Goal: Transaction & Acquisition: Purchase product/service

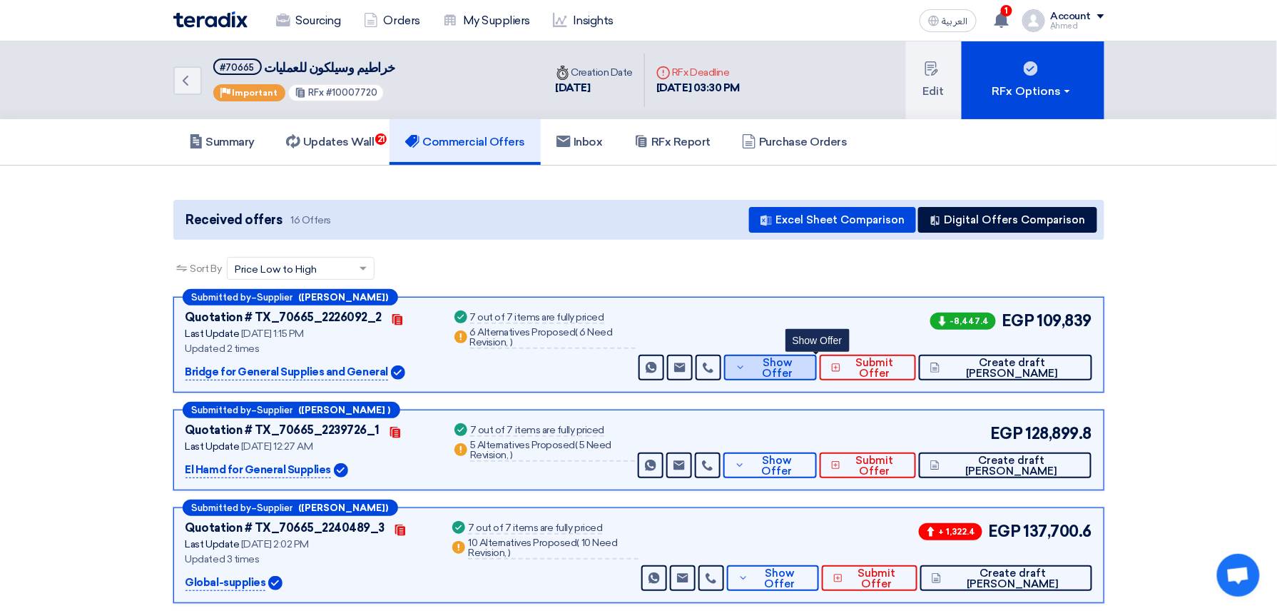
click at [806, 360] on span "Show Offer" at bounding box center [777, 367] width 56 height 21
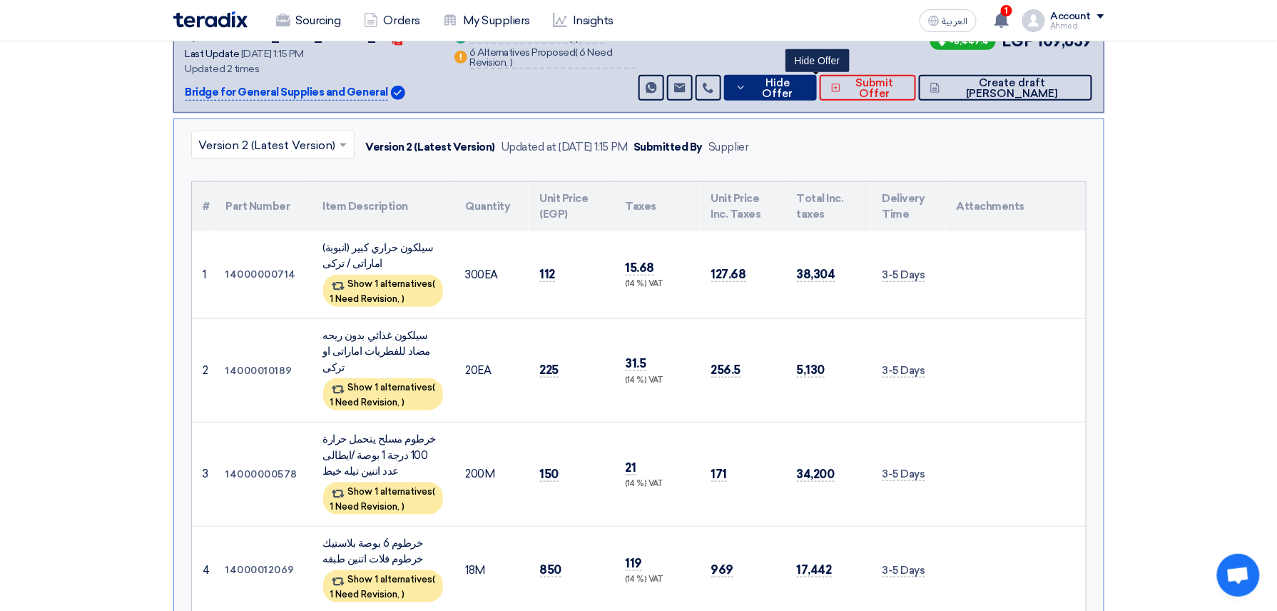
scroll to position [285, 0]
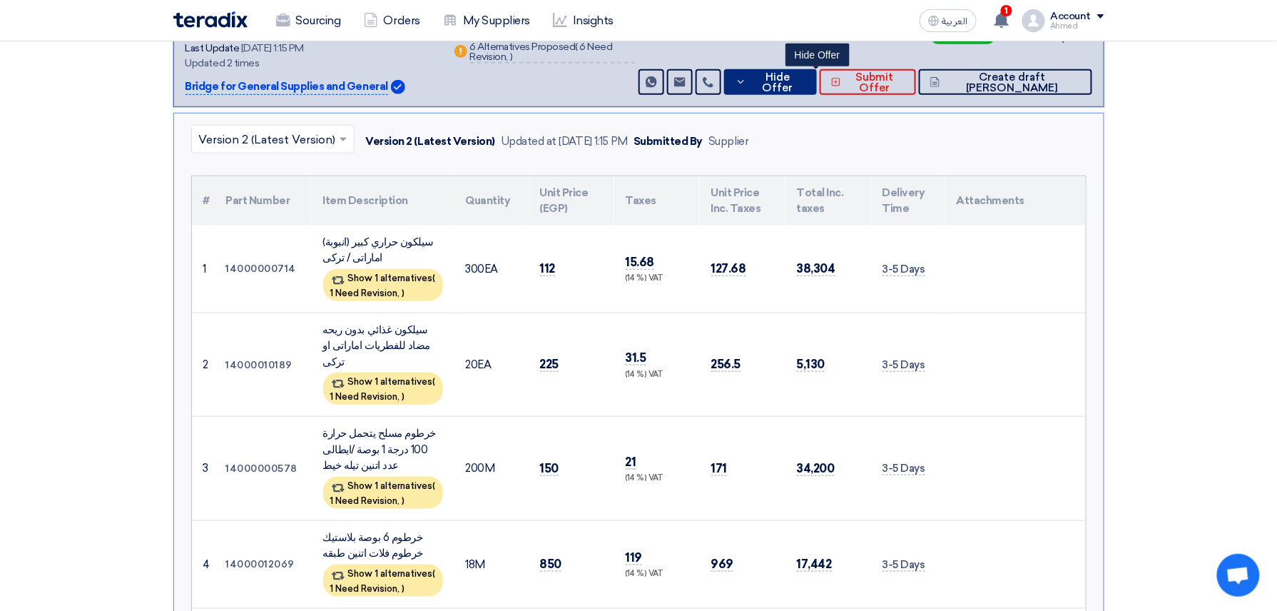
click at [816, 70] on button "Hide Offer" at bounding box center [770, 82] width 93 height 26
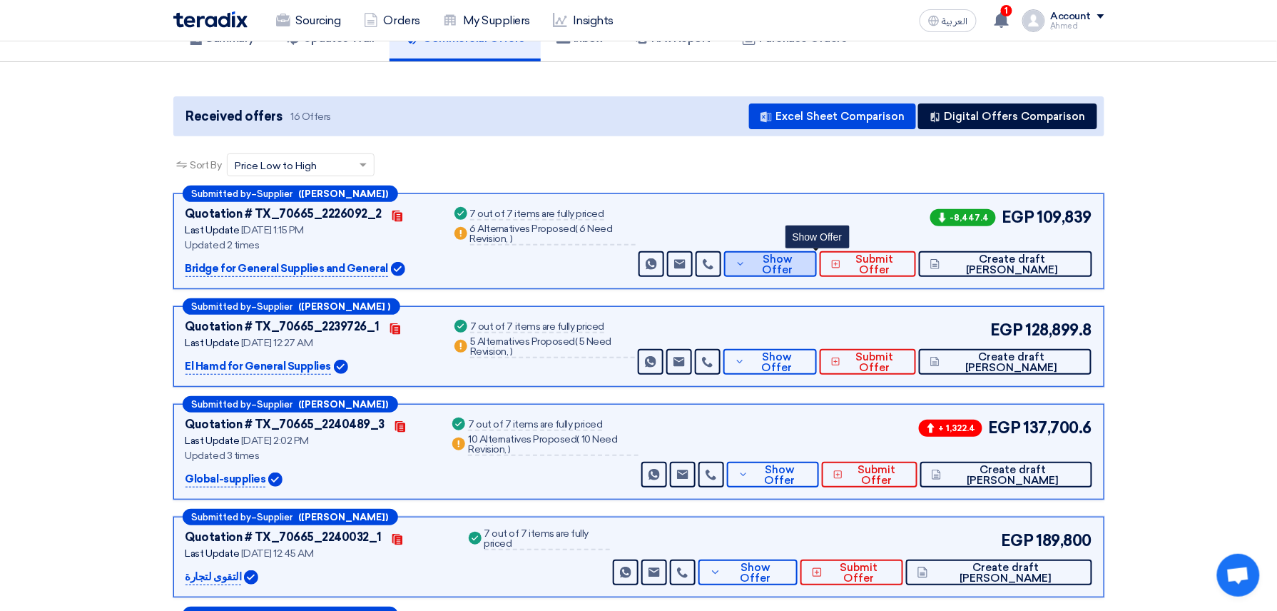
scroll to position [0, 0]
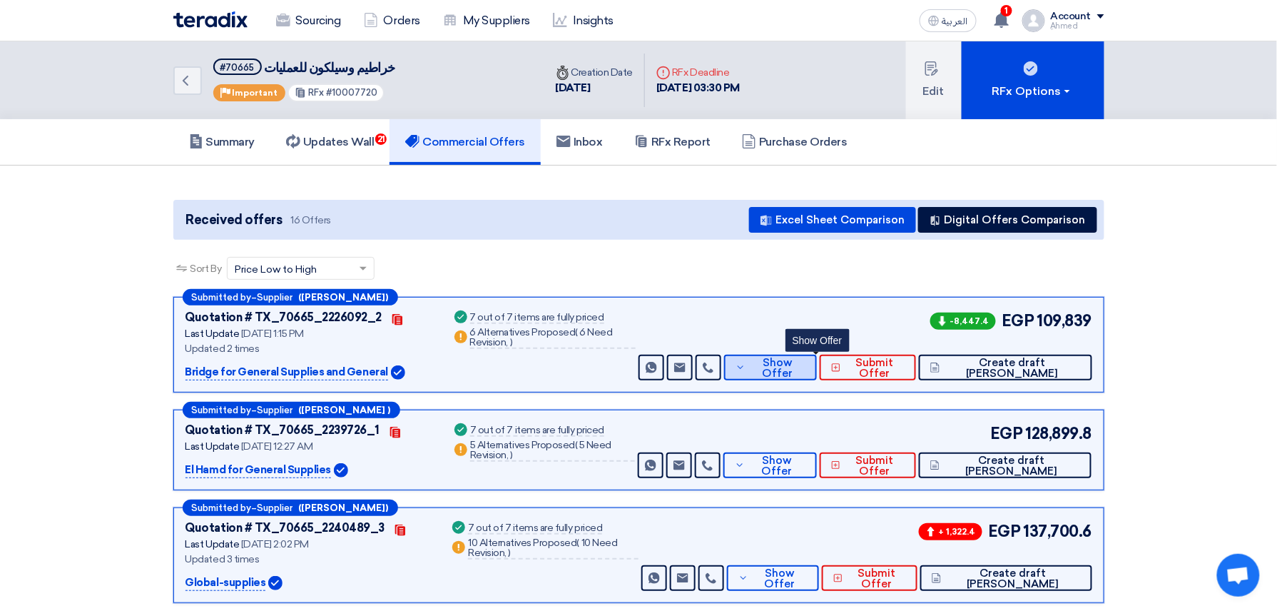
click at [806, 365] on span "Show Offer" at bounding box center [777, 367] width 56 height 21
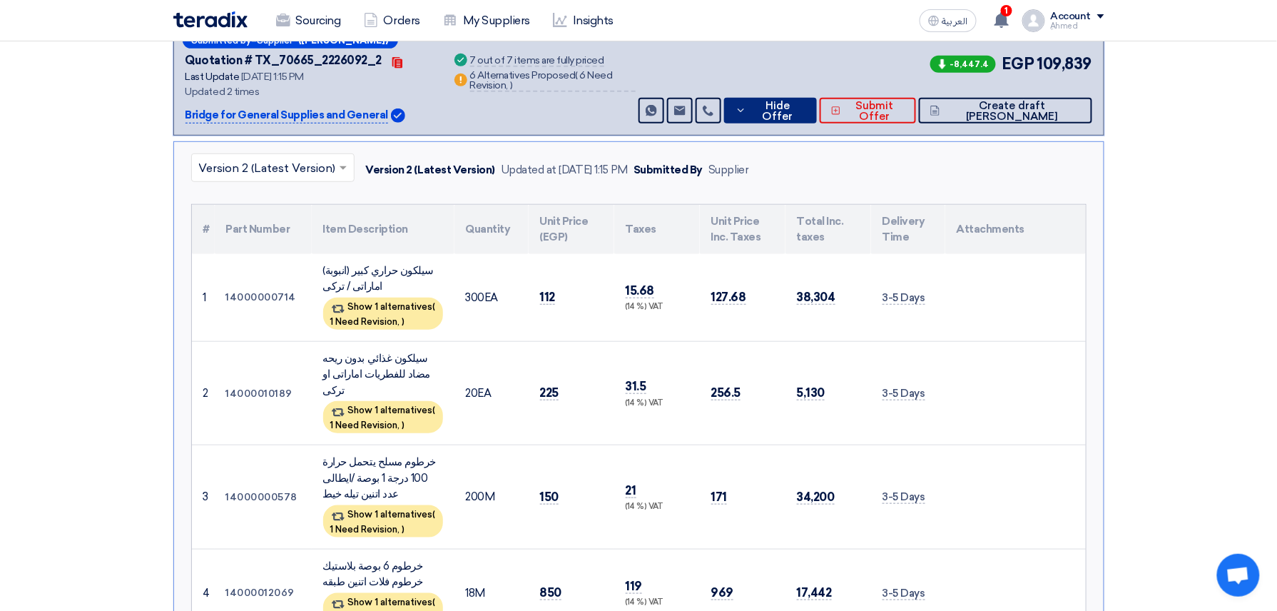
scroll to position [285, 0]
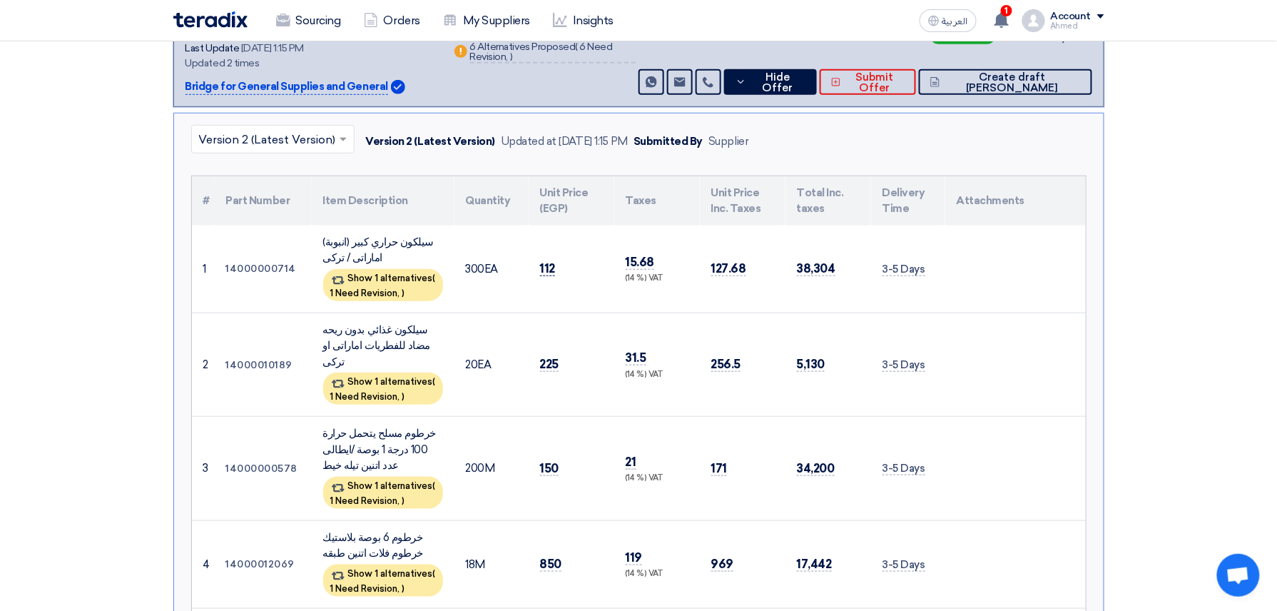
click at [551, 266] on span "112" at bounding box center [548, 268] width 16 height 15
copy span "112"
click at [555, 557] on span "850" at bounding box center [551, 564] width 22 height 15
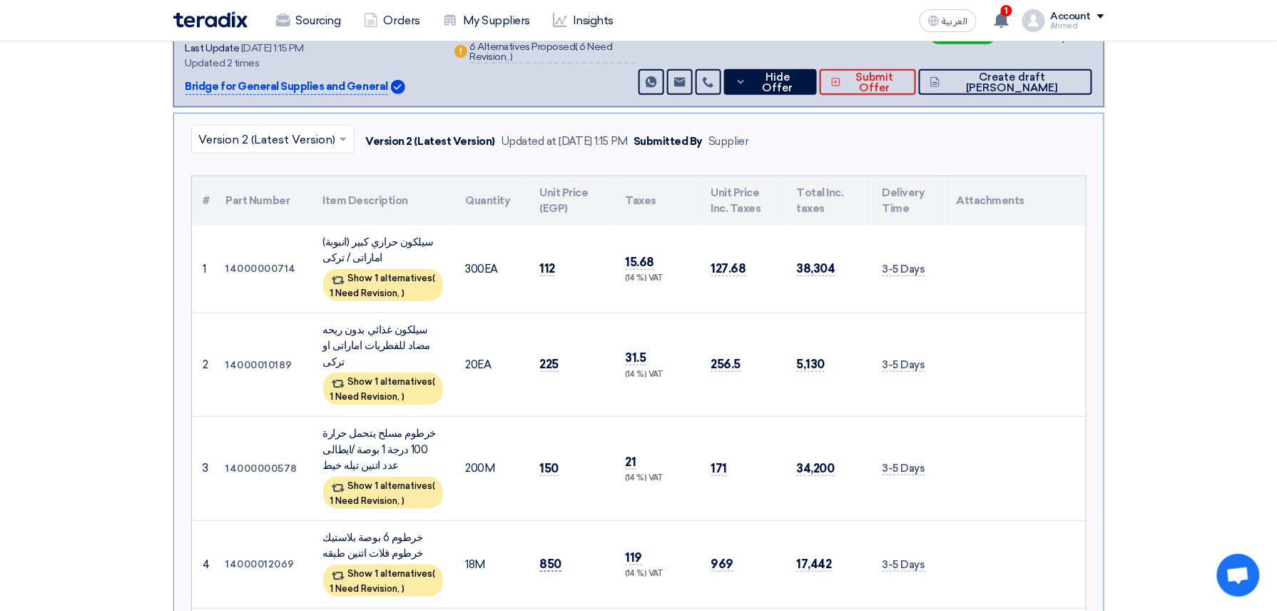
copy span "850"
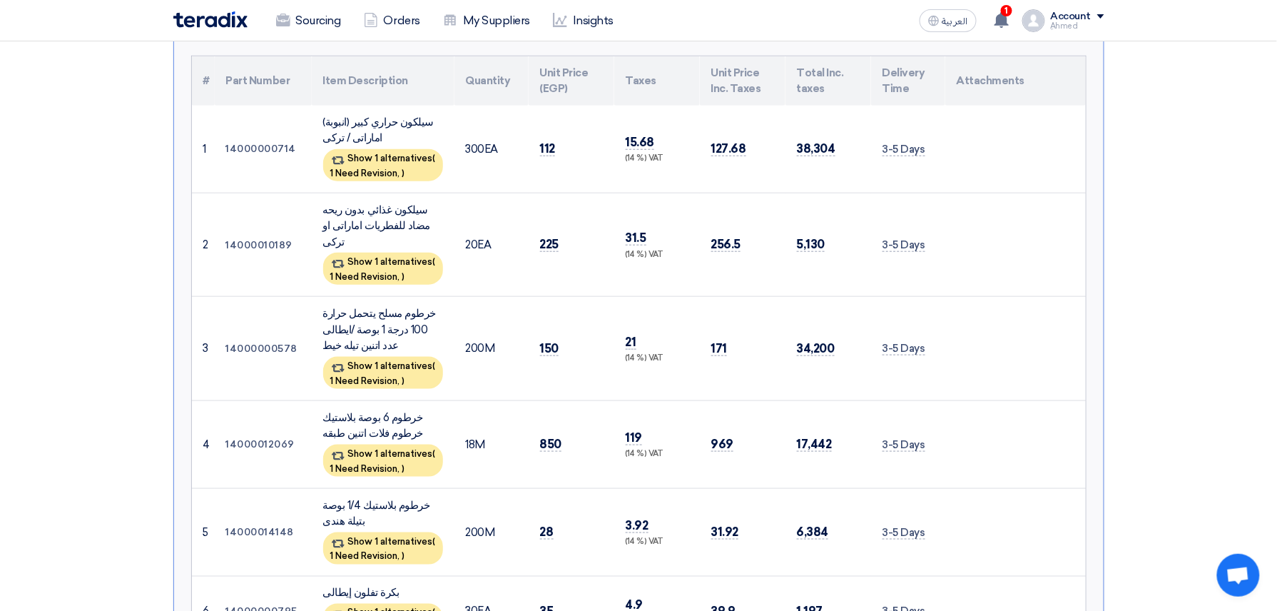
scroll to position [475, 0]
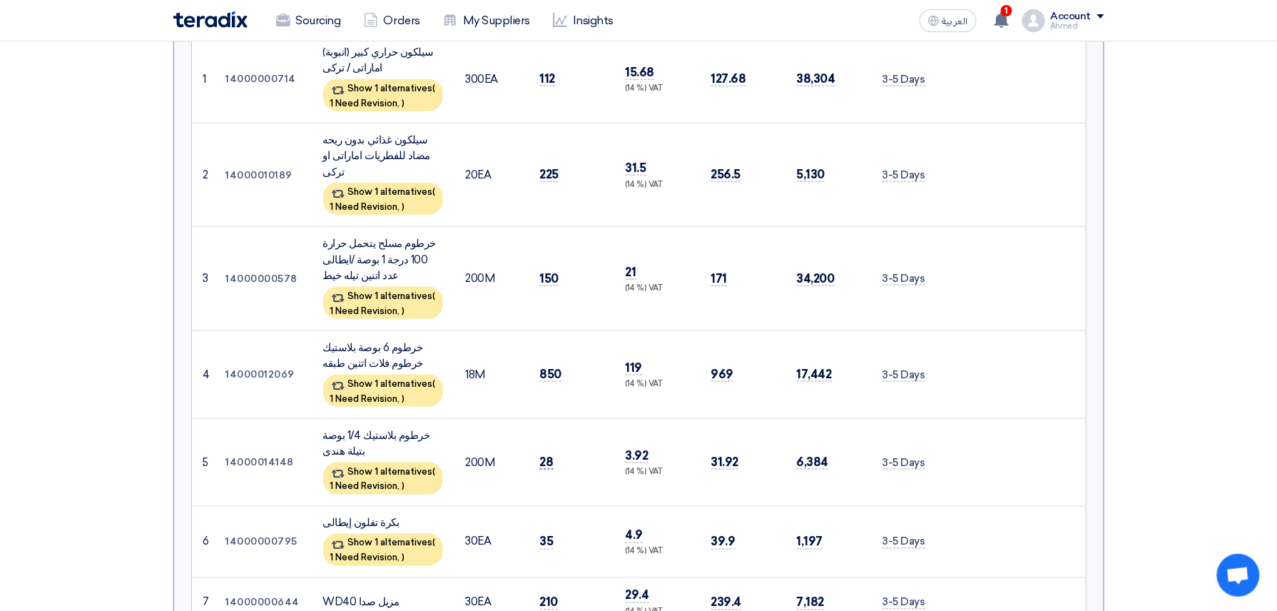
click at [546, 455] on span "28" at bounding box center [547, 462] width 14 height 15
copy span "28"
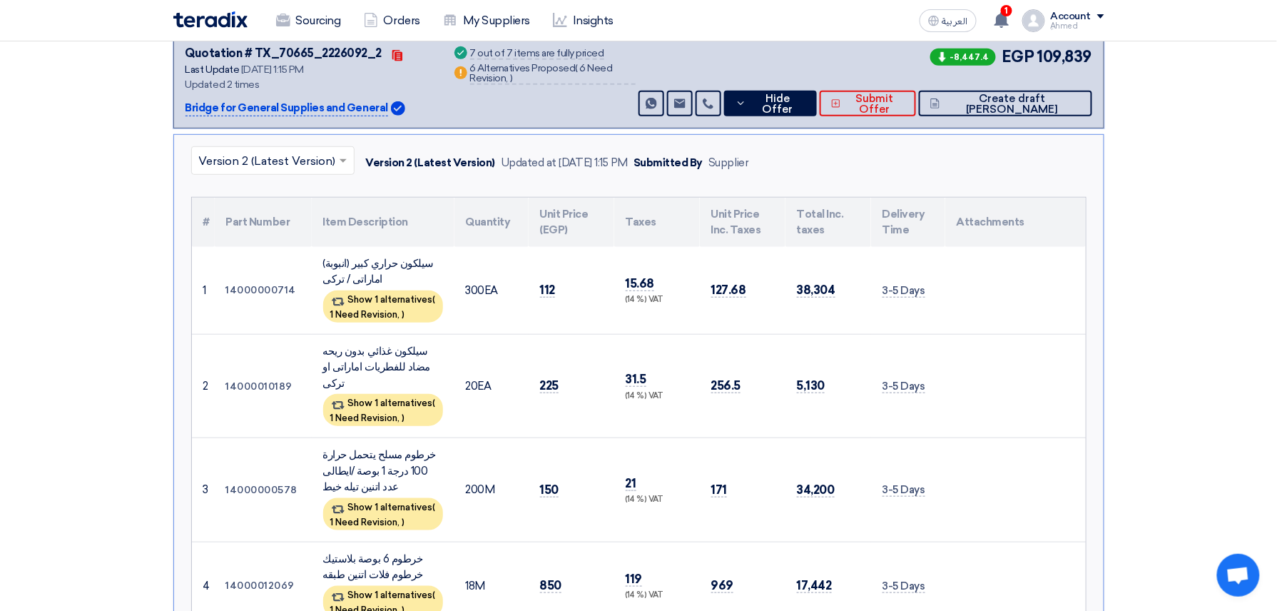
scroll to position [0, 0]
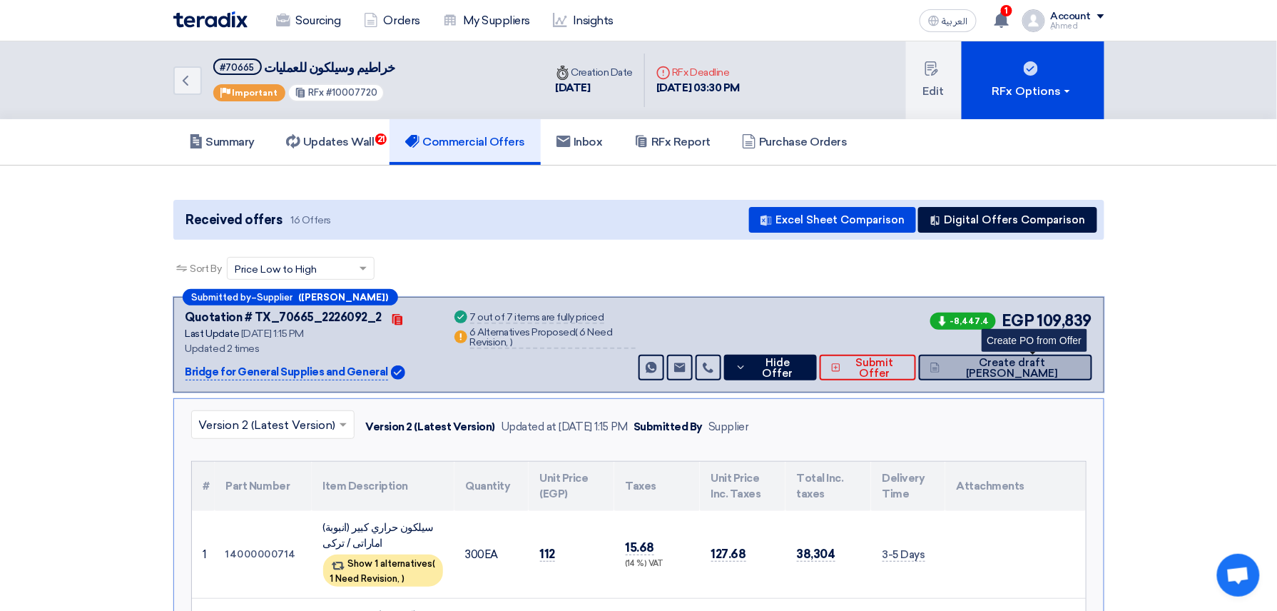
click at [1052, 357] on span "Create draft [PERSON_NAME]" at bounding box center [1012, 367] width 137 height 21
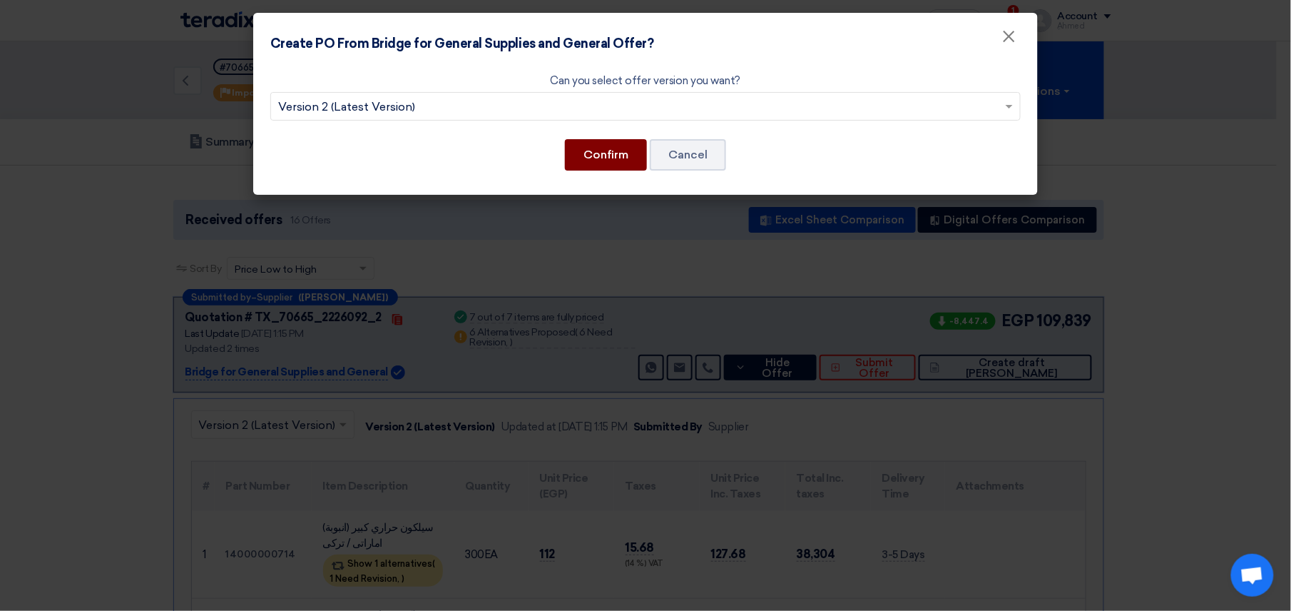
click at [642, 161] on button "Confirm" at bounding box center [606, 154] width 82 height 31
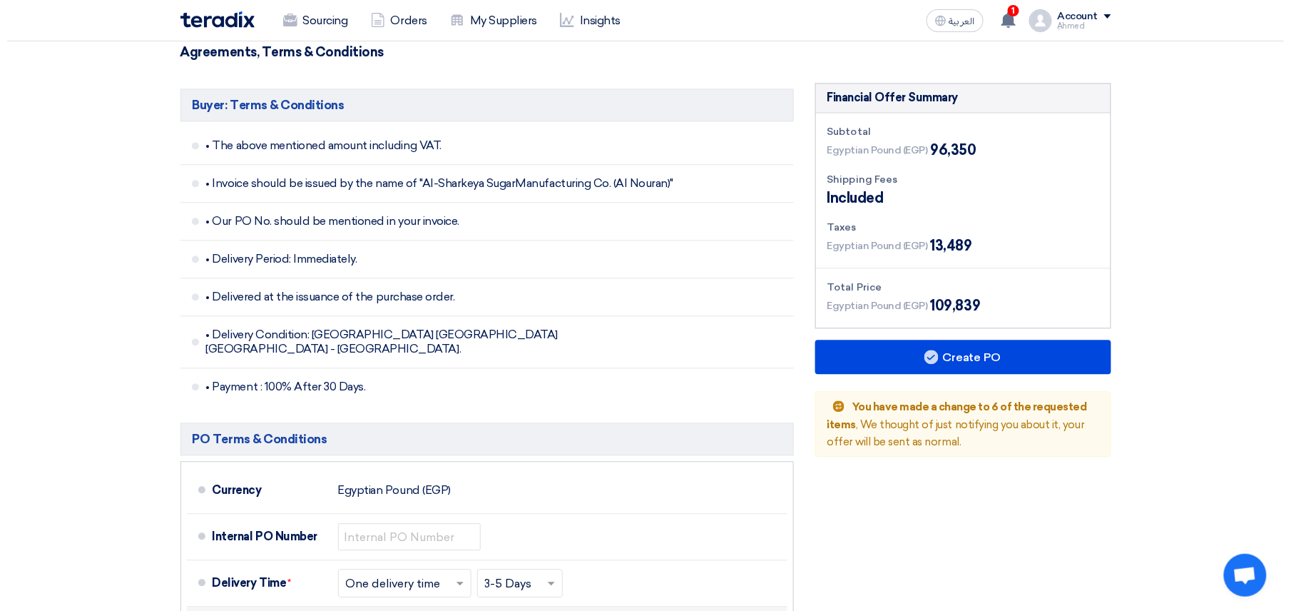
scroll to position [1331, 0]
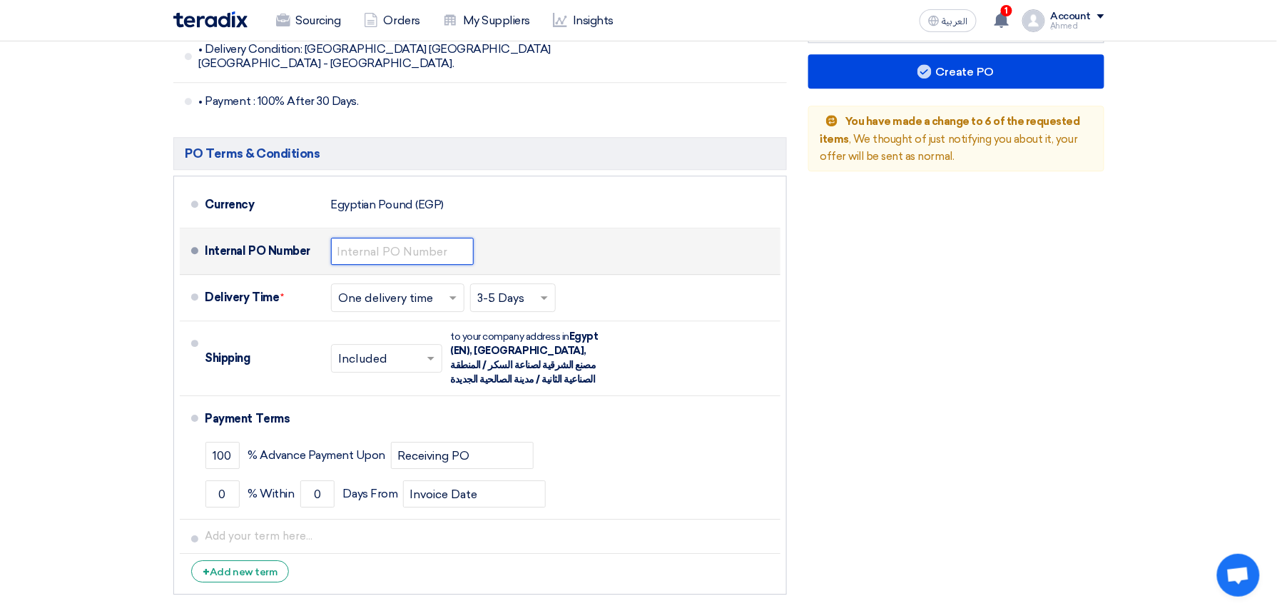
click at [381, 238] on input "text" at bounding box center [402, 251] width 143 height 27
paste input "4500009458"
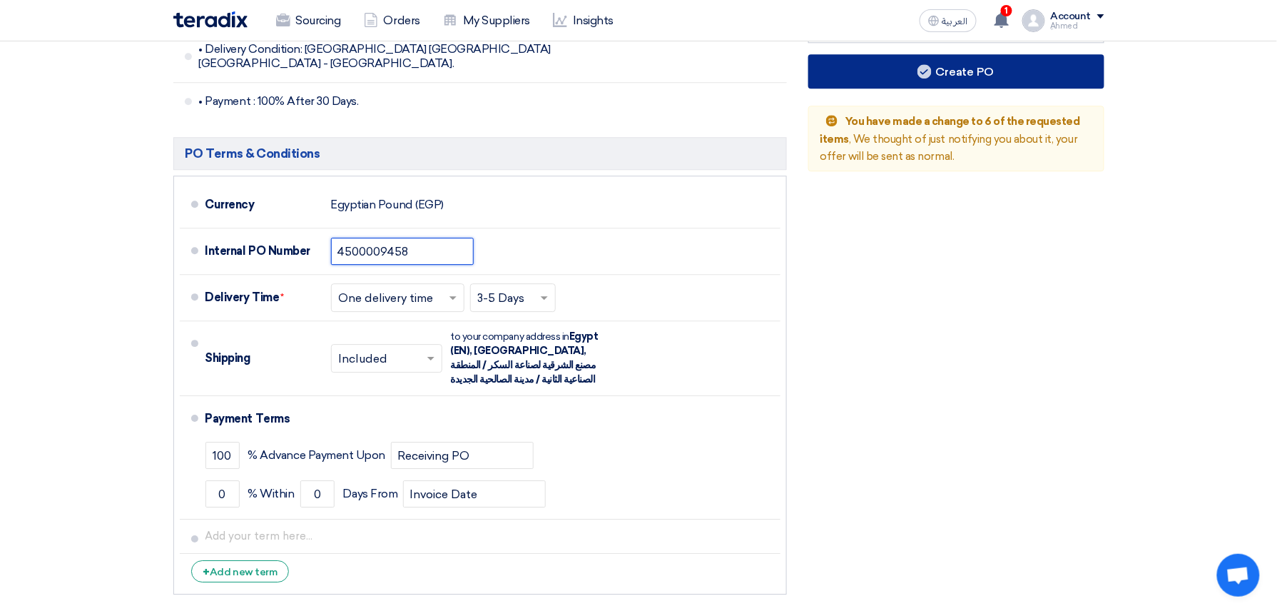
type input "4500009458"
click at [963, 54] on button "Create PO" at bounding box center [956, 71] width 296 height 34
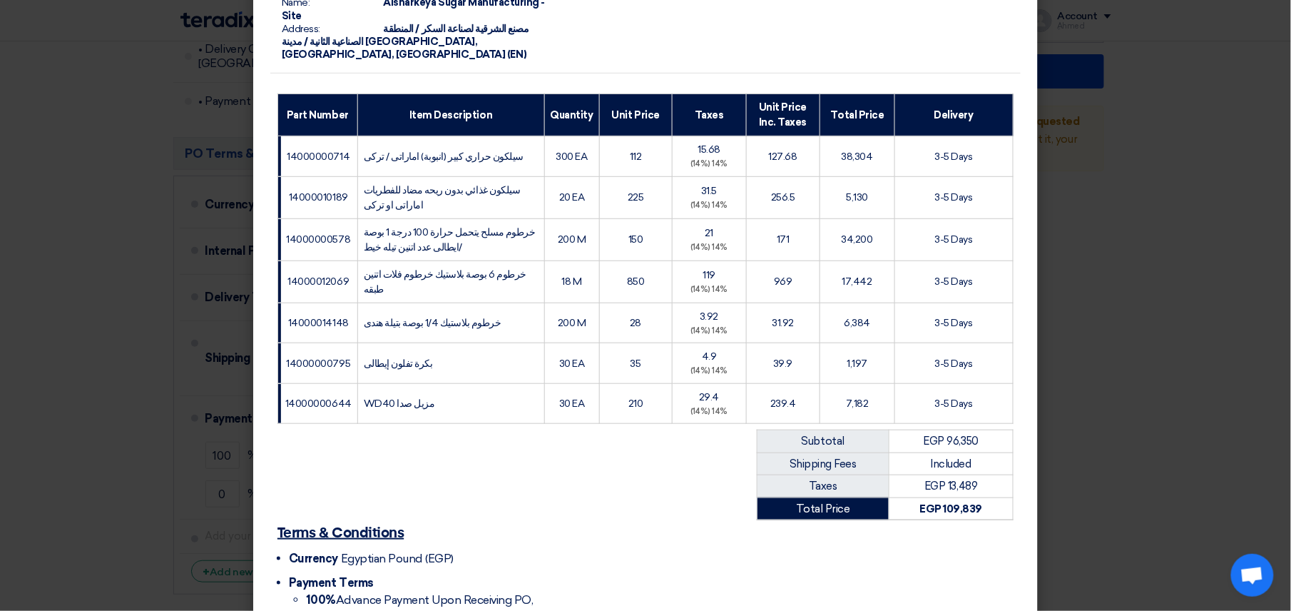
scroll to position [364, 0]
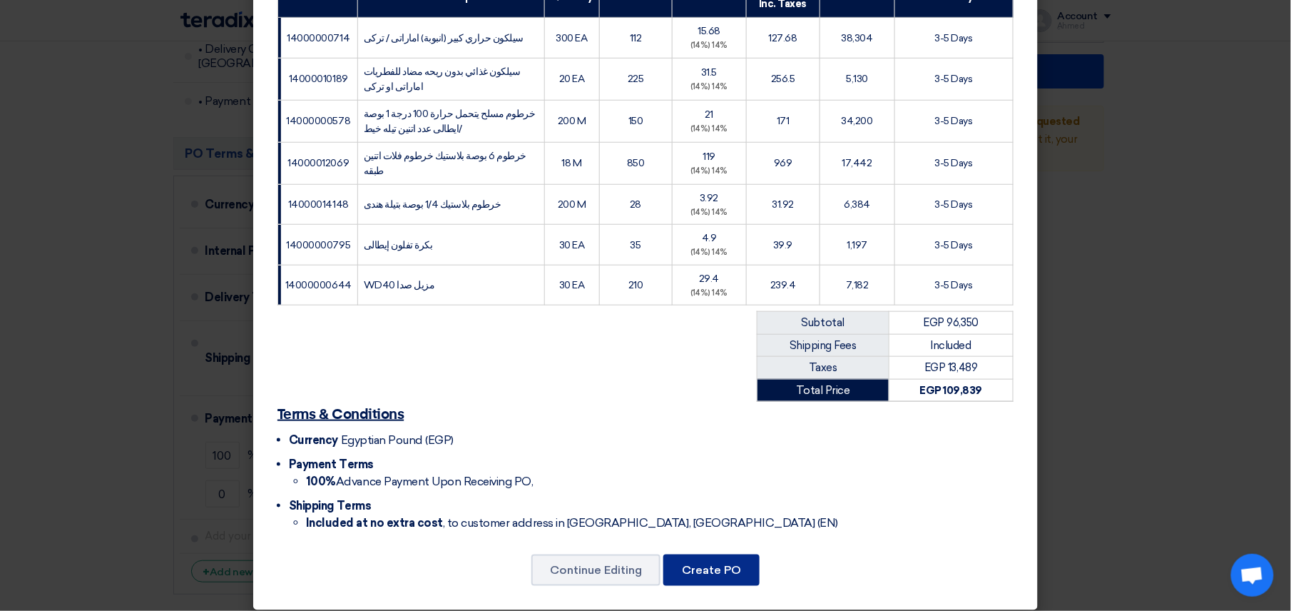
click at [709, 566] on button "Create PO" at bounding box center [712, 569] width 96 height 31
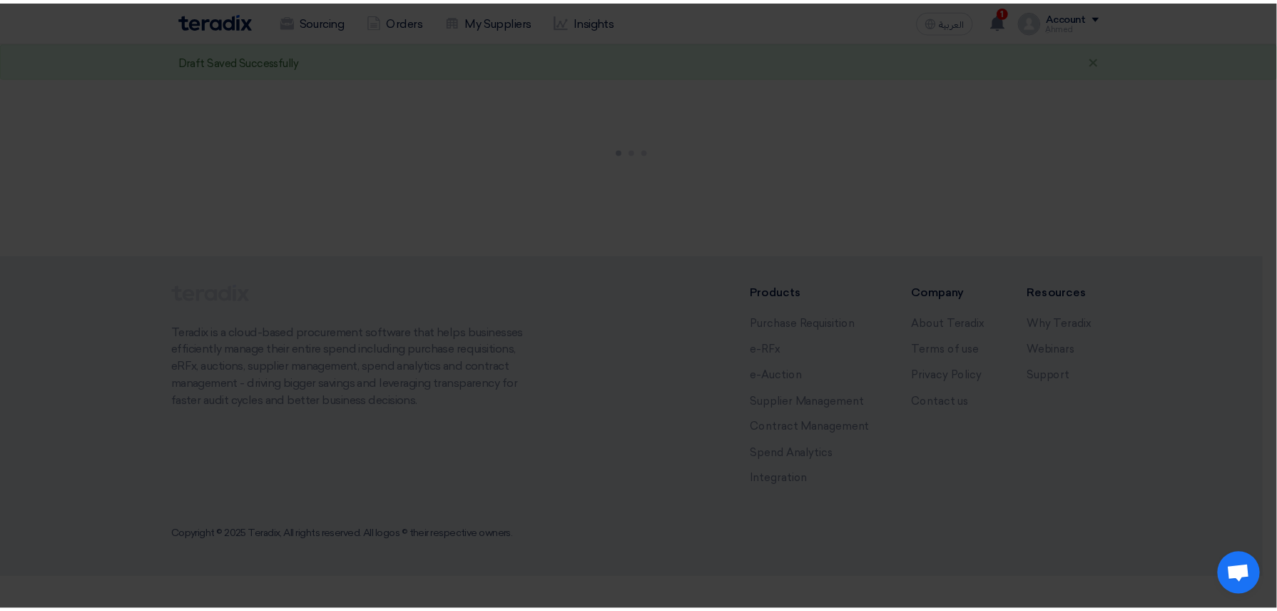
scroll to position [0, 0]
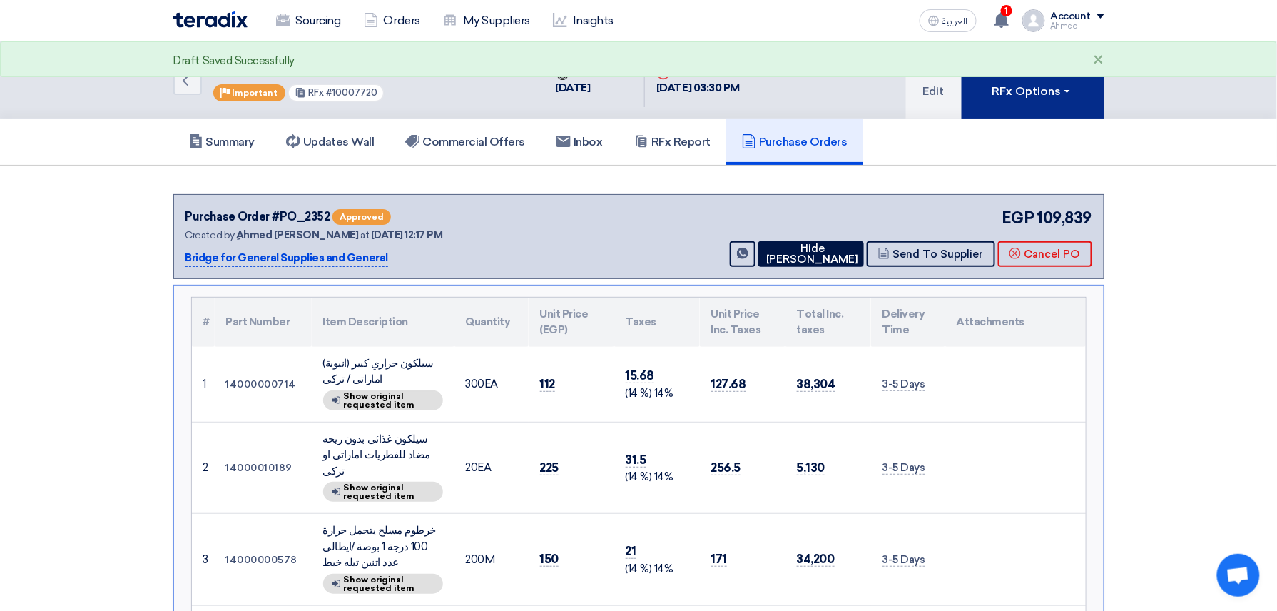
click at [1026, 98] on button "RFx Options" at bounding box center [1033, 80] width 143 height 78
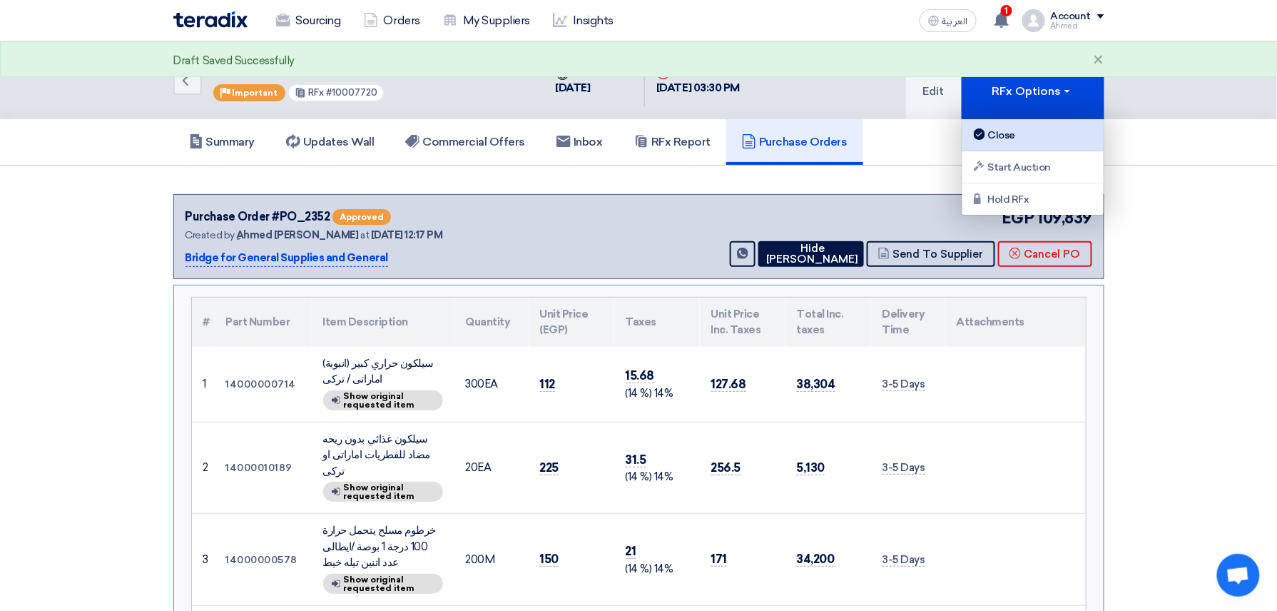
click at [1008, 131] on div "Close" at bounding box center [1033, 134] width 124 height 17
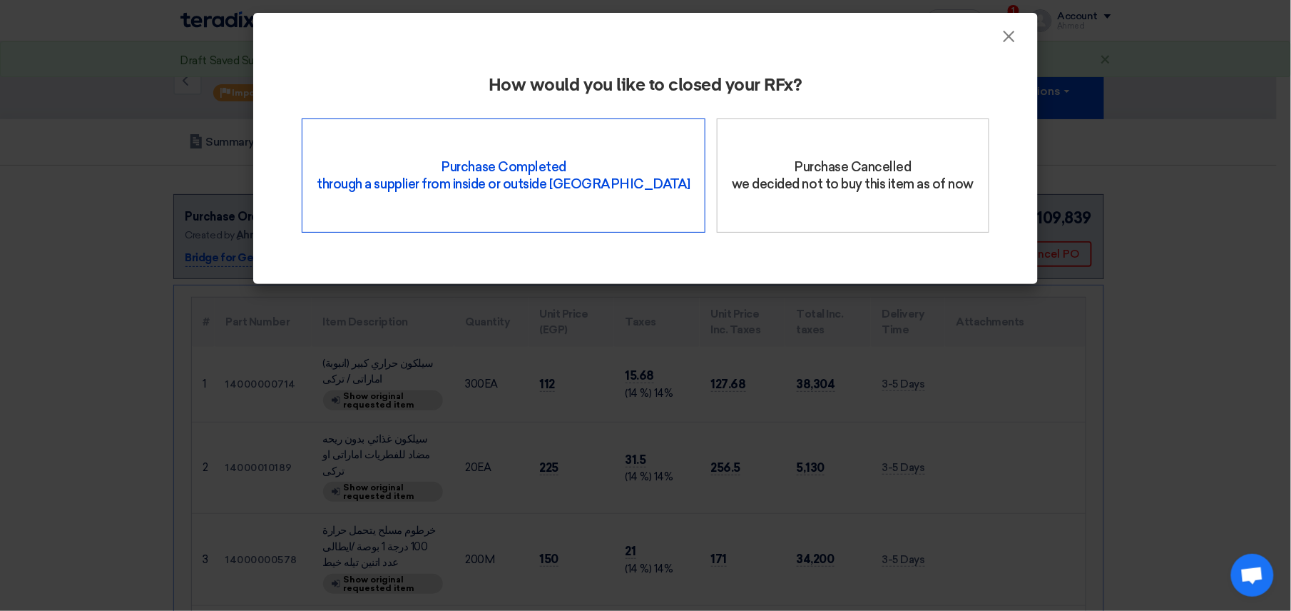
click at [514, 138] on div "Purchase Completed through a supplier from inside or outside Teradix" at bounding box center [504, 175] width 404 height 114
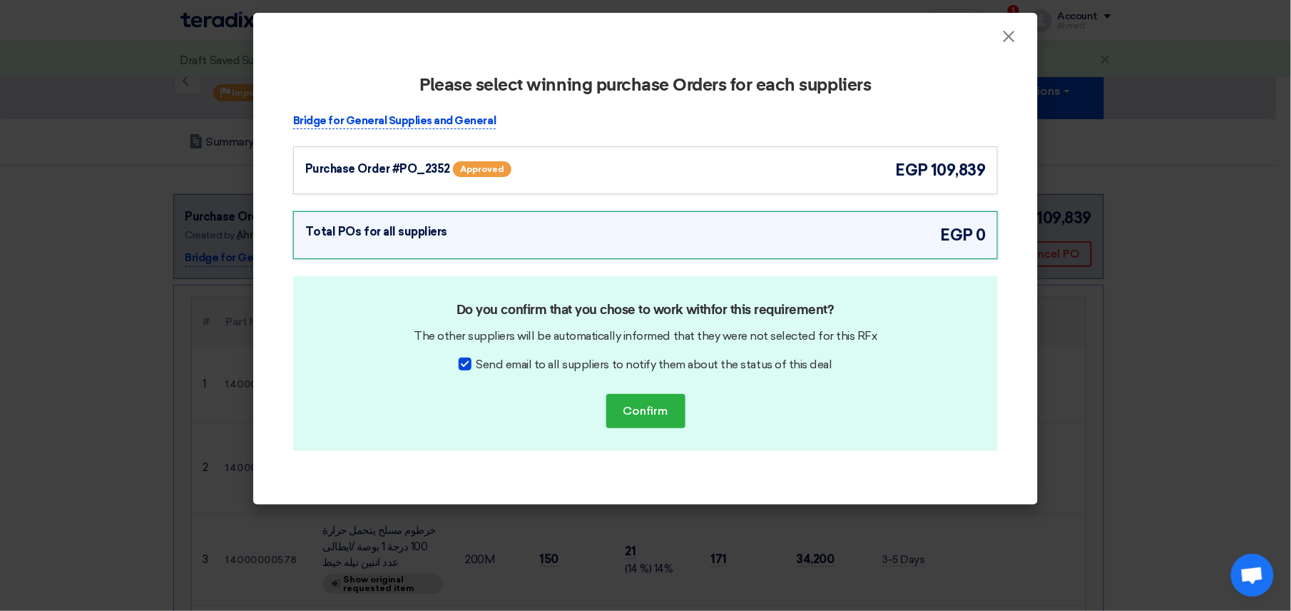
click at [375, 178] on div "Purchase Order #PO_2352 Approved" at bounding box center [444, 168] width 278 height 21
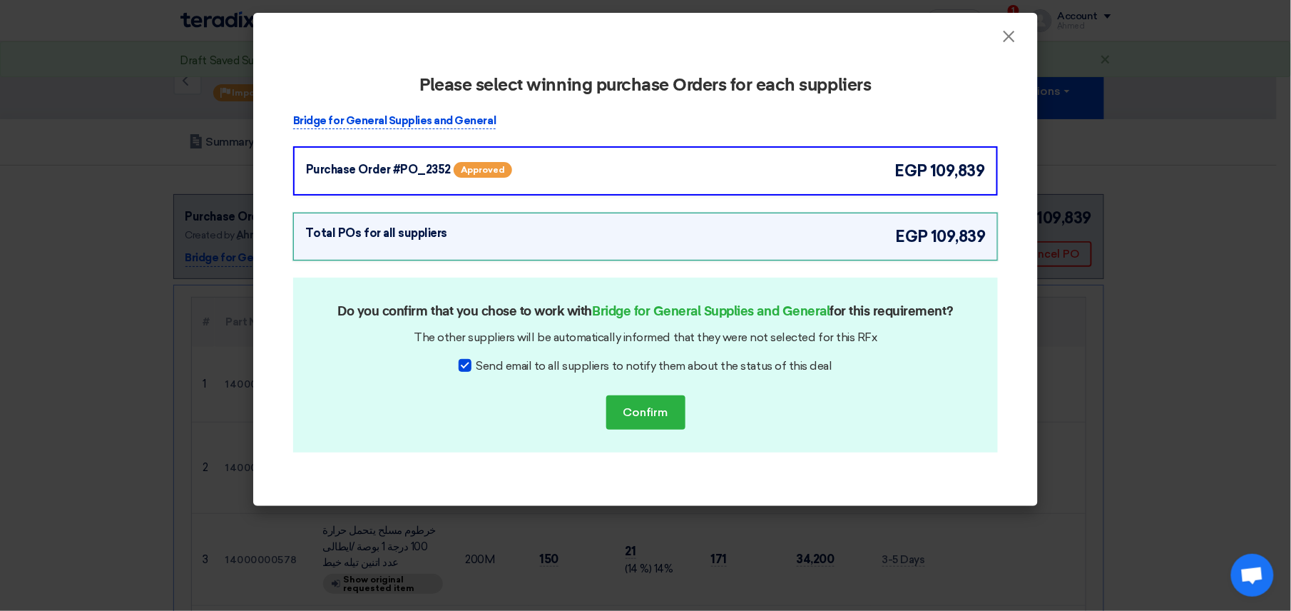
click at [466, 364] on div at bounding box center [465, 365] width 13 height 13
click at [476, 364] on input "Send email to all suppliers to notify them about the status of this deal" at bounding box center [480, 361] width 9 height 9
checkbox input "false"
click at [629, 412] on button "Confirm" at bounding box center [646, 412] width 79 height 34
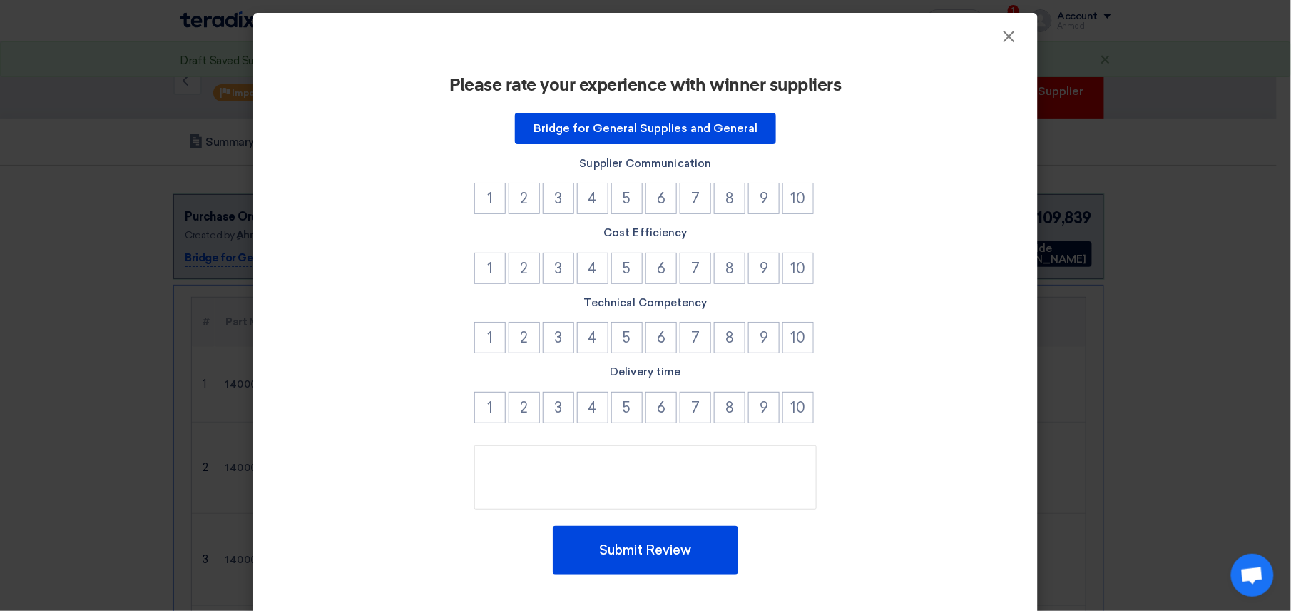
click at [1005, 49] on div "Please rate your experience with winner suppliers Bridge for General Supplies a…" at bounding box center [645, 333] width 785 height 574
click at [1010, 33] on button "×" at bounding box center [1009, 37] width 37 height 29
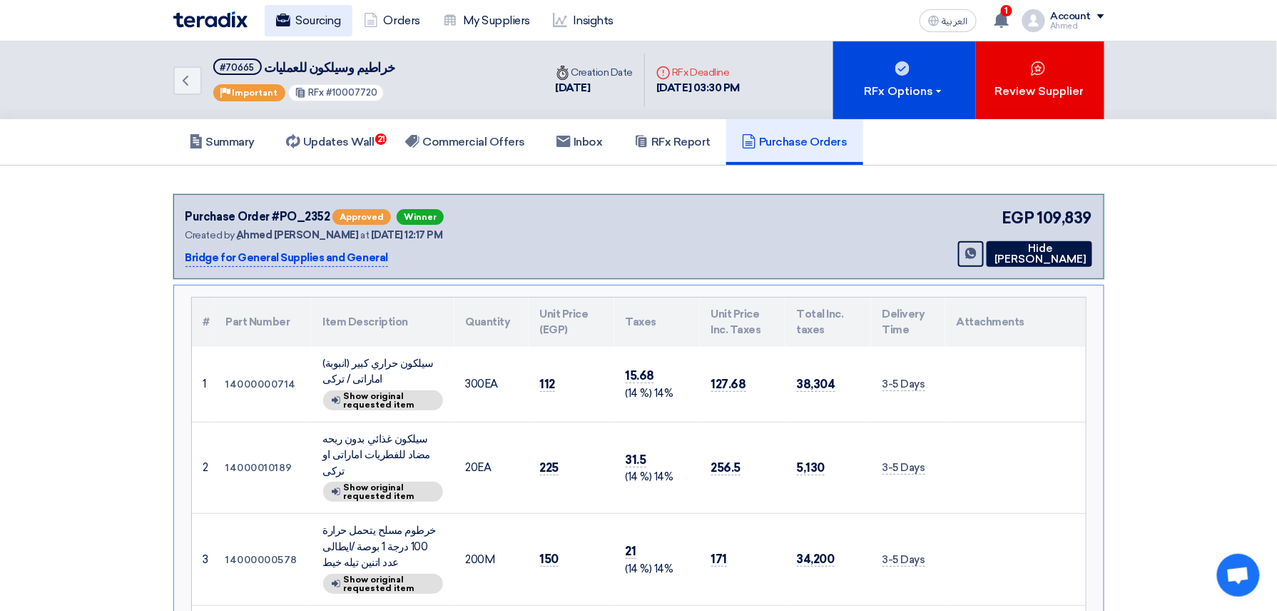
click at [313, 34] on link "Sourcing" at bounding box center [309, 20] width 88 height 31
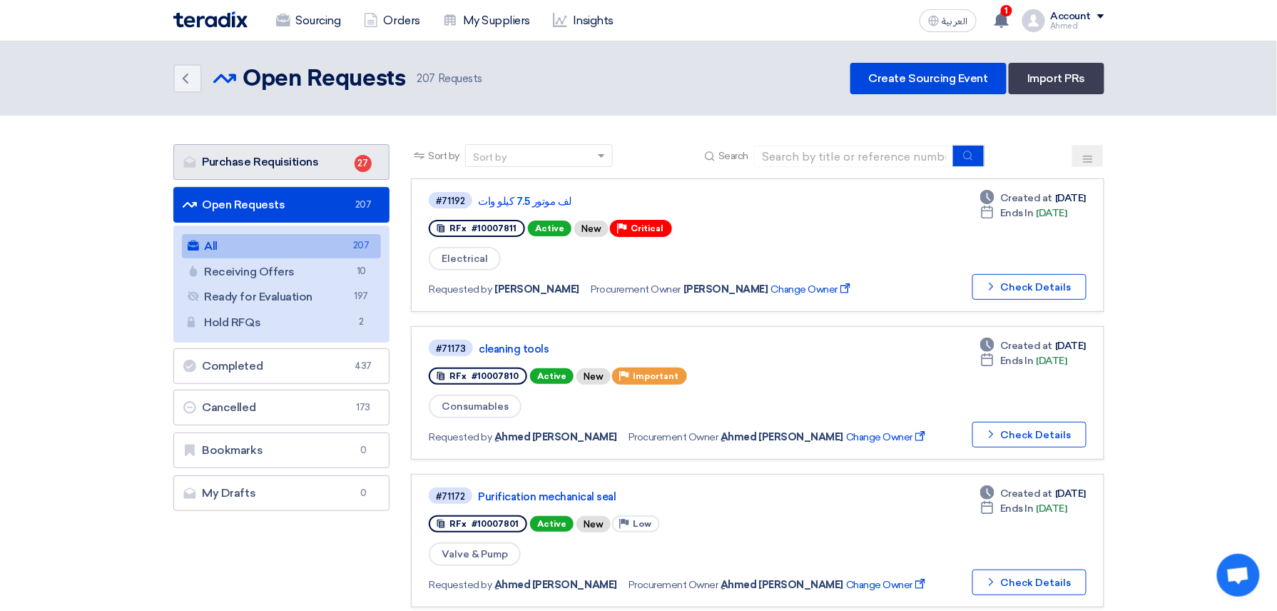
click at [300, 152] on link "Purchase Requisitions Purchase Requisitions 27" at bounding box center [281, 162] width 217 height 36
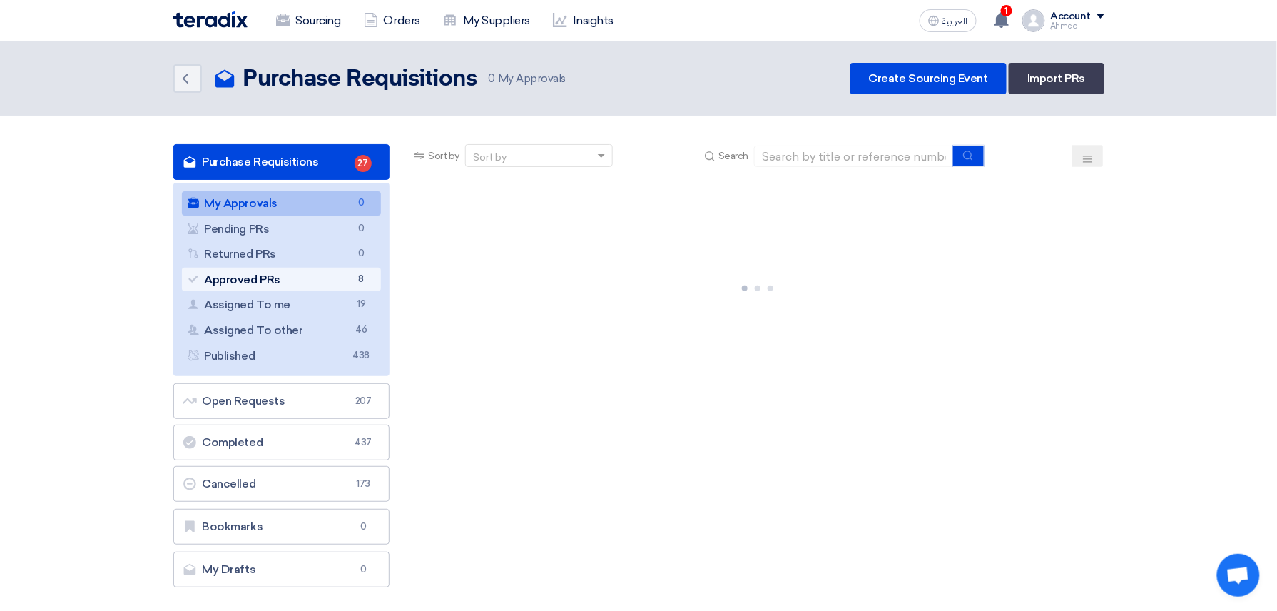
click at [309, 280] on link "Approved PRs Approved PRs 8" at bounding box center [282, 280] width 200 height 24
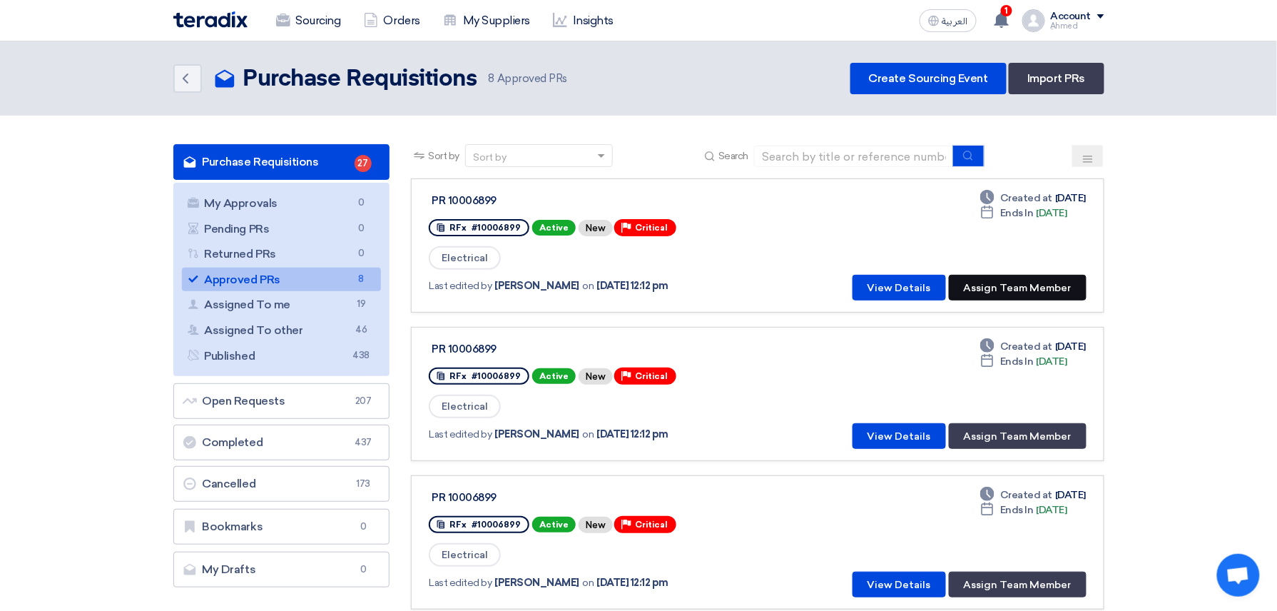
click at [1035, 283] on button "Assign Team Member" at bounding box center [1018, 288] width 138 height 26
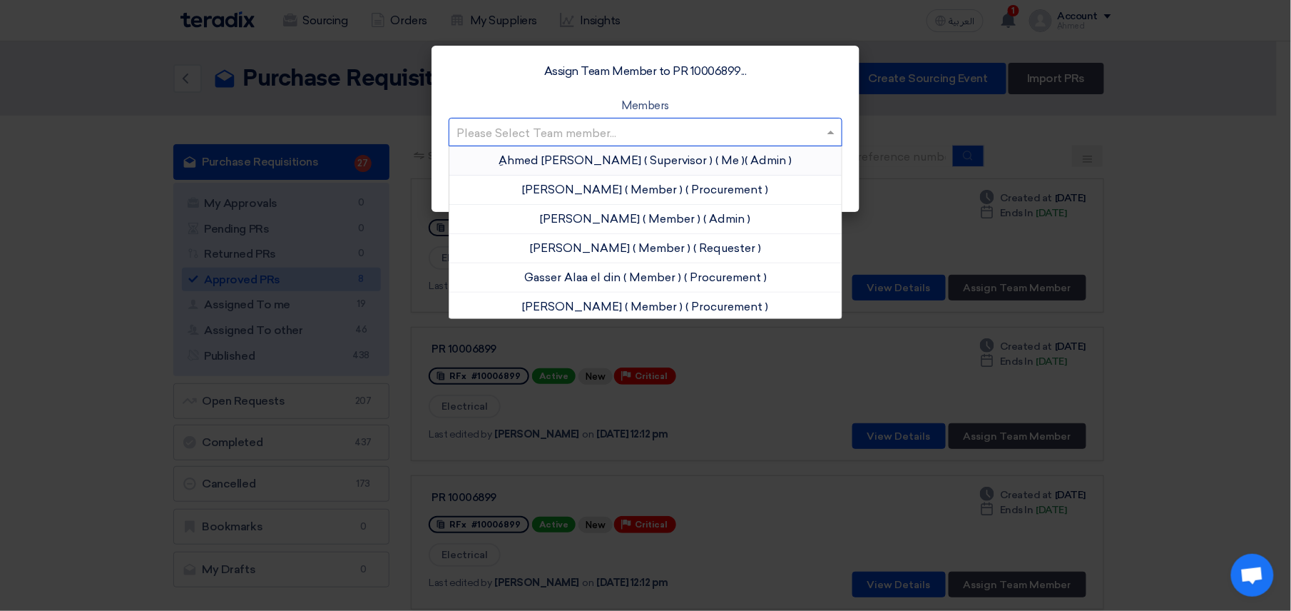
click at [629, 127] on input "text" at bounding box center [639, 133] width 364 height 24
click at [614, 310] on span "[PERSON_NAME]" at bounding box center [573, 307] width 100 height 14
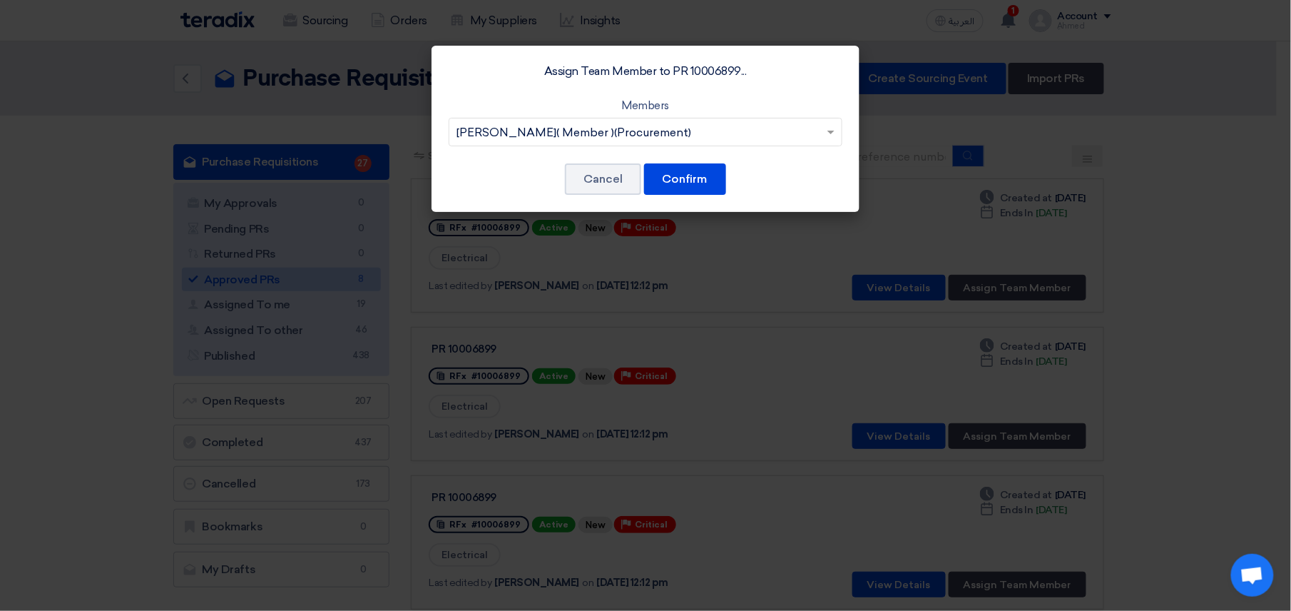
click at [711, 195] on div "Assign Team Member to PR 10006899... Members Please Select Team member... [PERS…" at bounding box center [646, 129] width 428 height 166
click at [711, 189] on button "Confirm" at bounding box center [685, 178] width 82 height 31
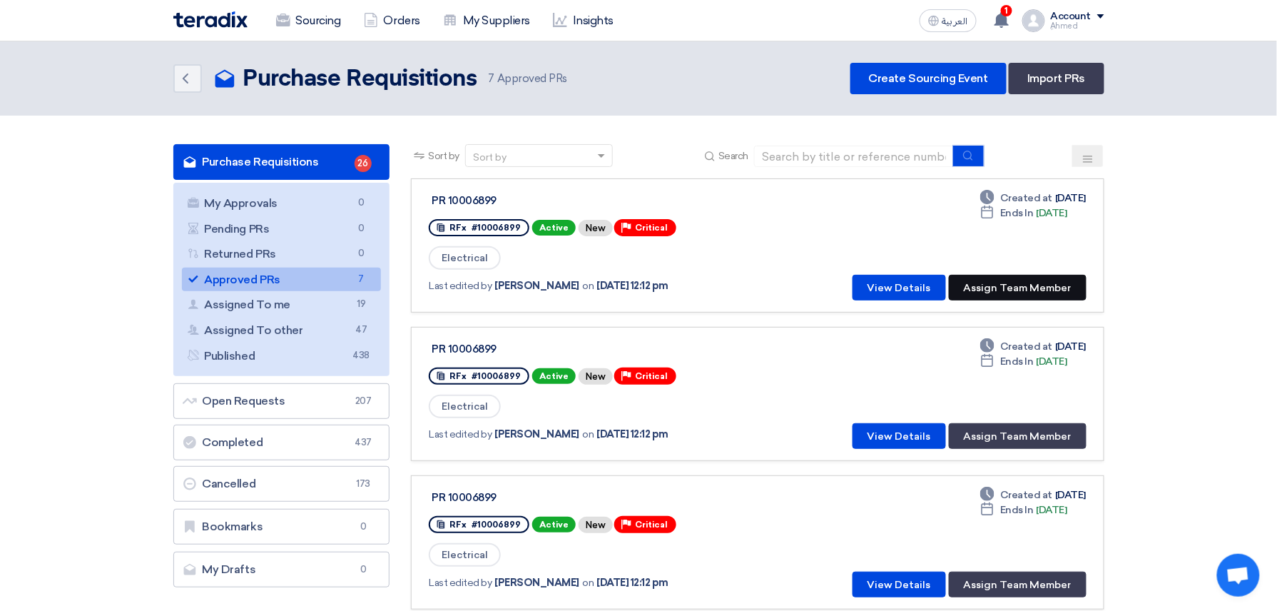
click at [1034, 291] on button "Assign Team Member" at bounding box center [1018, 288] width 138 height 26
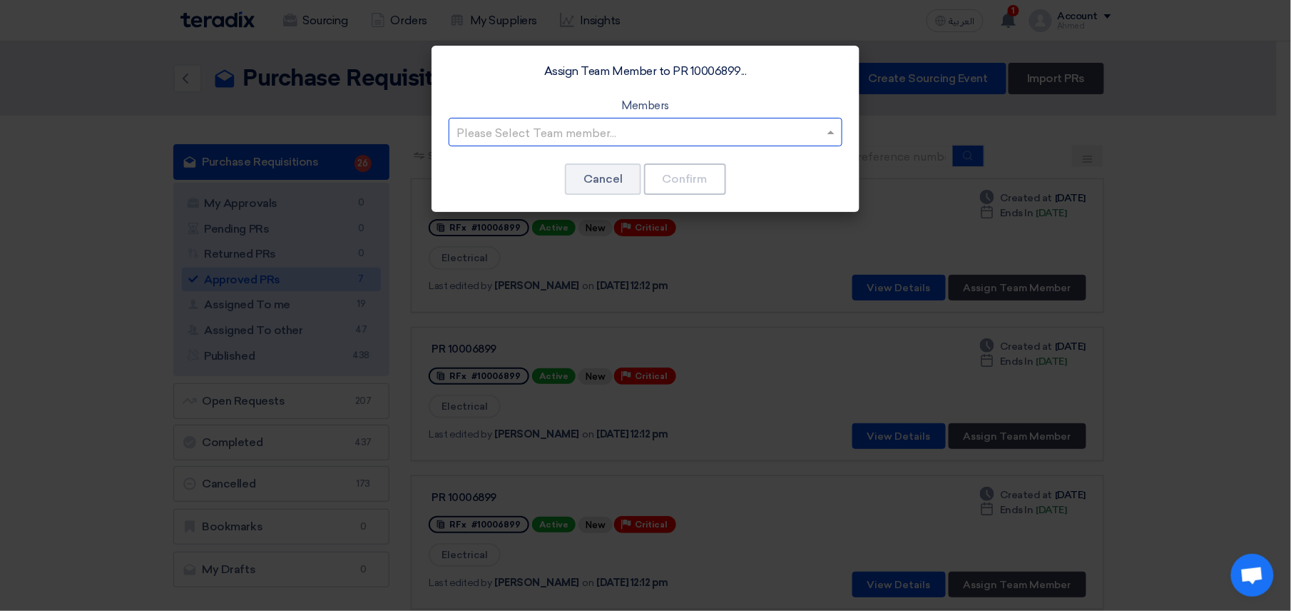
click at [643, 121] on div at bounding box center [646, 132] width 392 height 24
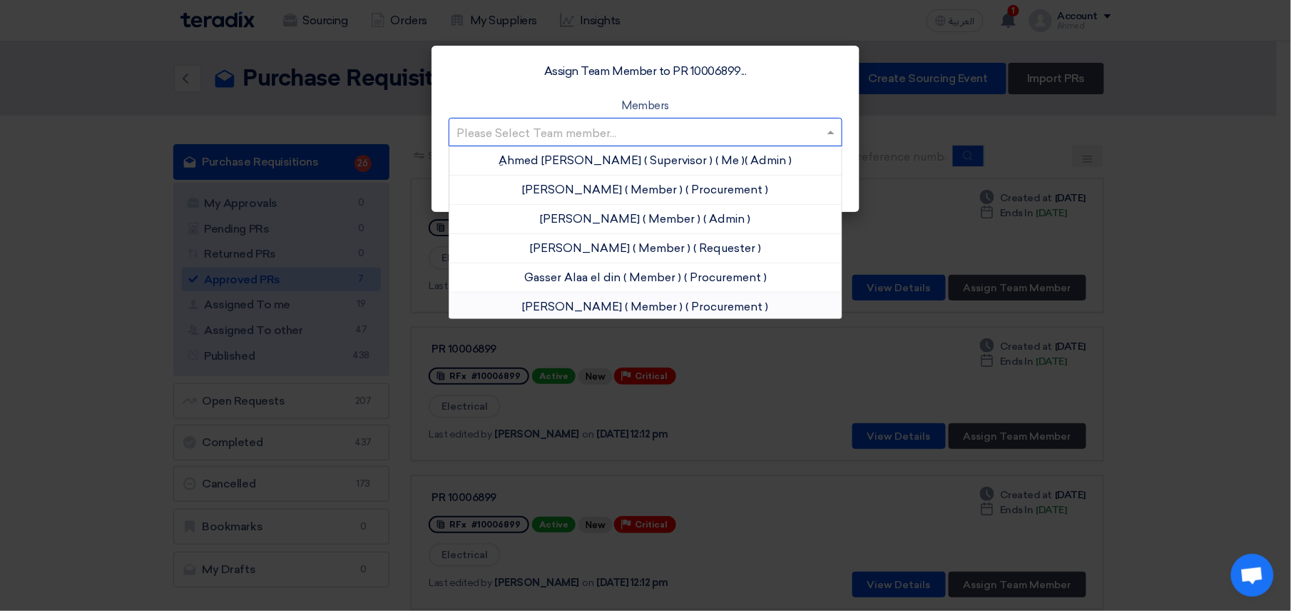
click at [619, 301] on div "[PERSON_NAME] ( Member ) ( Procurement )" at bounding box center [646, 307] width 392 height 29
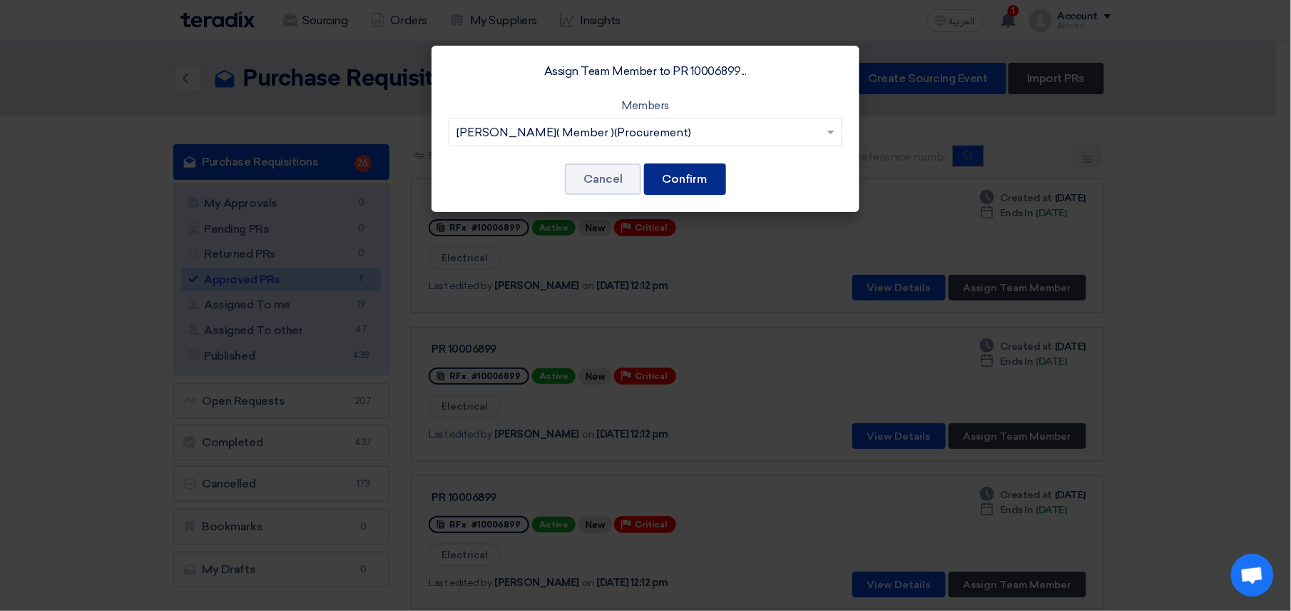
click at [712, 186] on button "Confirm" at bounding box center [685, 178] width 82 height 31
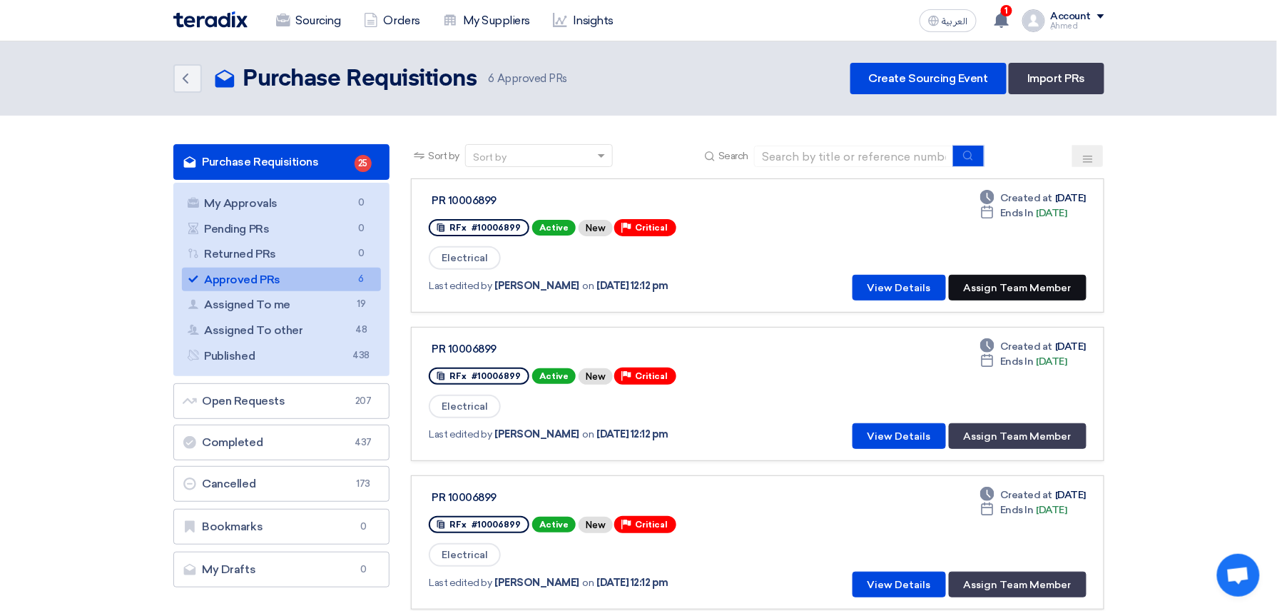
click at [1027, 275] on button "Assign Team Member" at bounding box center [1018, 288] width 138 height 26
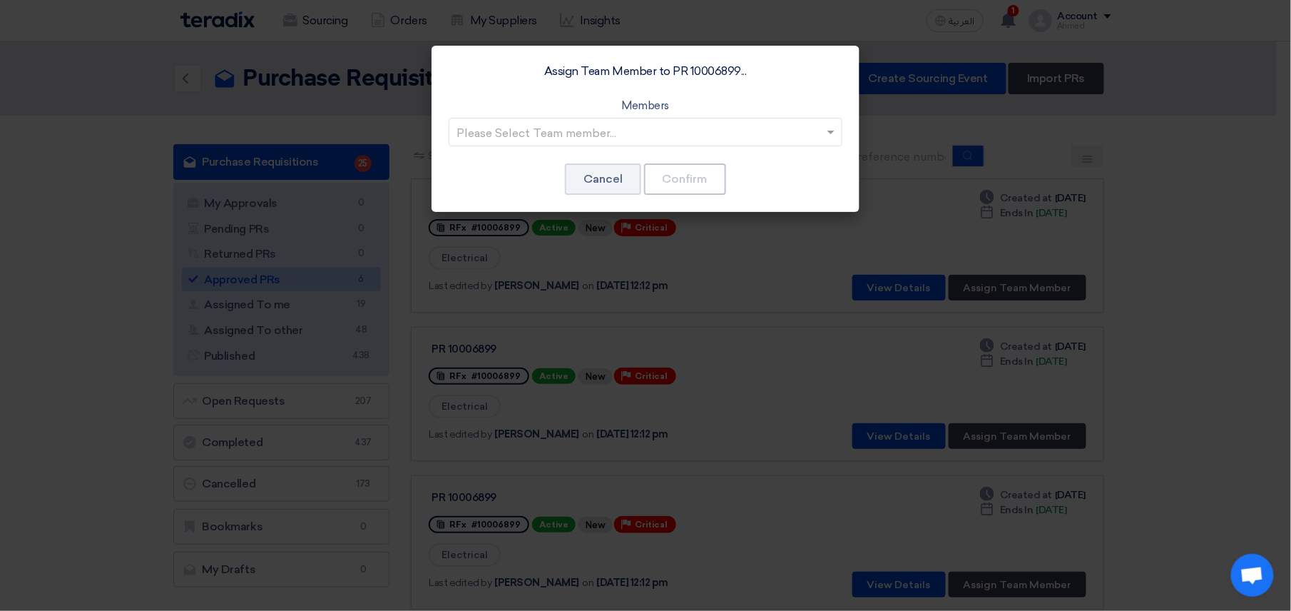
click at [603, 143] on input "text" at bounding box center [639, 133] width 364 height 24
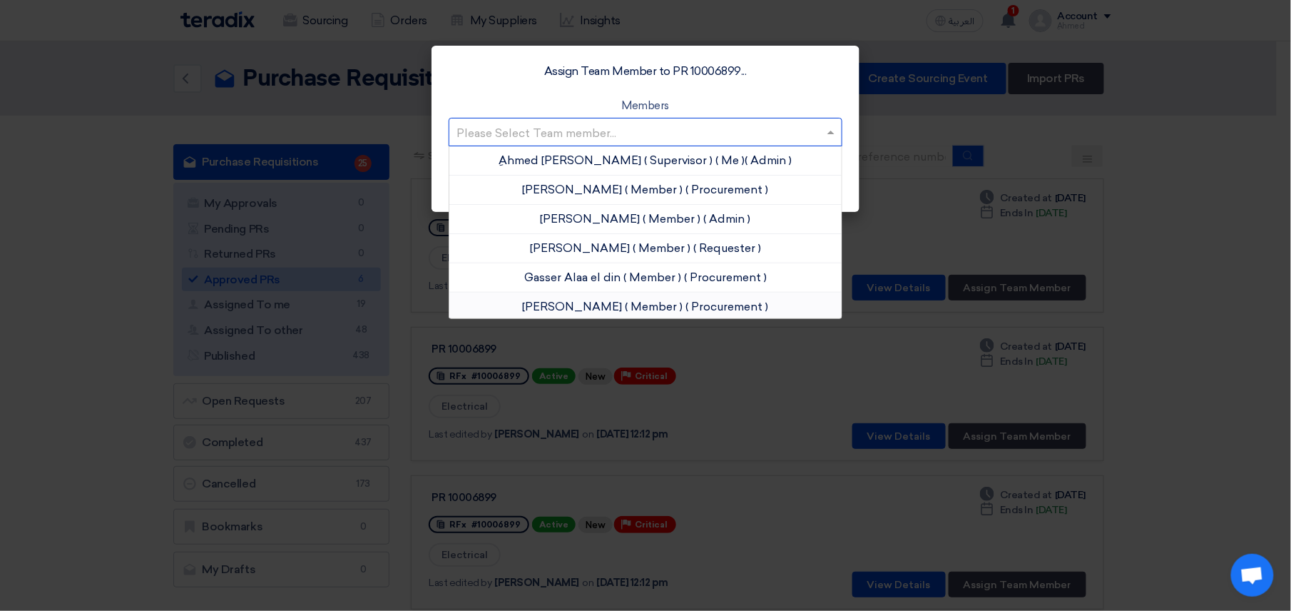
click at [616, 298] on div "[PERSON_NAME] ( Member ) ( Procurement )" at bounding box center [646, 307] width 392 height 29
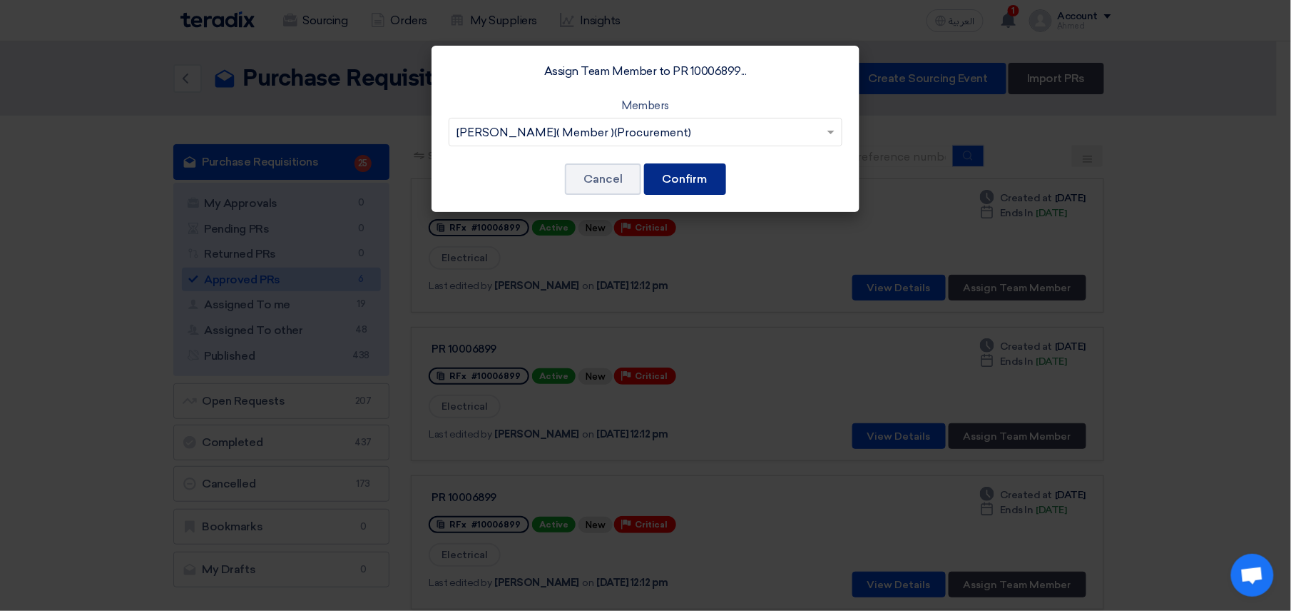
click at [711, 190] on button "Confirm" at bounding box center [685, 178] width 82 height 31
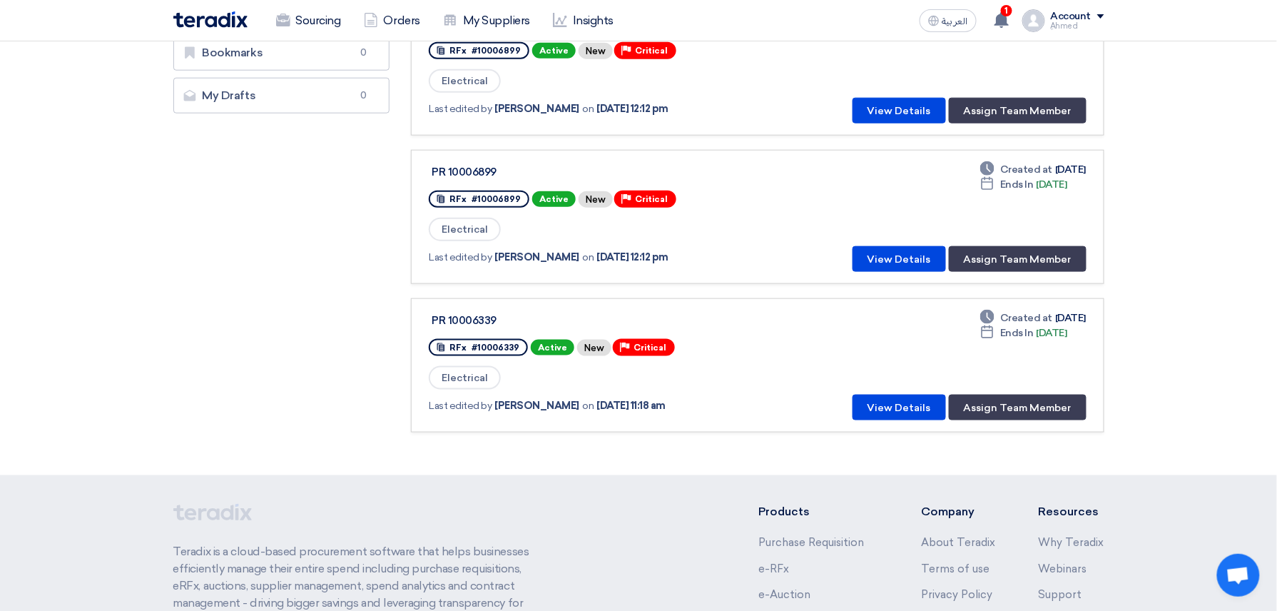
scroll to position [475, 0]
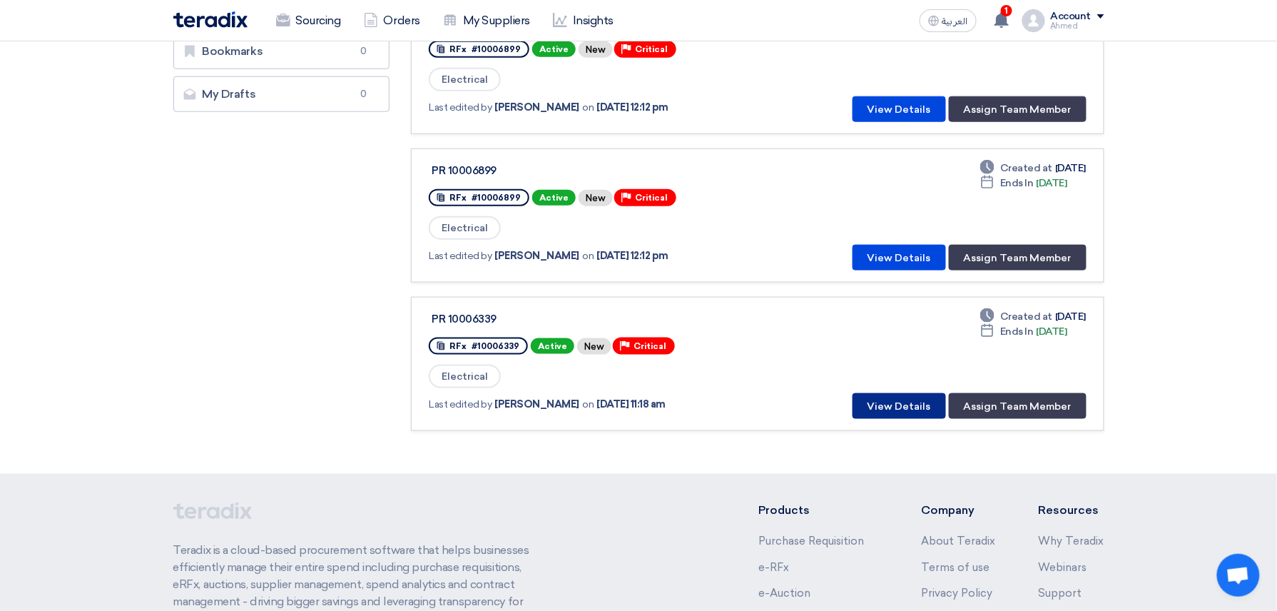
click at [879, 395] on button "View Details" at bounding box center [899, 406] width 93 height 26
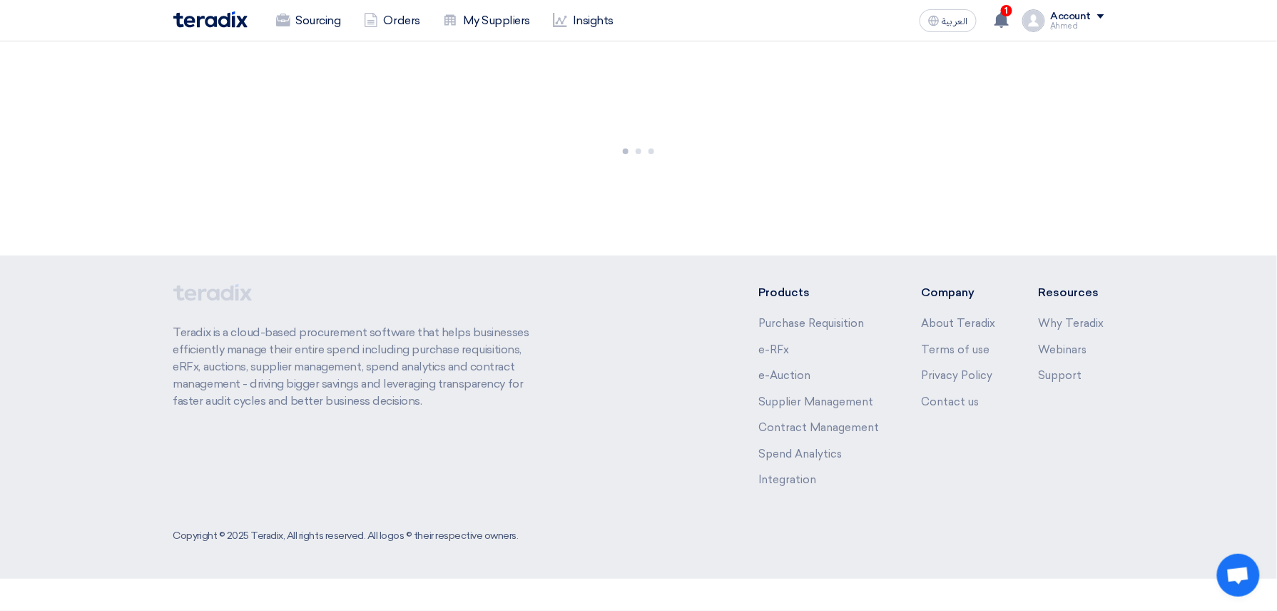
scroll to position [0, 0]
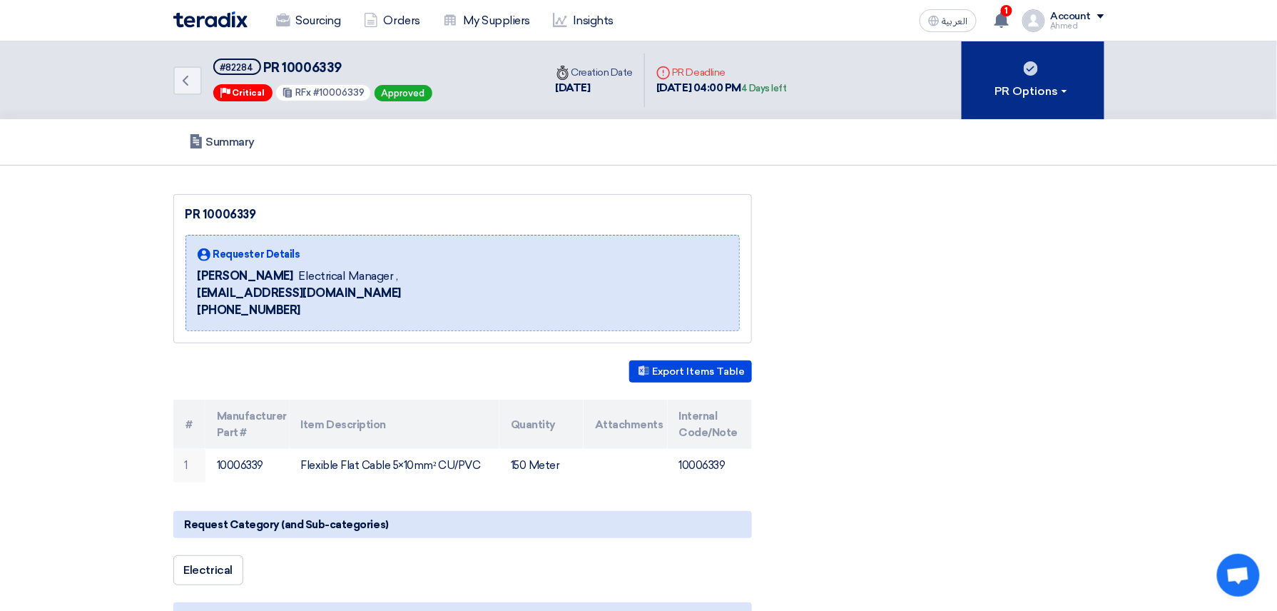
click at [999, 97] on div "PR Options" at bounding box center [1032, 91] width 75 height 17
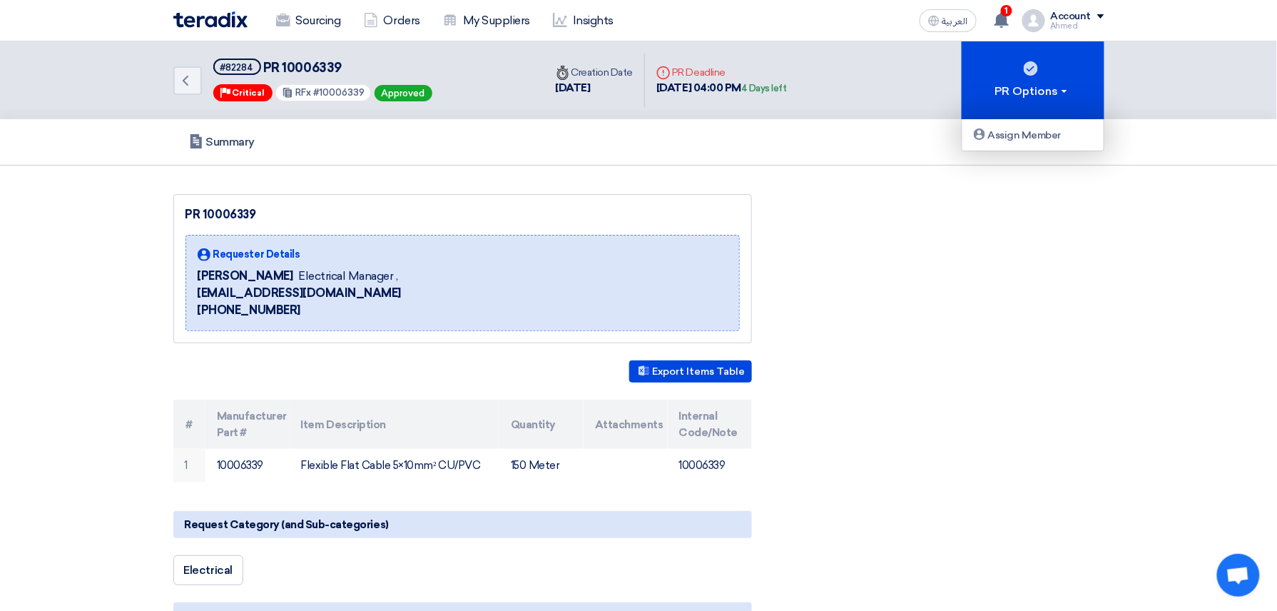
click at [897, 91] on div "Back #82284 PR 10006339 Priority Critical RFx #10006339 Approved Time Creation …" at bounding box center [638, 80] width 931 height 78
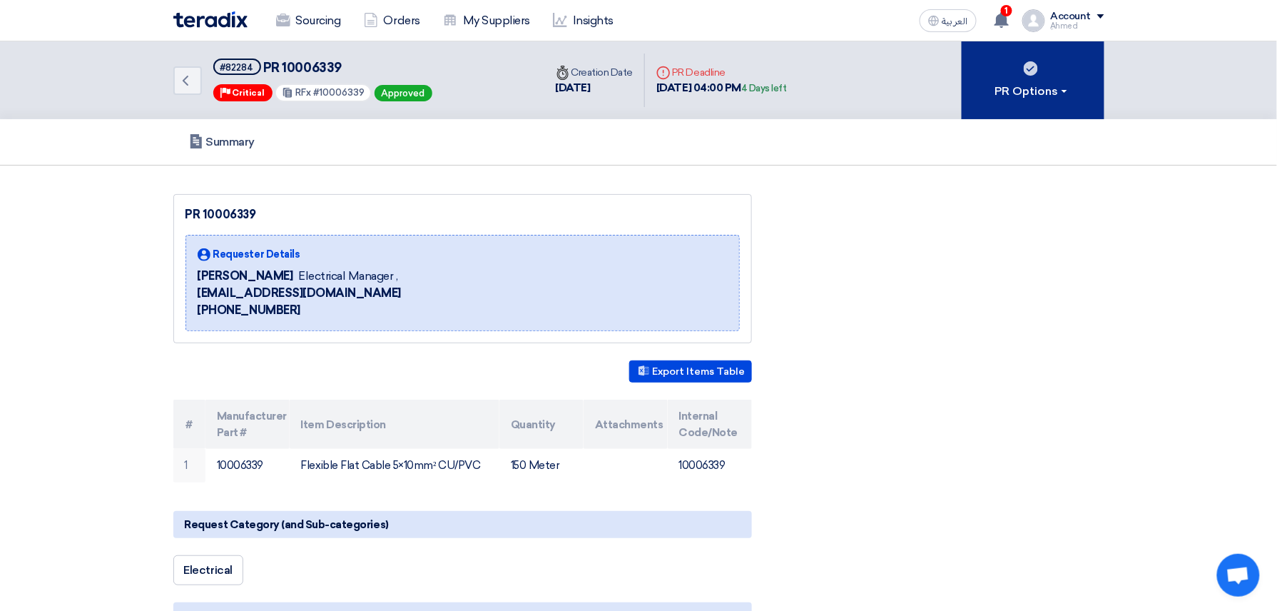
click at [1036, 88] on div "PR Options" at bounding box center [1032, 91] width 75 height 17
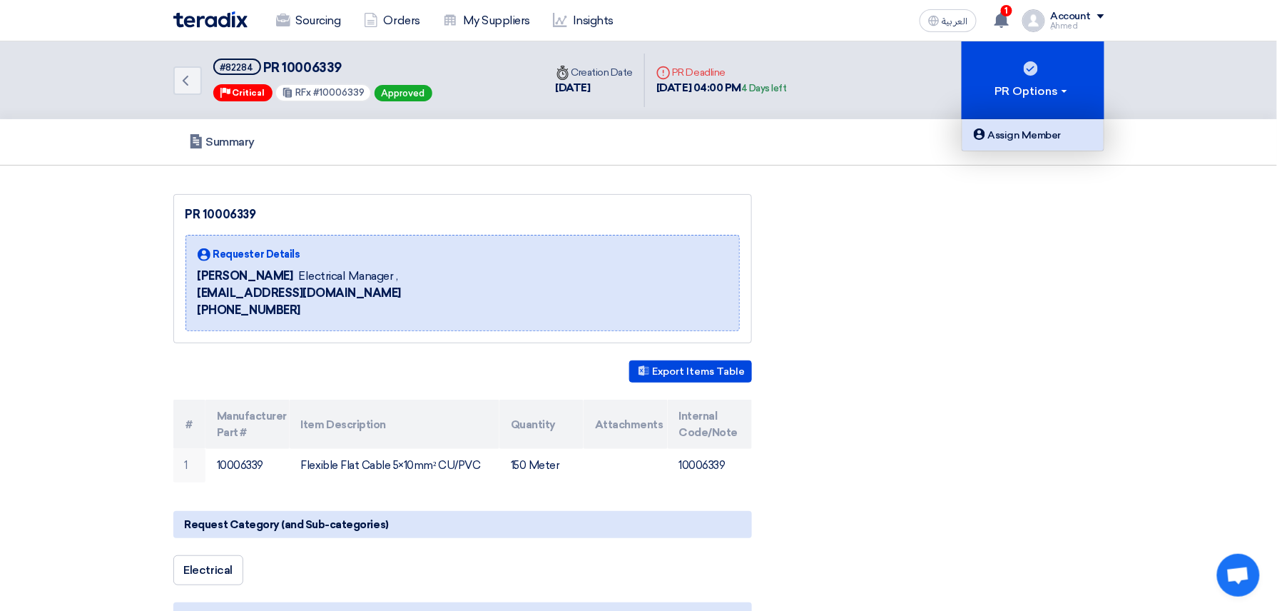
click at [1028, 146] on link "Assign Member" at bounding box center [1033, 134] width 141 height 31
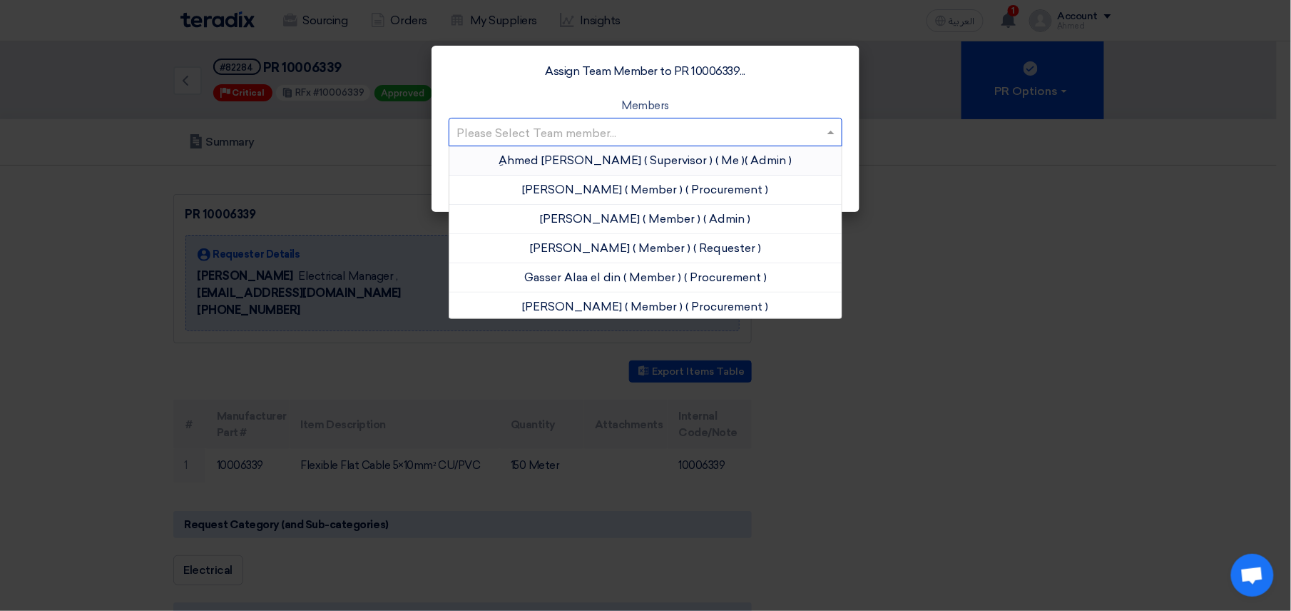
click at [558, 123] on input "text" at bounding box center [639, 133] width 364 height 24
click at [591, 305] on span "[PERSON_NAME]" at bounding box center [573, 307] width 100 height 14
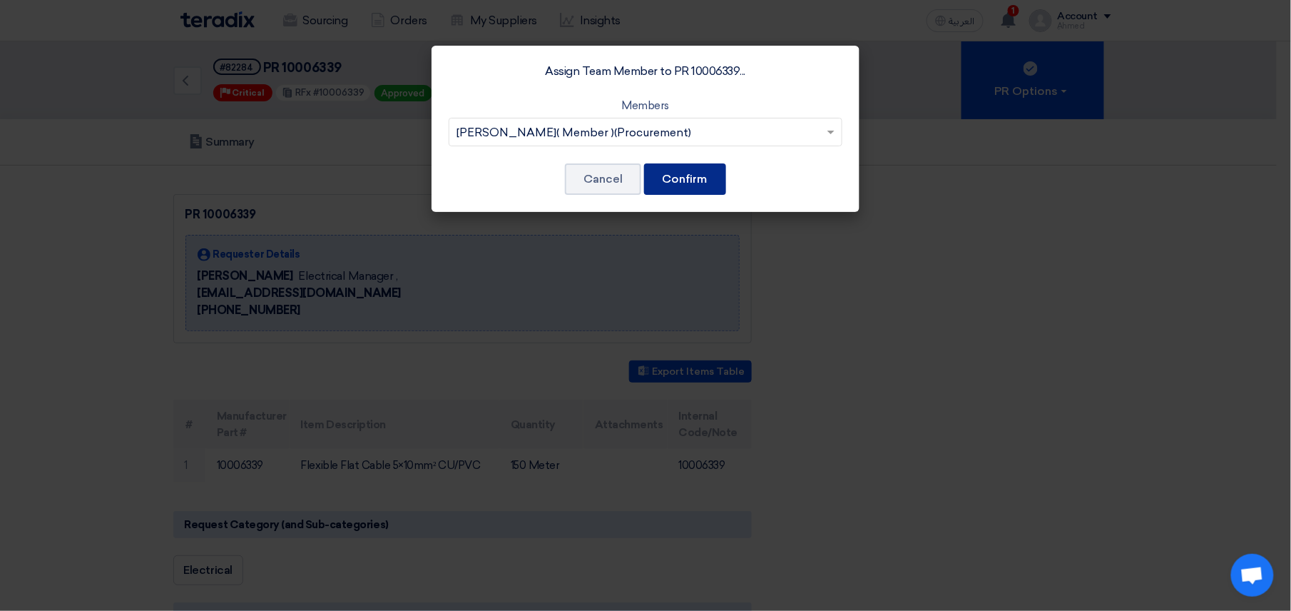
click at [689, 174] on button "Confirm" at bounding box center [685, 178] width 82 height 31
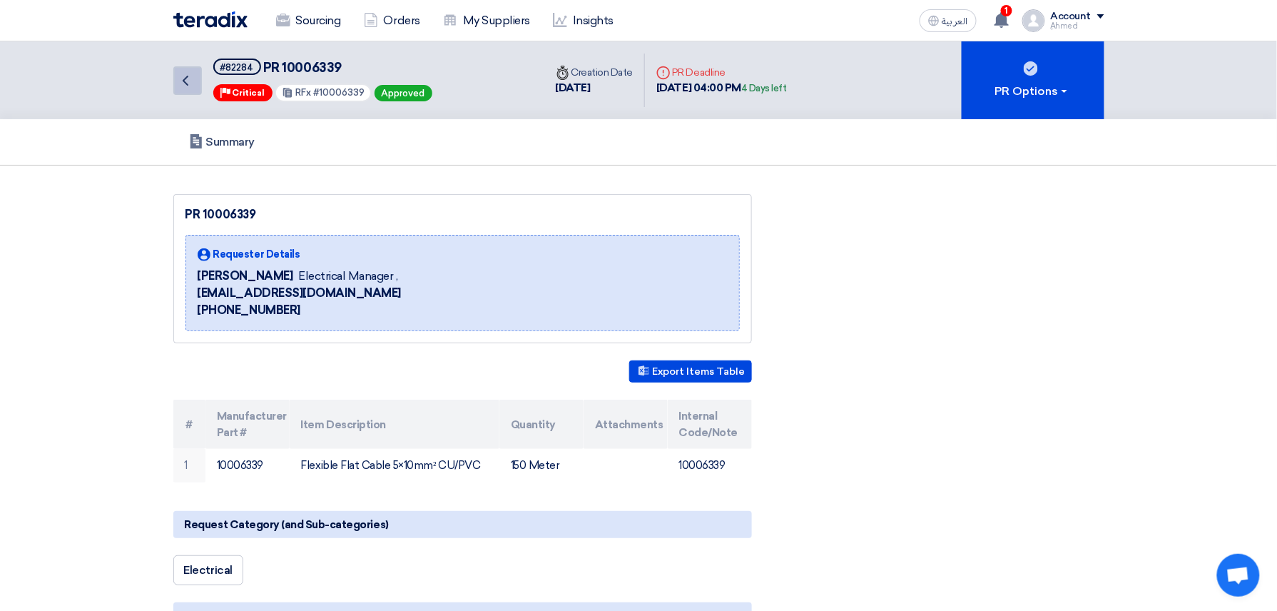
click at [176, 78] on link "Back" at bounding box center [187, 80] width 29 height 29
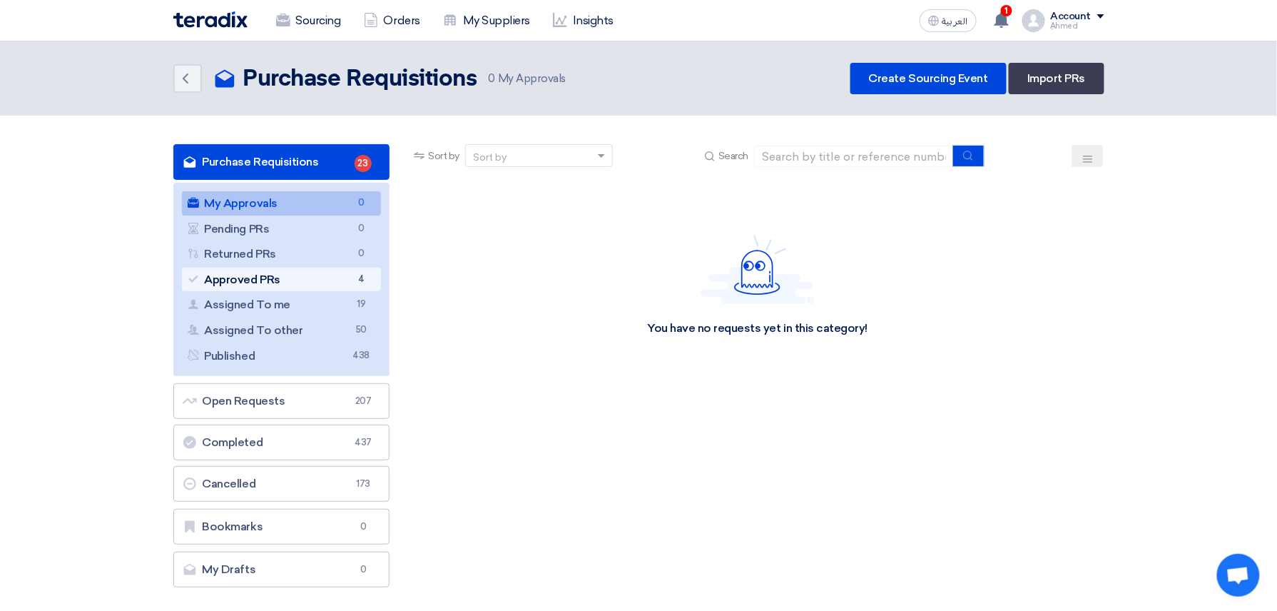
click at [314, 278] on link "Approved PRs Approved PRs 4" at bounding box center [282, 280] width 200 height 24
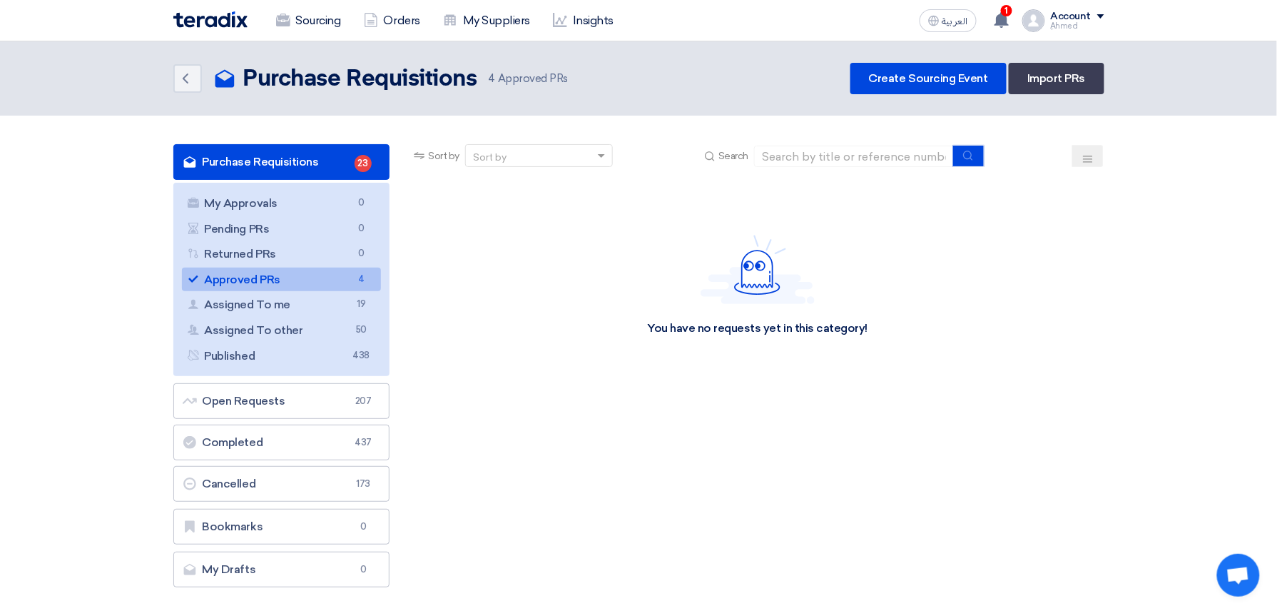
click at [297, 278] on link "Approved PRs Approved PRs 4" at bounding box center [282, 280] width 200 height 24
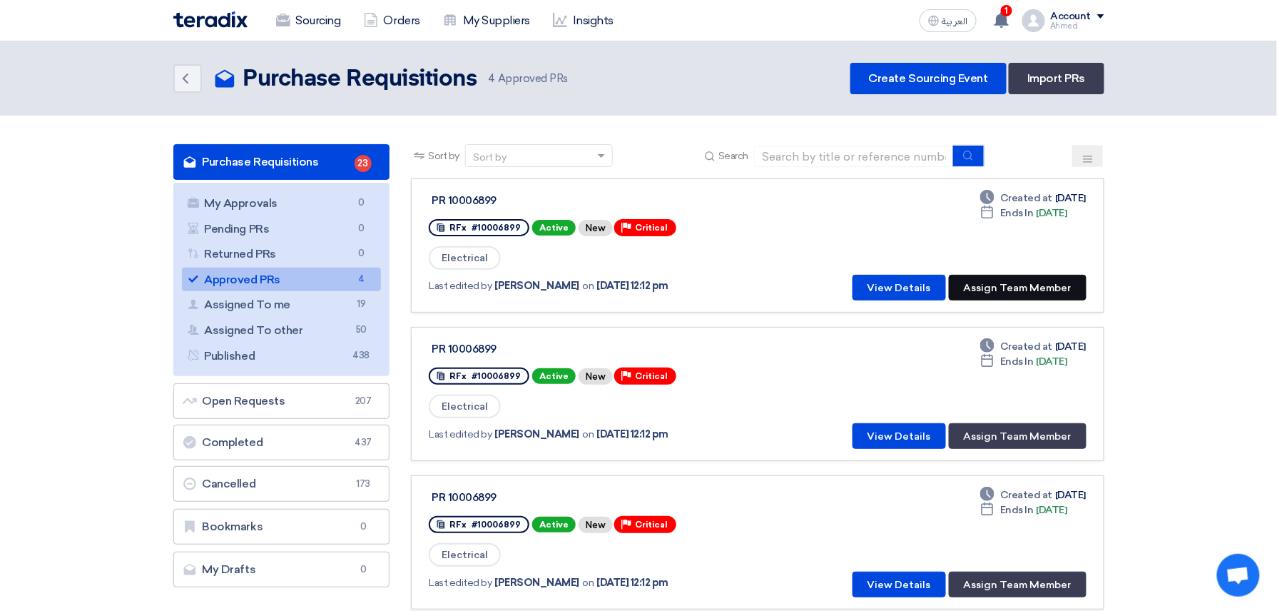
click at [992, 283] on button "Assign Team Member" at bounding box center [1018, 288] width 138 height 26
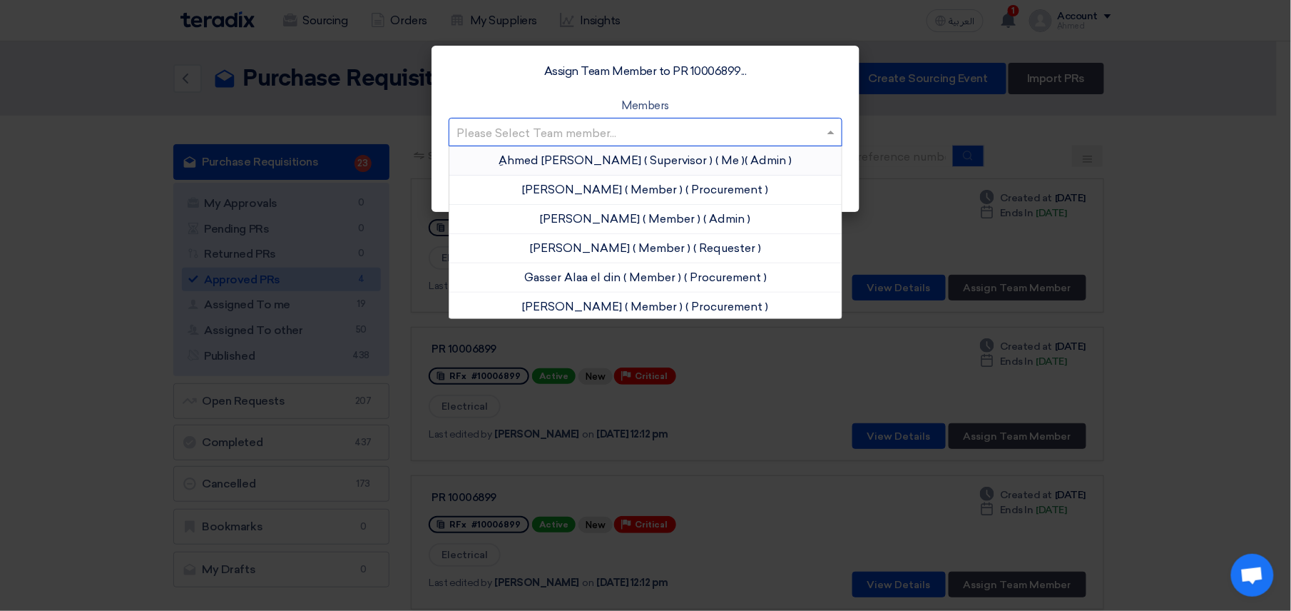
click at [656, 143] on input "text" at bounding box center [639, 133] width 364 height 24
click at [595, 306] on span "[PERSON_NAME]" at bounding box center [573, 307] width 100 height 14
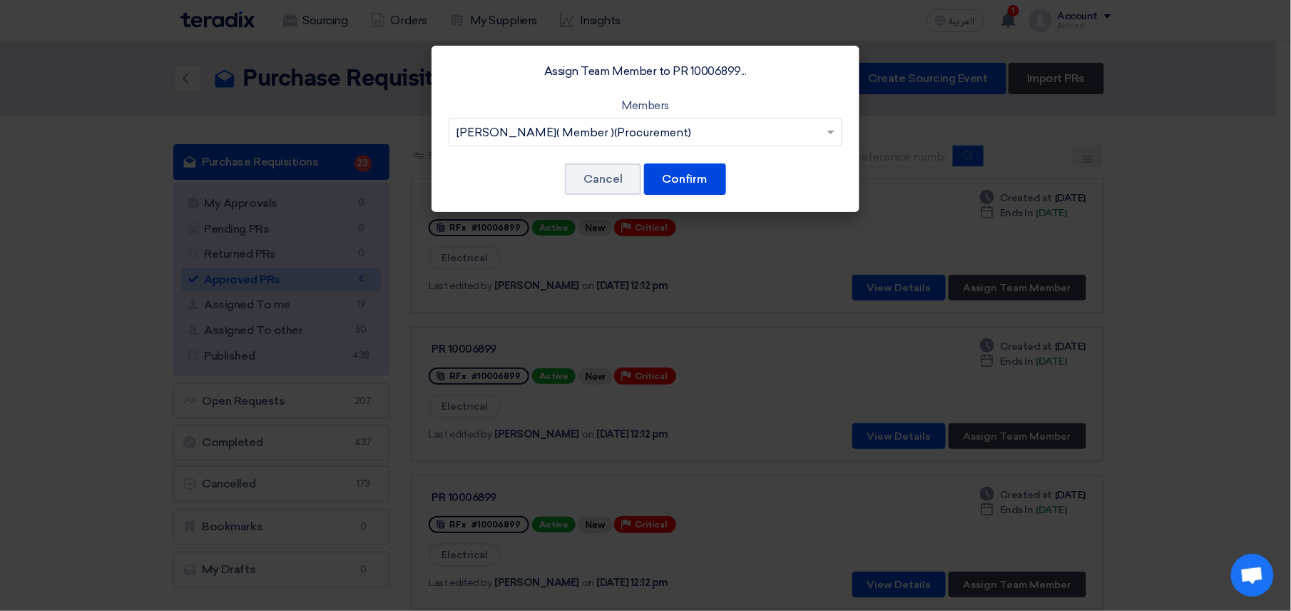
click at [729, 170] on div "Assign Team Member to PR 10006899... Members Please Select Team member... [PERS…" at bounding box center [646, 129] width 428 height 166
click at [716, 181] on button "Confirm" at bounding box center [685, 178] width 82 height 31
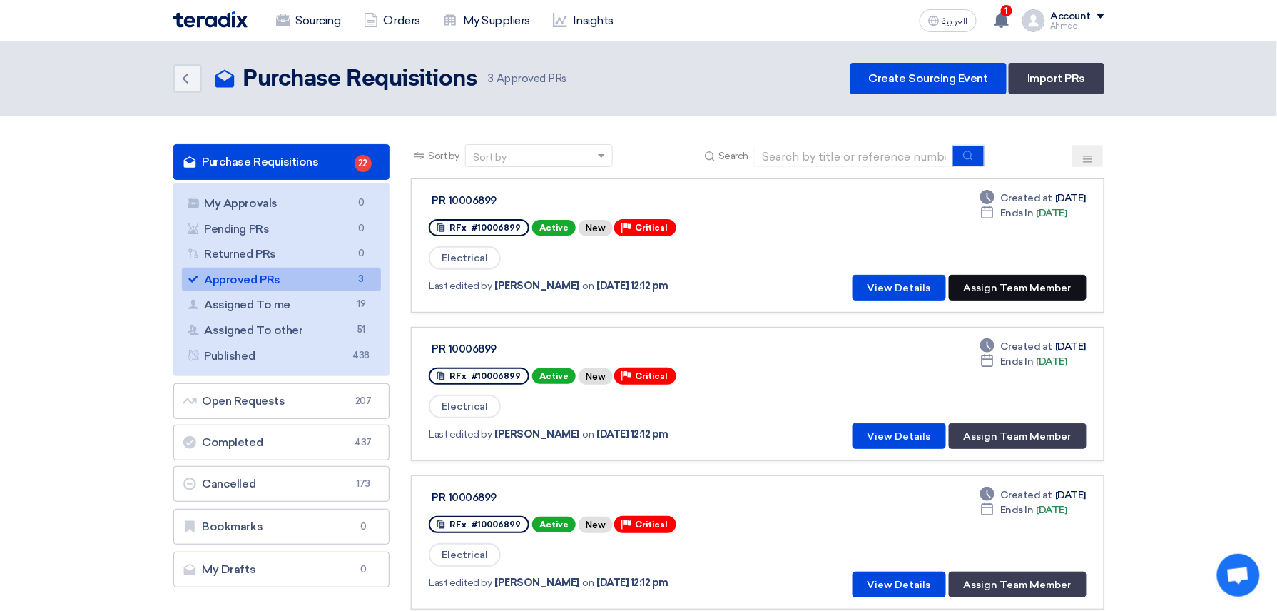
click at [1026, 284] on button "Assign Team Member" at bounding box center [1018, 288] width 138 height 26
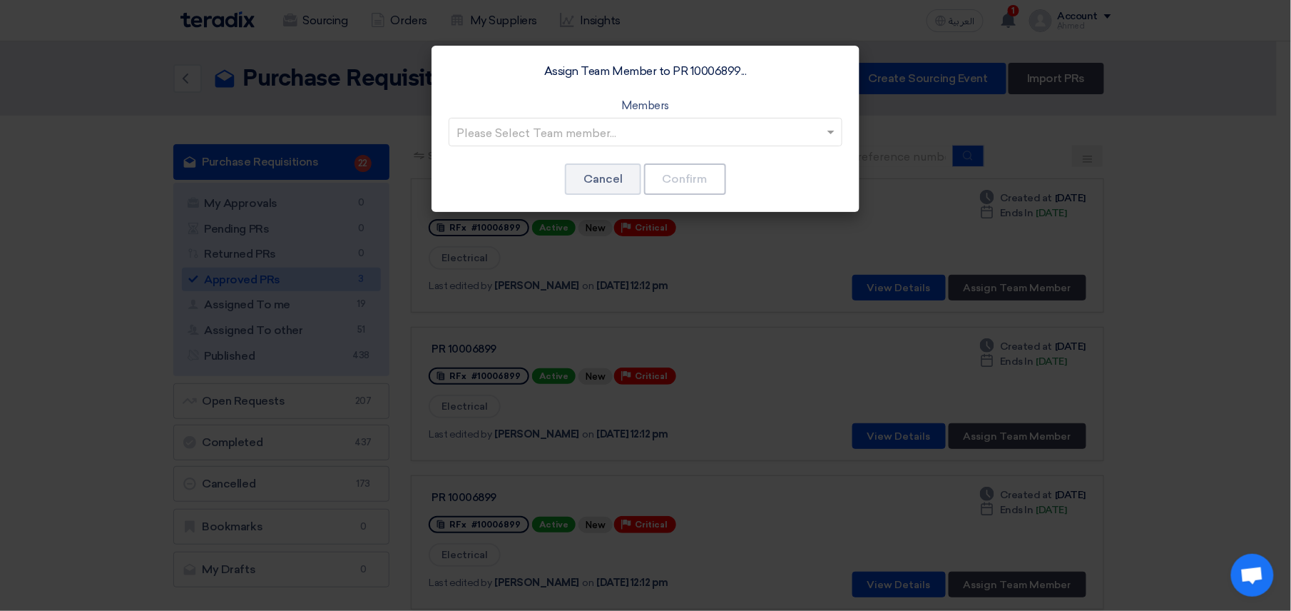
click at [611, 146] on div "Assign Team Member to PR 10006899... Members Please Select Team member... Cance…" at bounding box center [646, 129] width 428 height 166
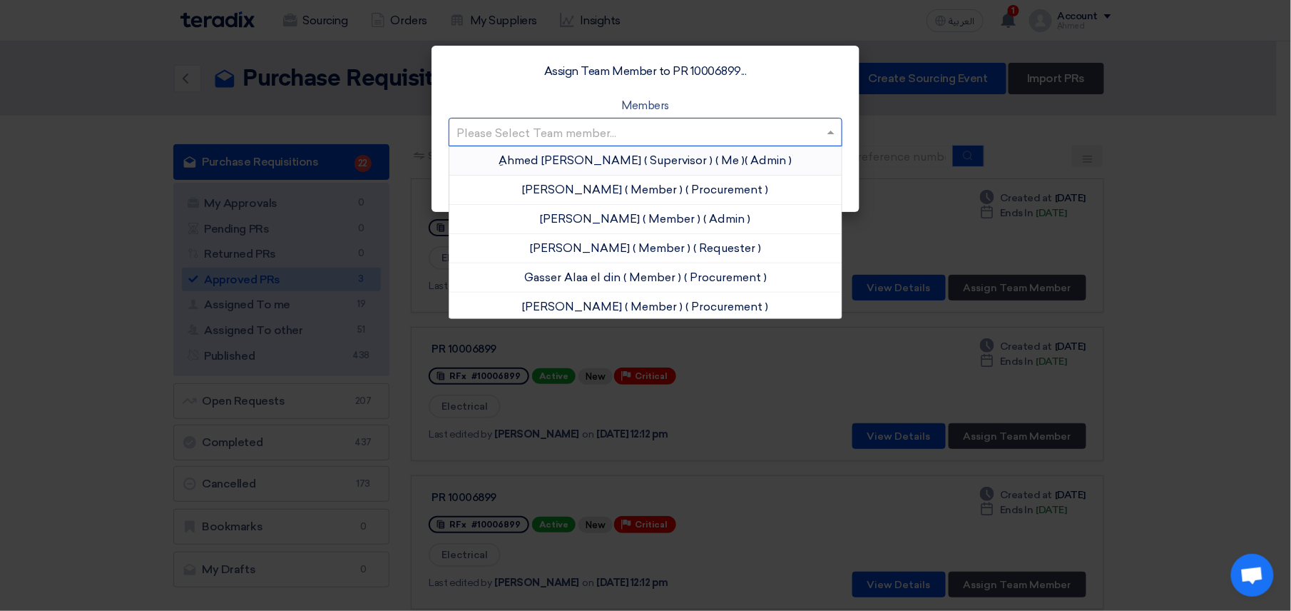
click at [624, 133] on input "text" at bounding box center [639, 133] width 364 height 24
click at [609, 305] on span "[PERSON_NAME]" at bounding box center [573, 307] width 100 height 14
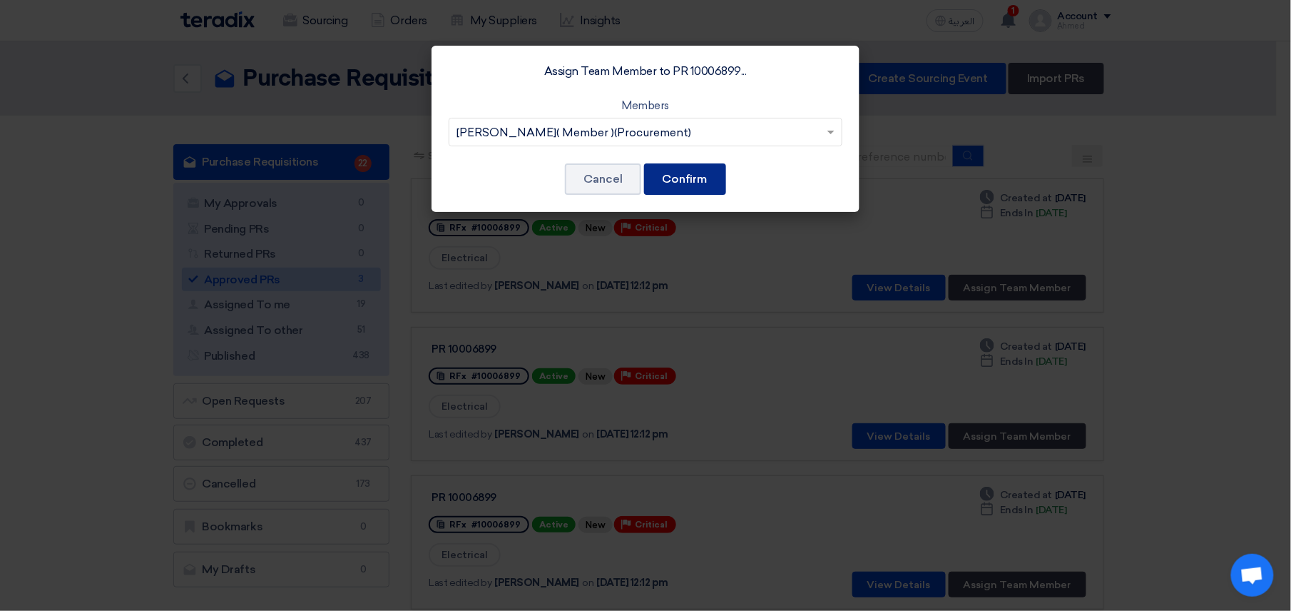
click at [672, 186] on button "Confirm" at bounding box center [685, 178] width 82 height 31
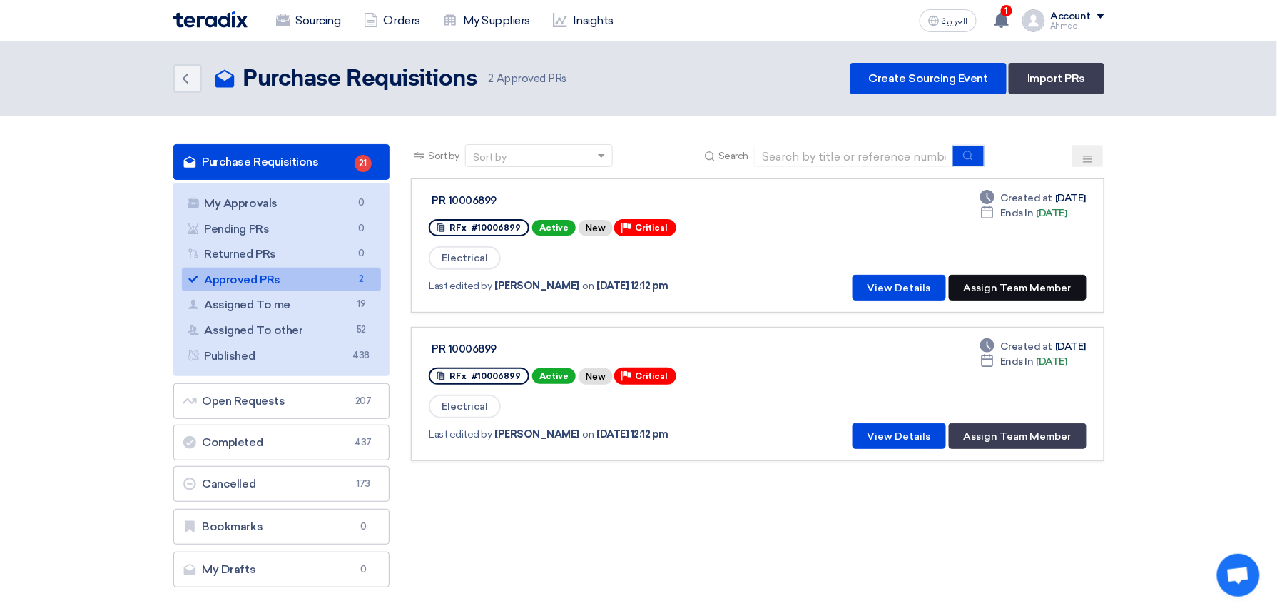
click at [1003, 295] on button "Assign Team Member" at bounding box center [1018, 288] width 138 height 26
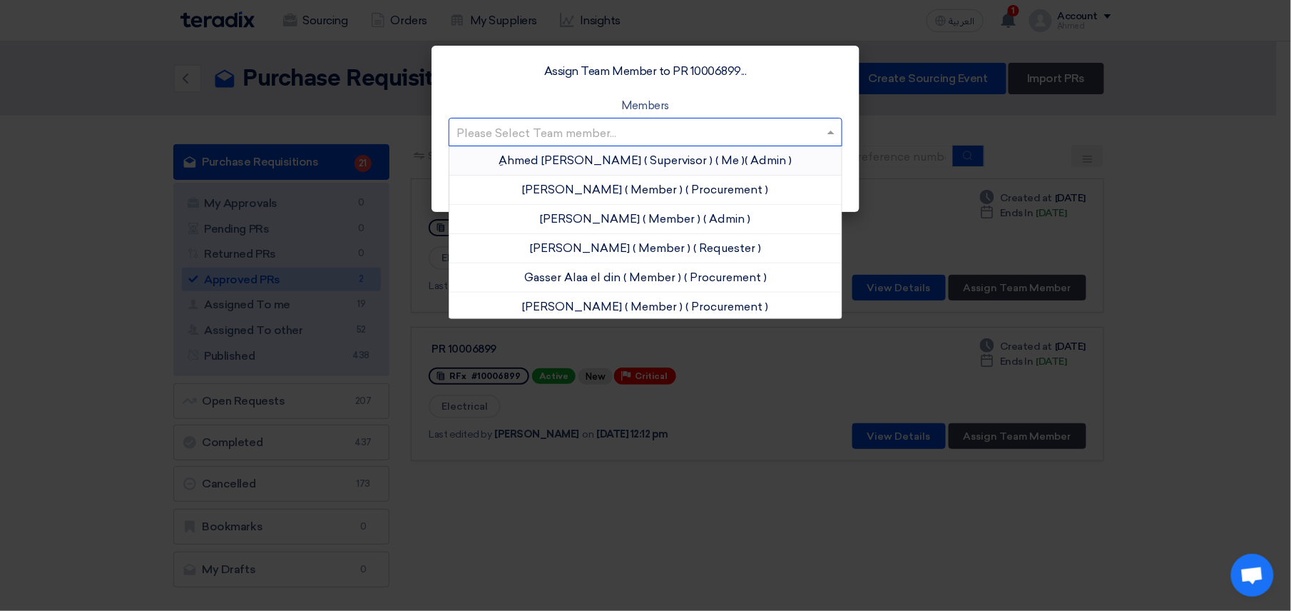
click at [578, 133] on input "text" at bounding box center [639, 133] width 364 height 24
click at [577, 309] on span "[PERSON_NAME]" at bounding box center [573, 307] width 100 height 14
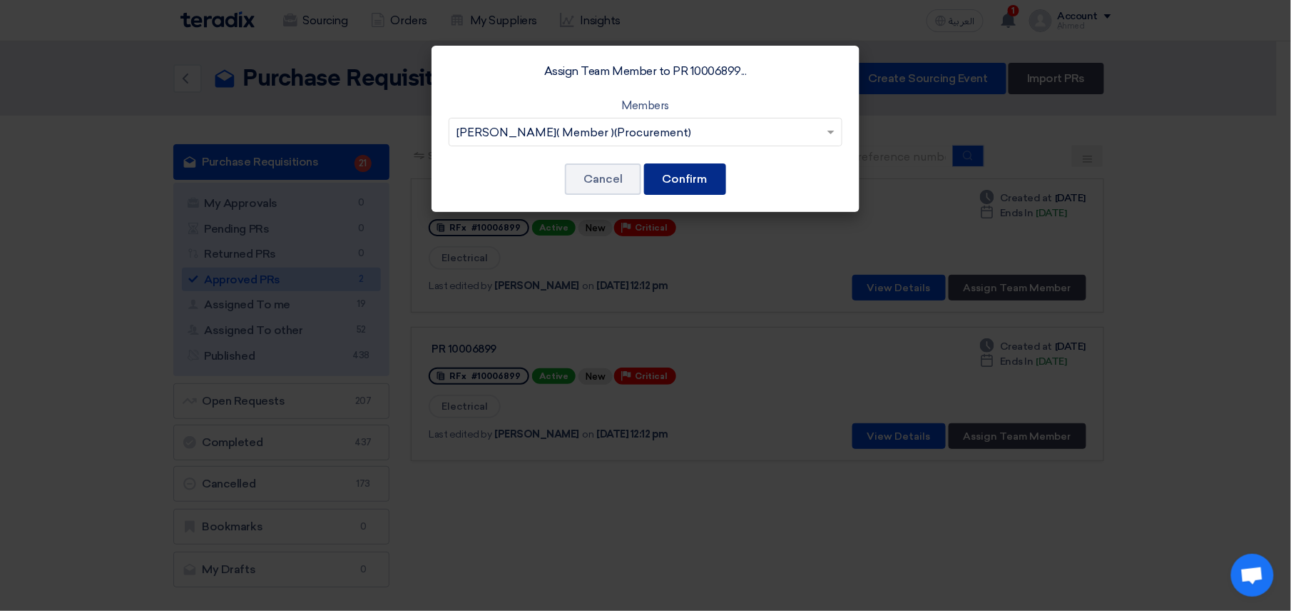
click at [669, 183] on button "Confirm" at bounding box center [685, 178] width 82 height 31
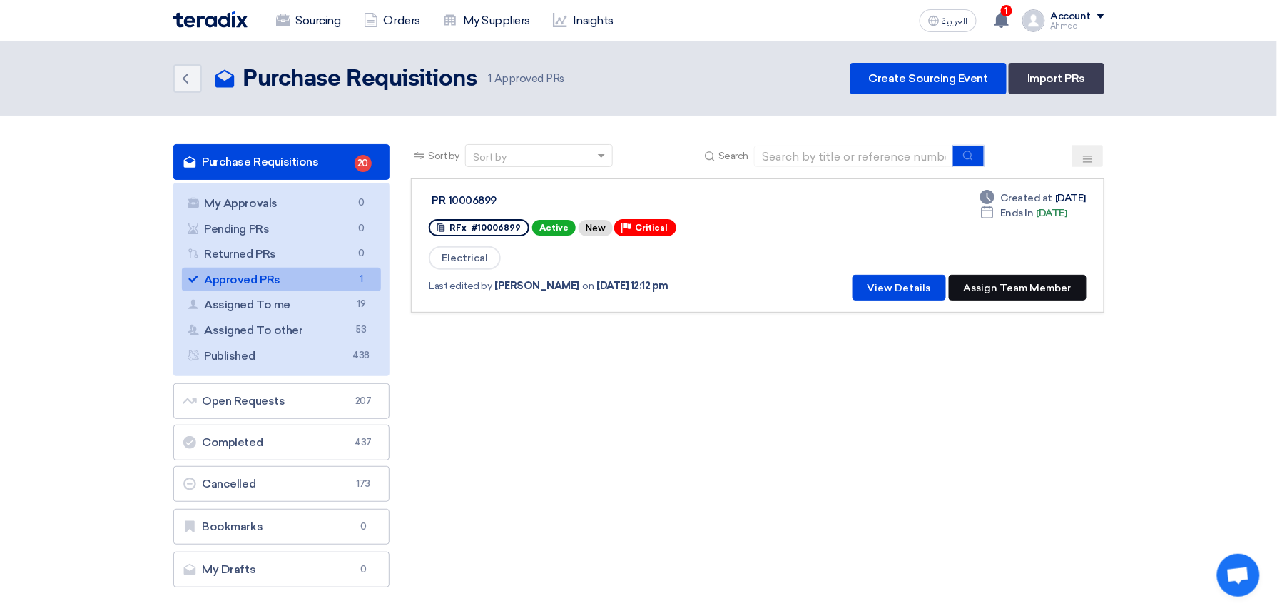
click at [1040, 287] on button "Assign Team Member" at bounding box center [1018, 288] width 138 height 26
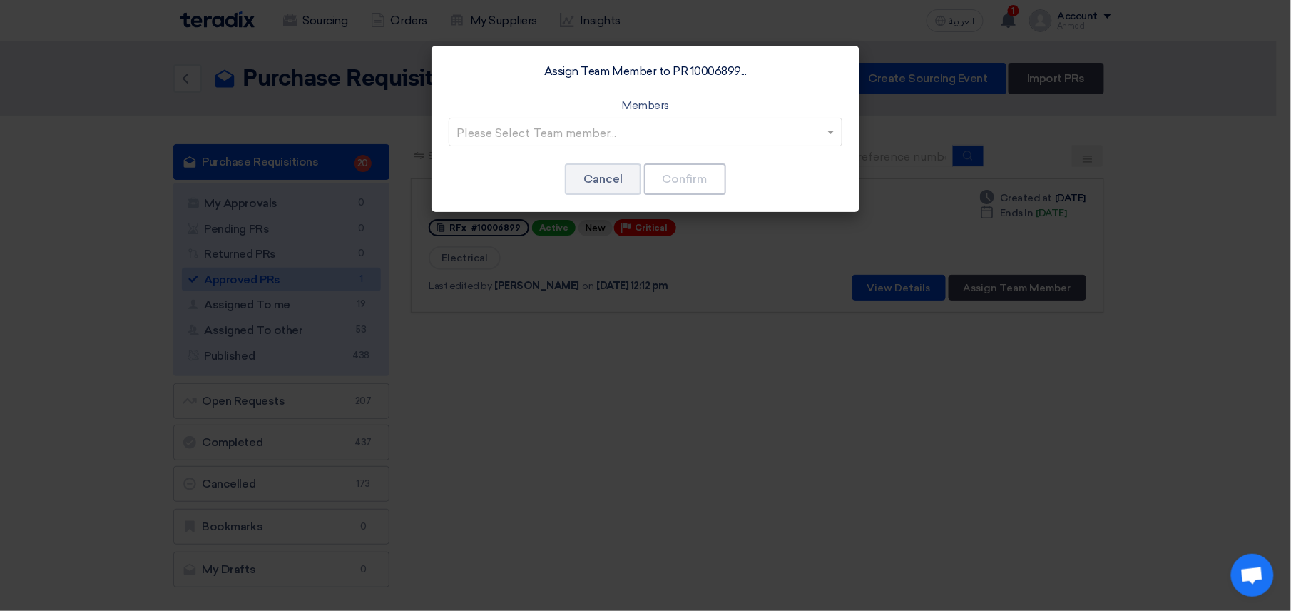
click at [714, 133] on input "text" at bounding box center [639, 133] width 364 height 24
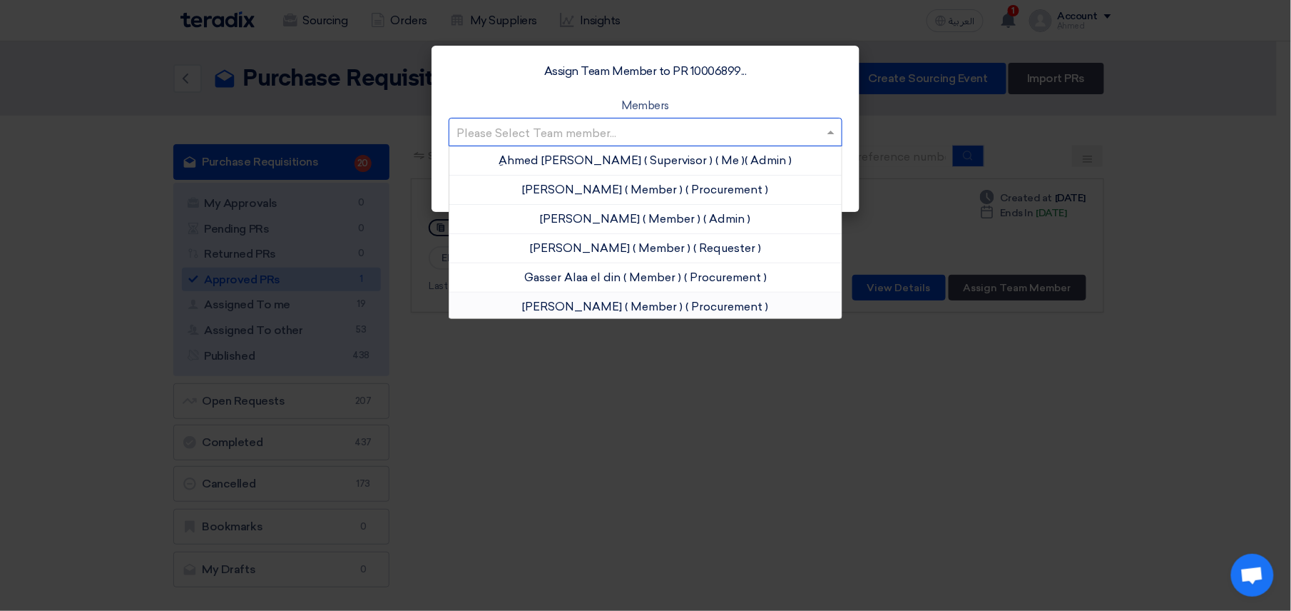
click at [726, 304] on app-roles "Procurement" at bounding box center [727, 307] width 77 height 14
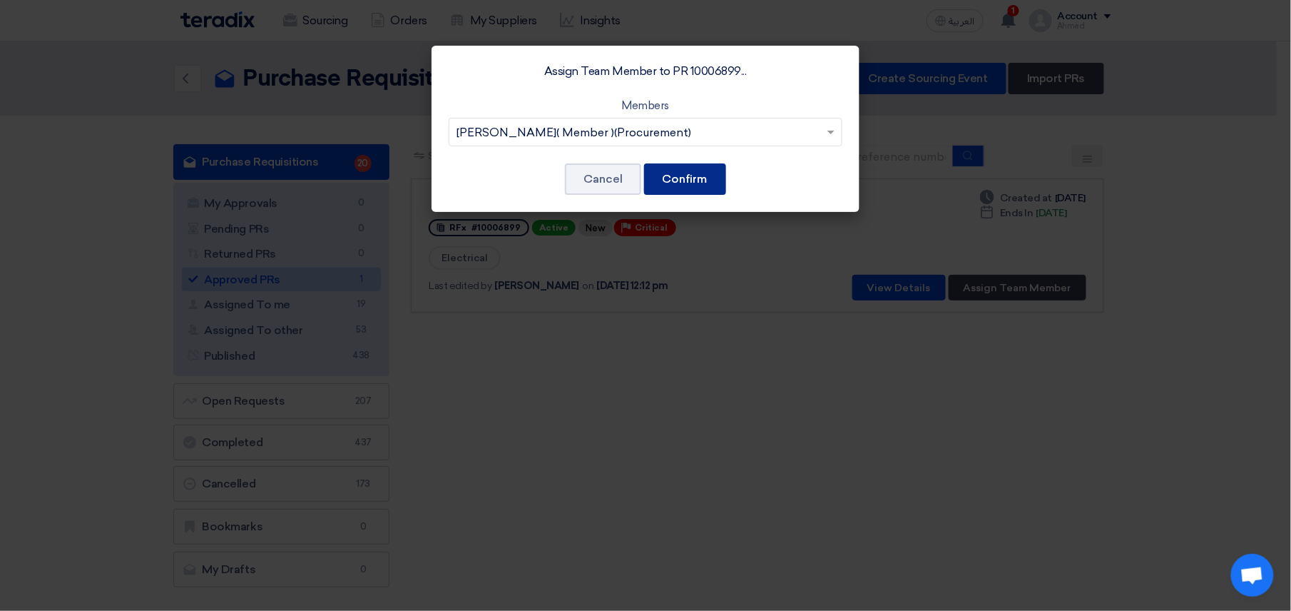
drag, startPoint x: 708, startPoint y: 174, endPoint x: 729, endPoint y: 169, distance: 22.0
click at [709, 173] on button "Confirm" at bounding box center [685, 178] width 82 height 31
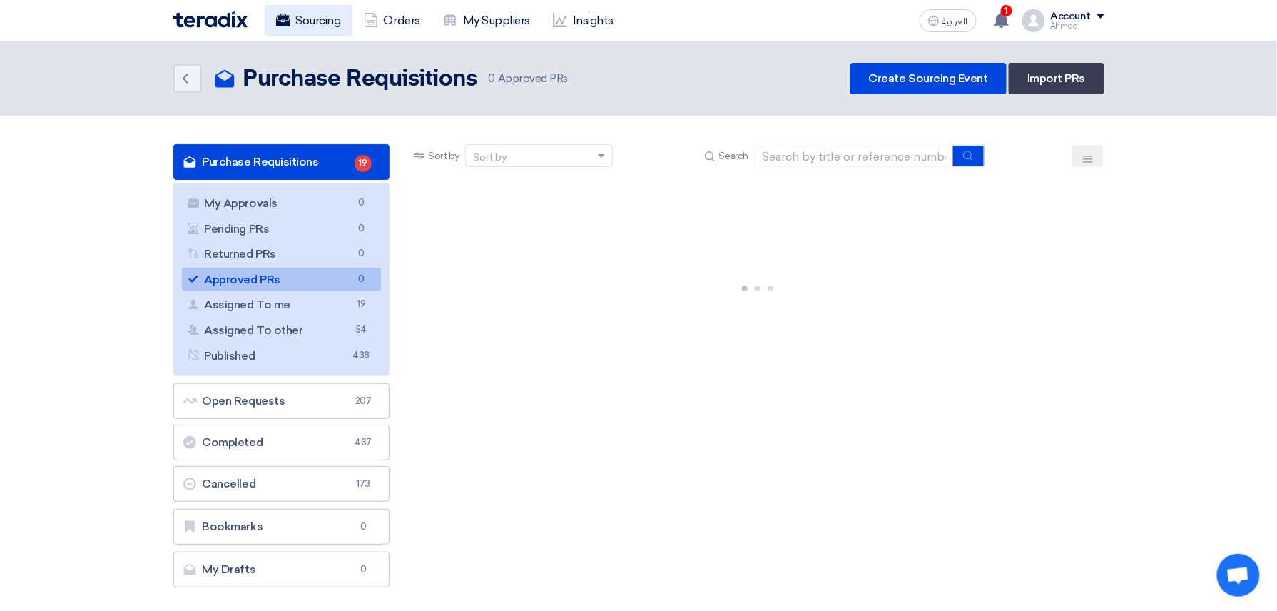
click at [285, 17] on use at bounding box center [282, 20] width 14 height 13
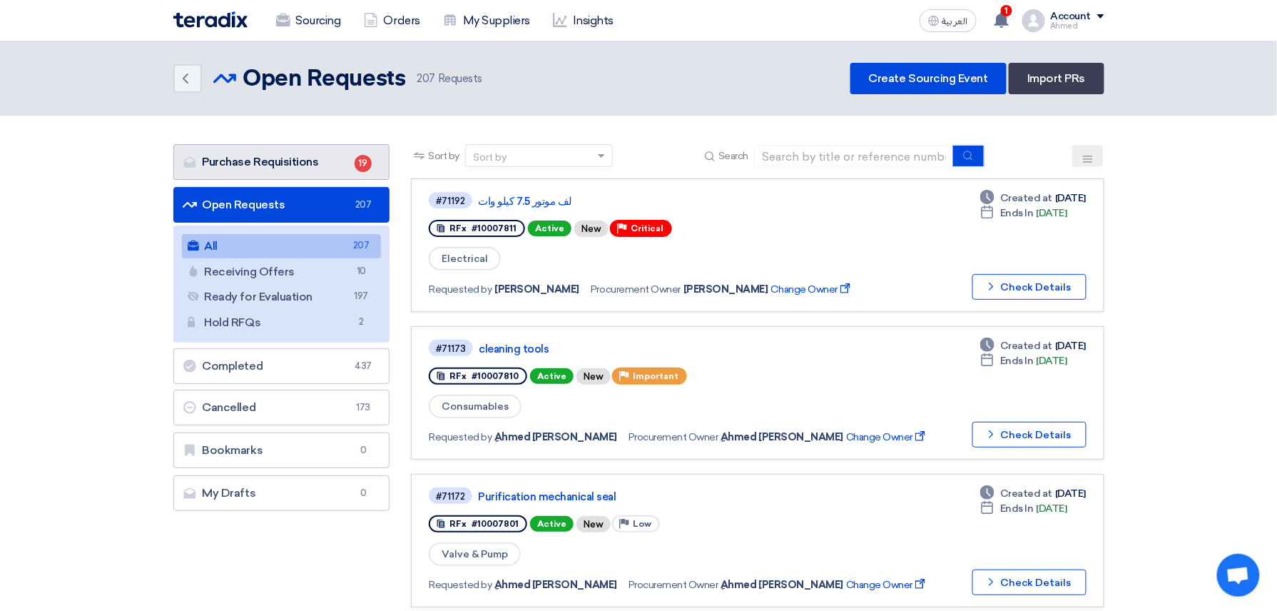
click at [317, 161] on link "Purchase Requisitions Purchase Requisitions 19" at bounding box center [281, 162] width 217 height 36
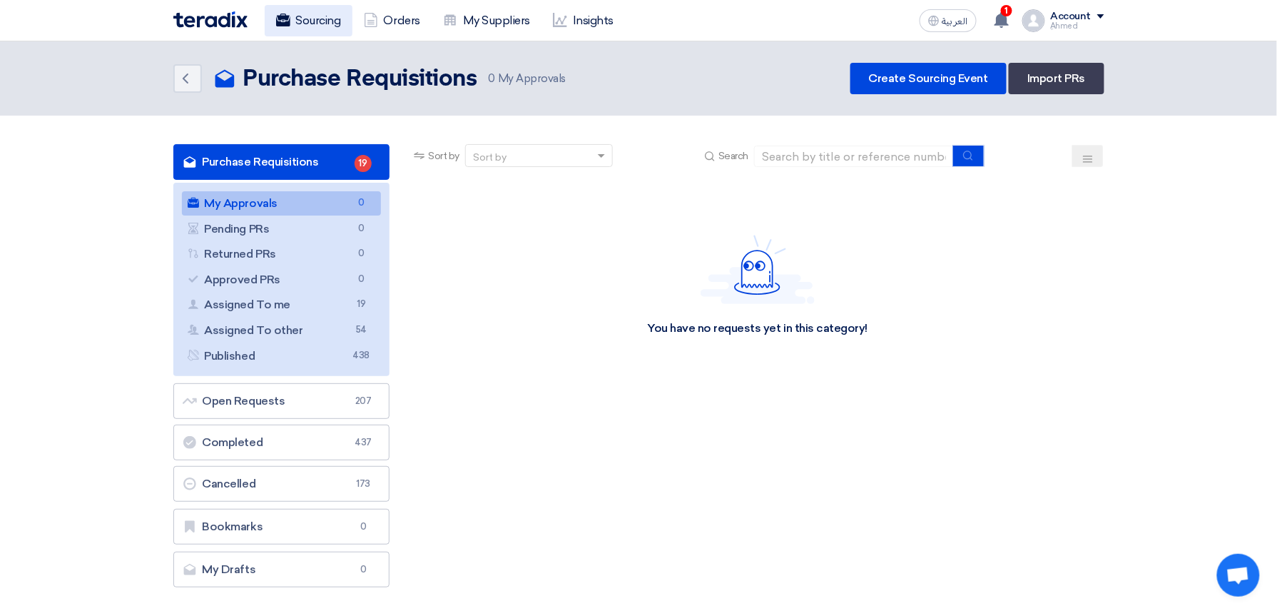
click at [295, 14] on link "Sourcing" at bounding box center [309, 20] width 88 height 31
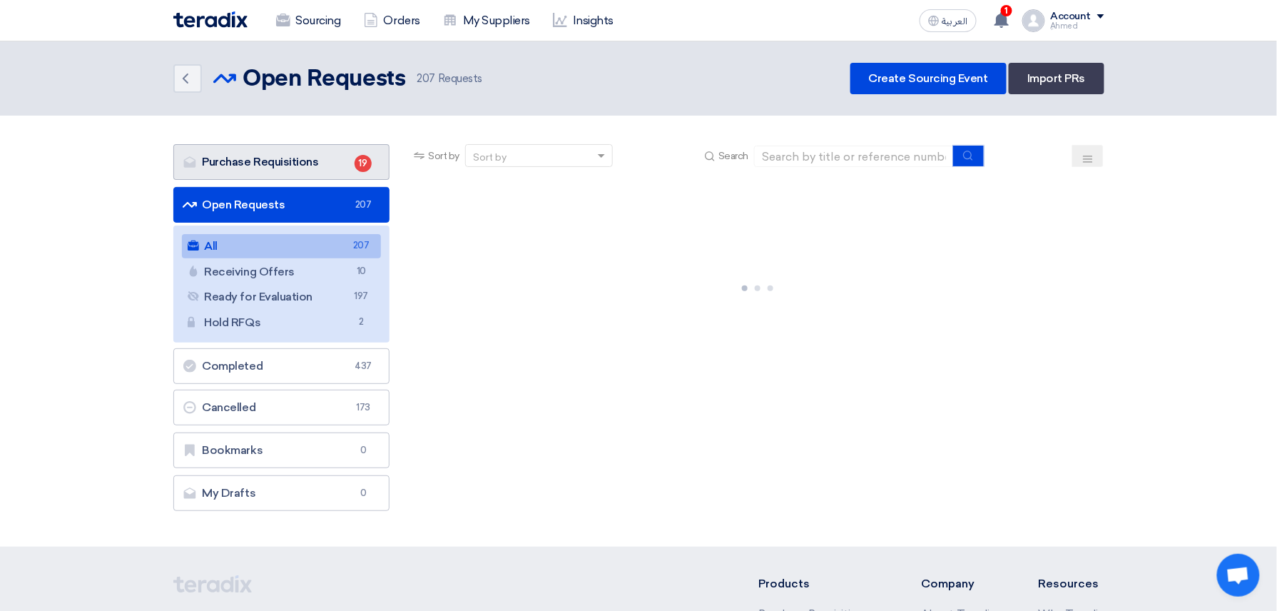
click at [310, 146] on link "Purchase Requisitions Purchase Requisitions 19" at bounding box center [281, 162] width 217 height 36
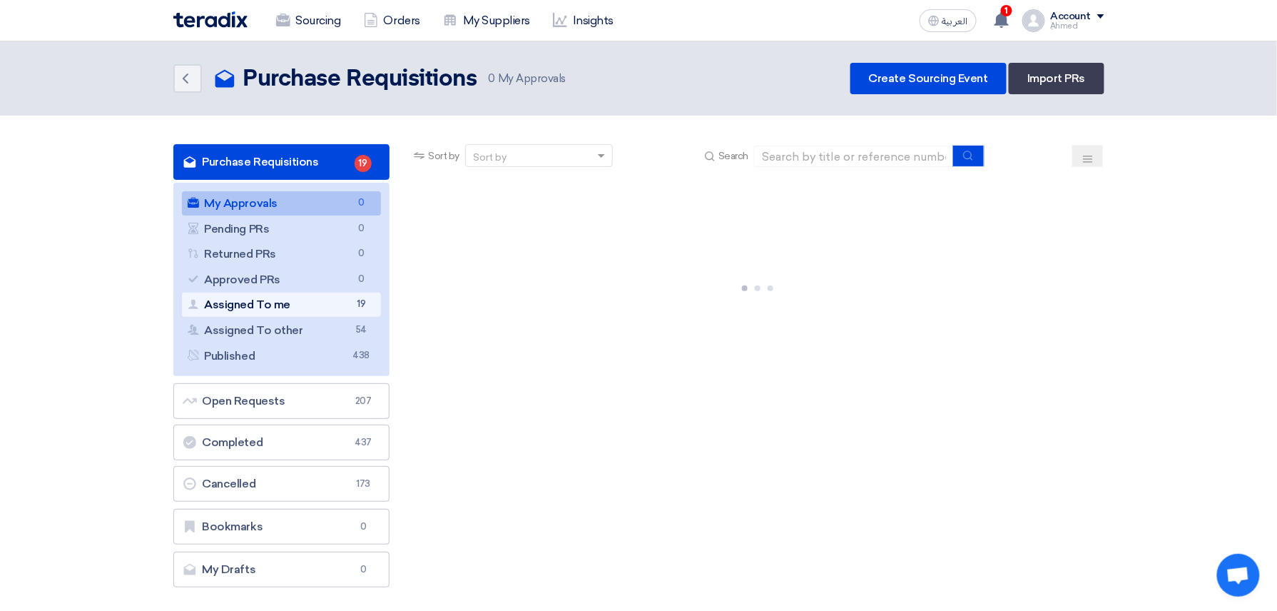
click at [304, 304] on link "Assigned To me Assigned To me 19" at bounding box center [282, 305] width 200 height 24
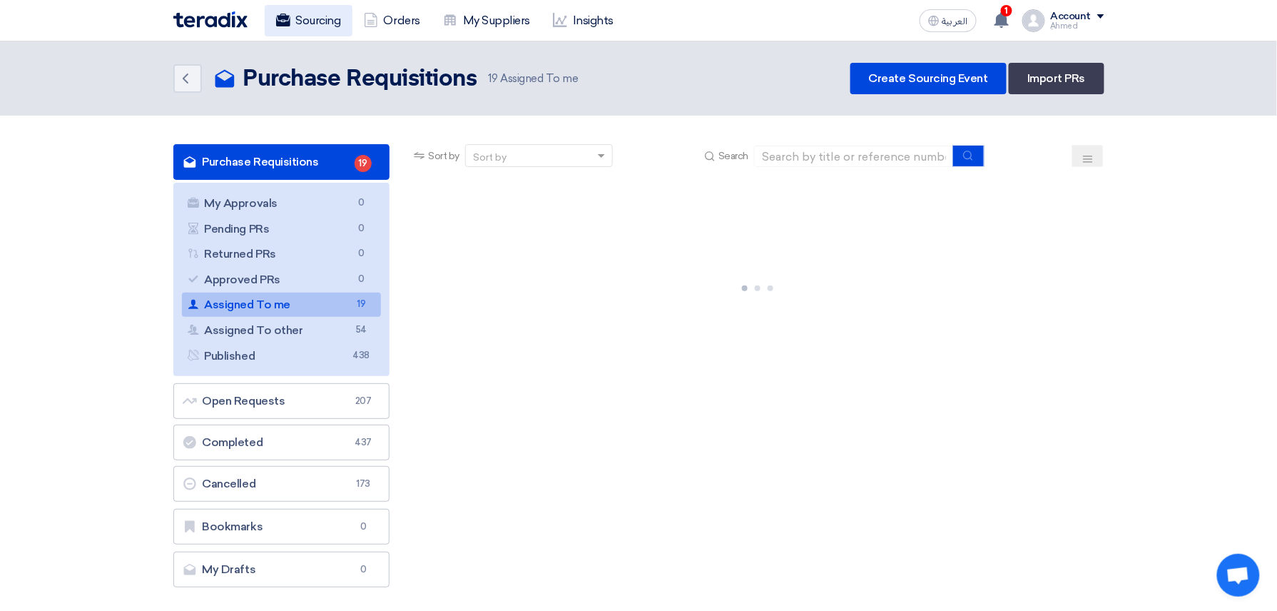
click at [318, 19] on link "Sourcing" at bounding box center [309, 20] width 88 height 31
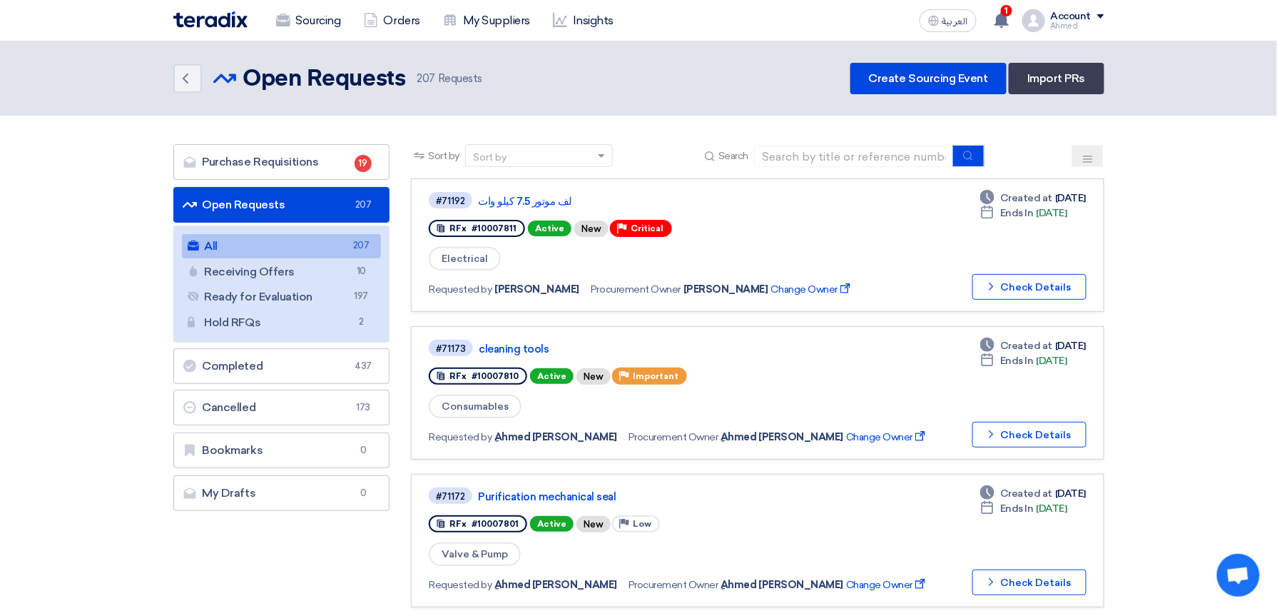
click at [1077, 152] on button at bounding box center [1087, 156] width 31 height 22
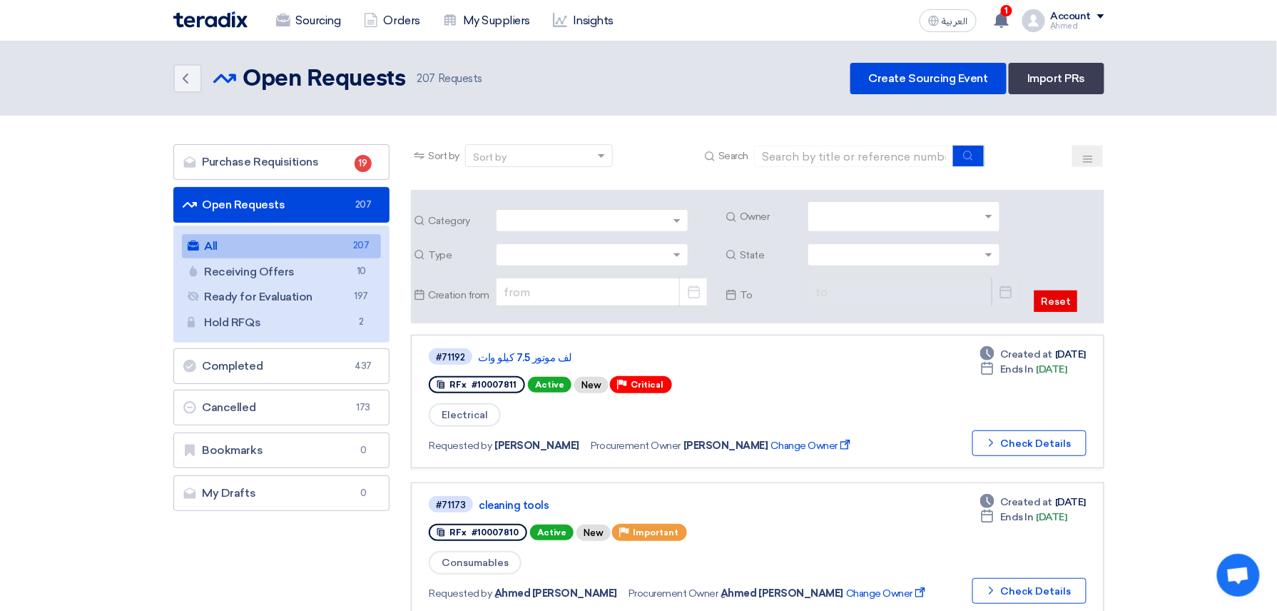
click at [929, 198] on div "Category Owner Type State Pick a date Creation from Pick a date" at bounding box center [757, 256] width 693 height 133
click at [915, 237] on div "Category Owner Type State Pick a date Creation from Pick a date" at bounding box center [757, 256] width 693 height 133
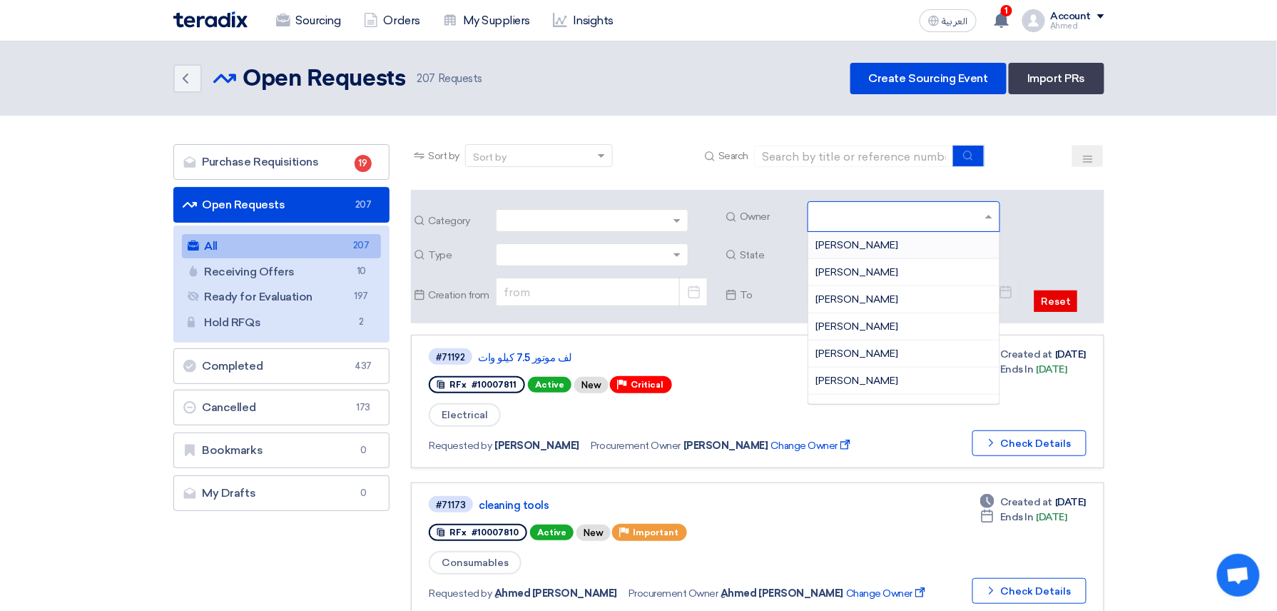
click at [909, 223] on input "text" at bounding box center [906, 218] width 181 height 24
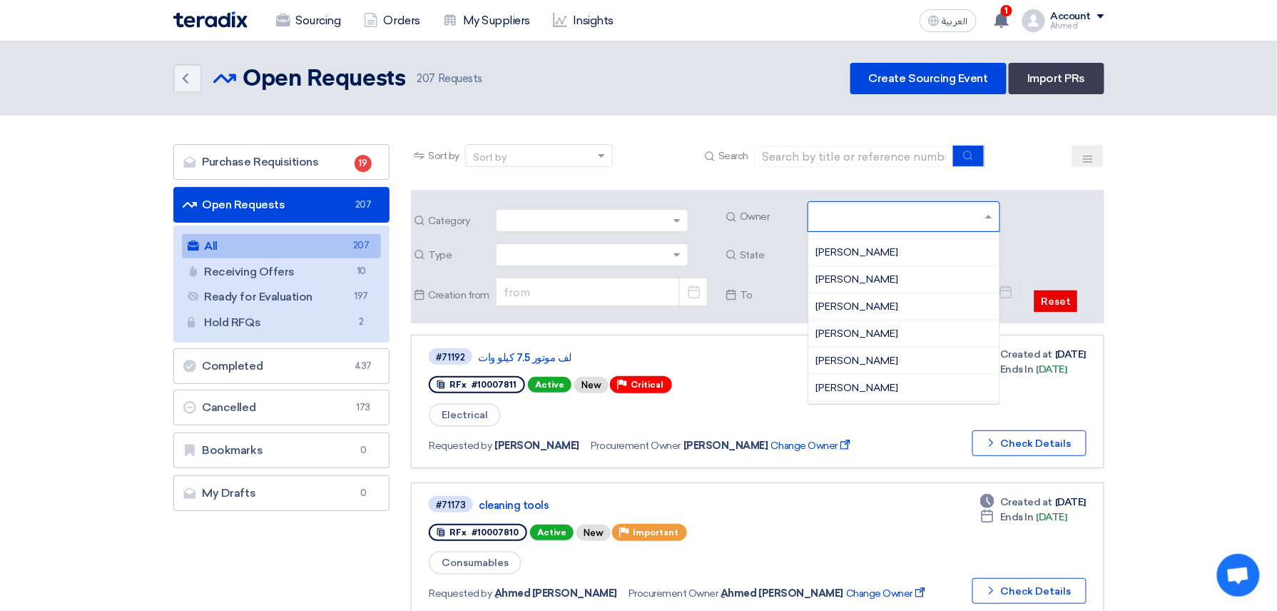
scroll to position [948, 0]
click at [843, 391] on span "ِAhmed [PERSON_NAME]" at bounding box center [876, 390] width 120 height 12
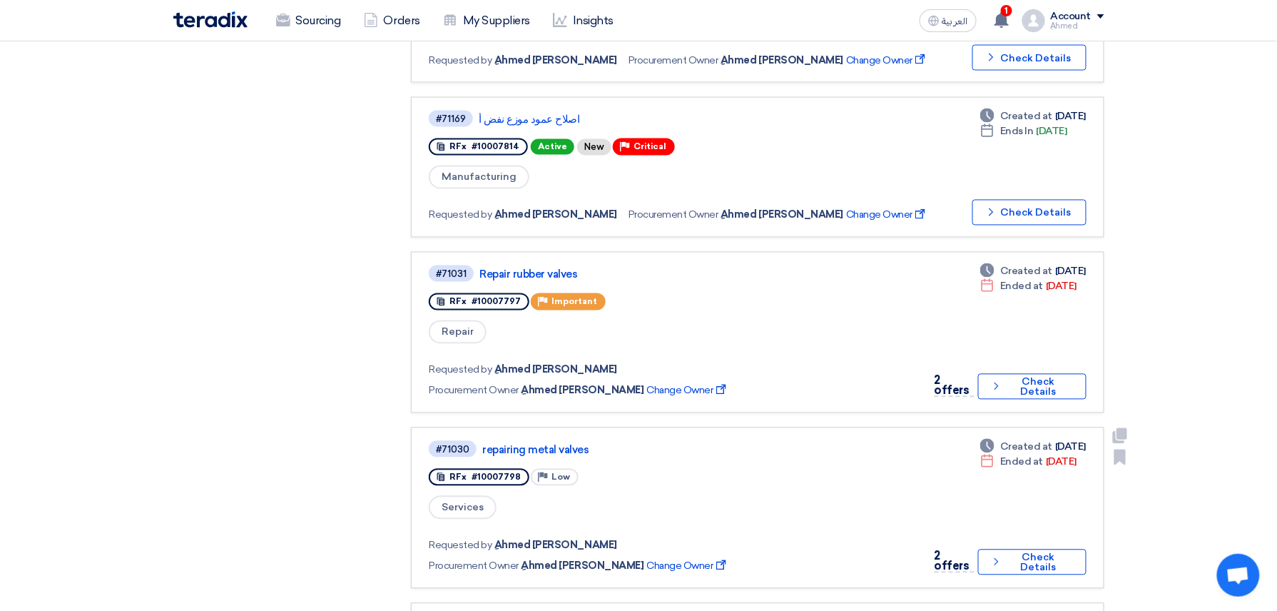
scroll to position [856, 0]
click at [534, 269] on link "Repair rubber valves" at bounding box center [657, 275] width 357 height 13
click at [562, 445] on link "repairing metal valves" at bounding box center [660, 451] width 357 height 13
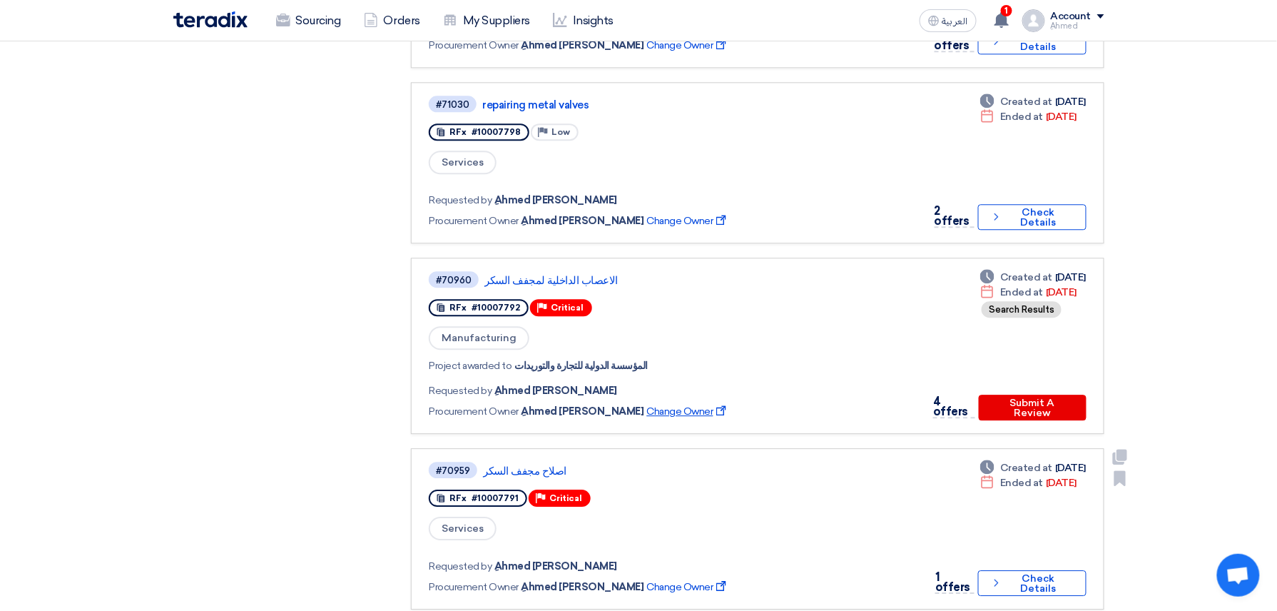
scroll to position [1237, 0]
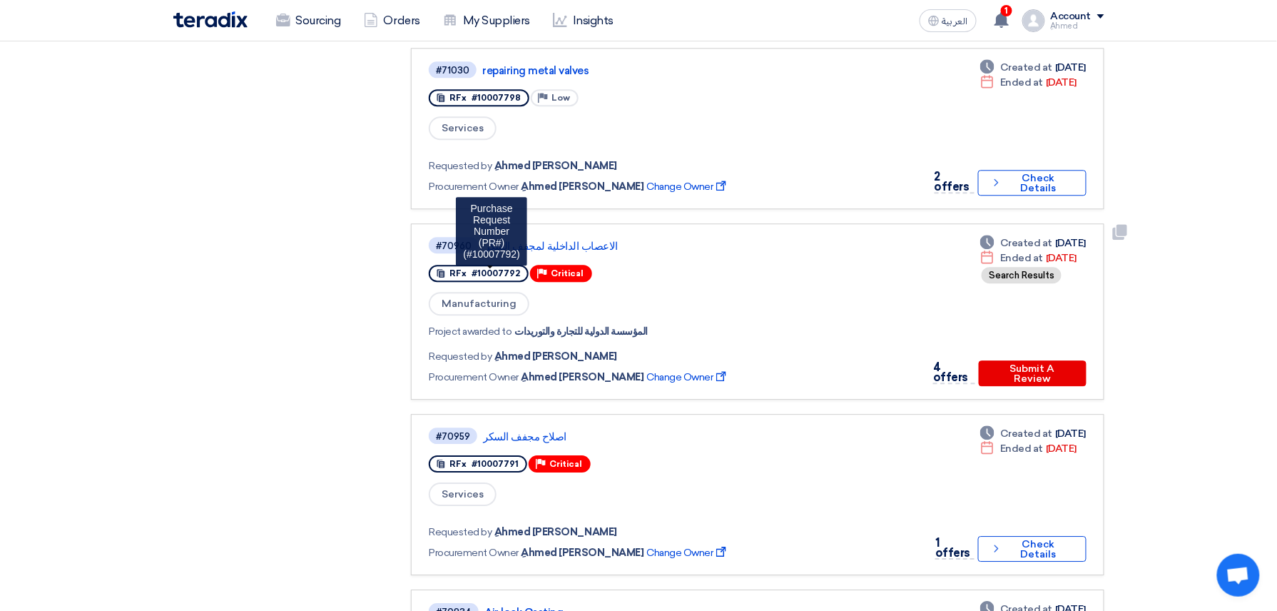
click at [500, 268] on span "#10007792" at bounding box center [496, 273] width 49 height 10
copy span "10007792"
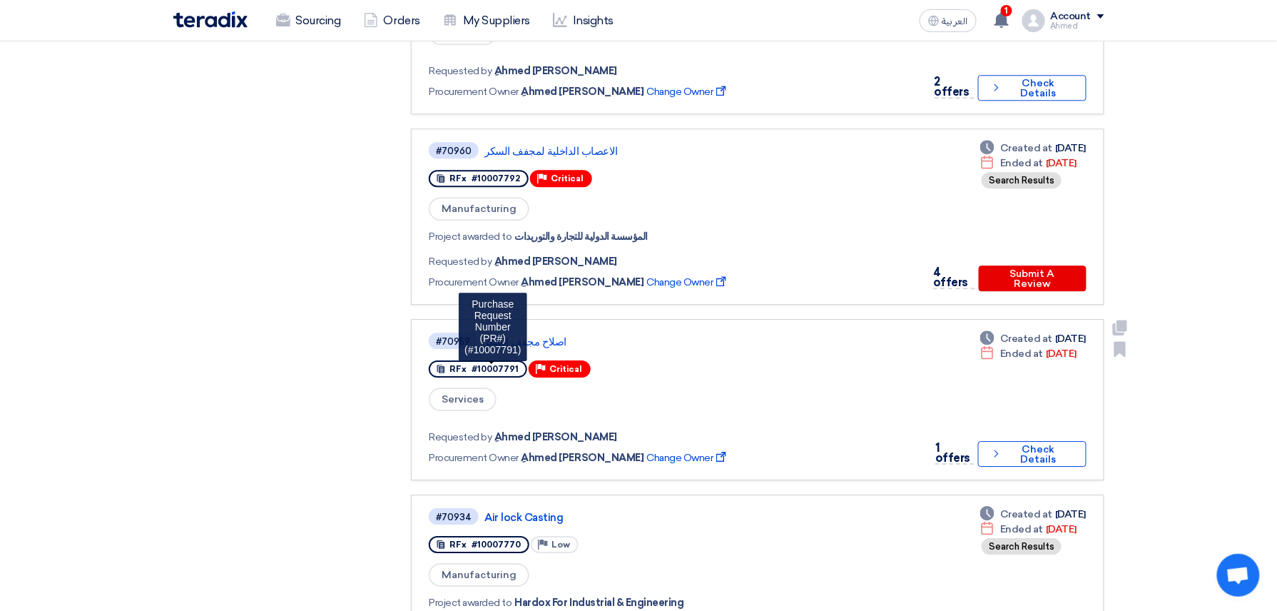
click at [497, 364] on span "#10007791" at bounding box center [495, 369] width 47 height 10
copy span "10007791"
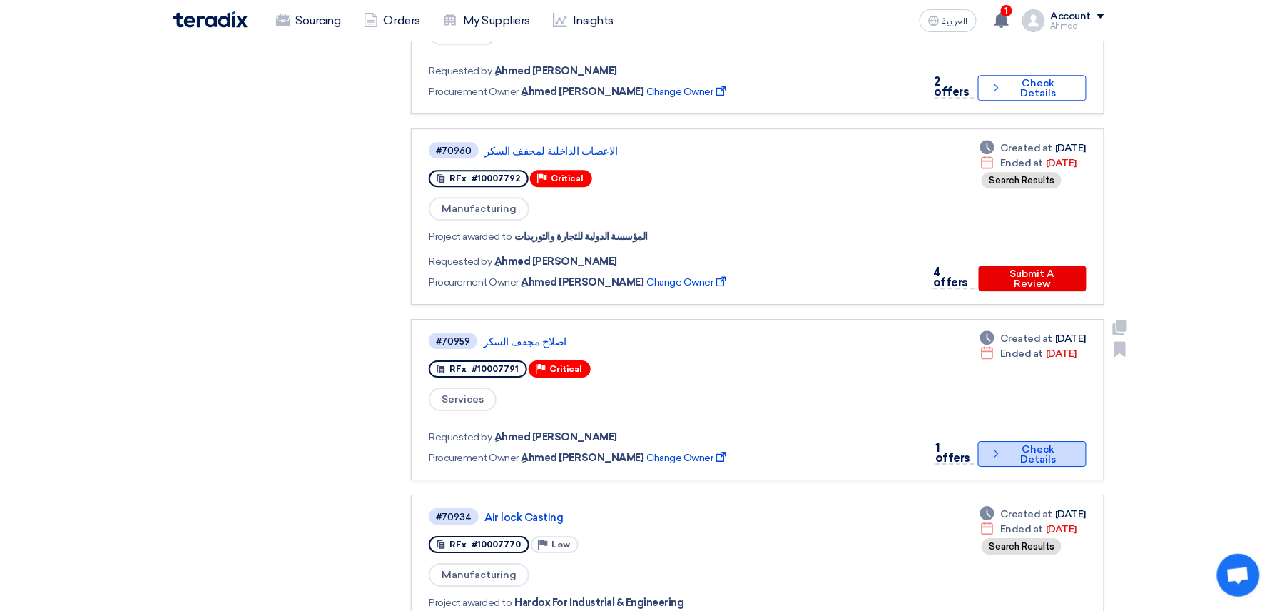
click at [1020, 441] on button "Check details Check Details" at bounding box center [1032, 454] width 108 height 26
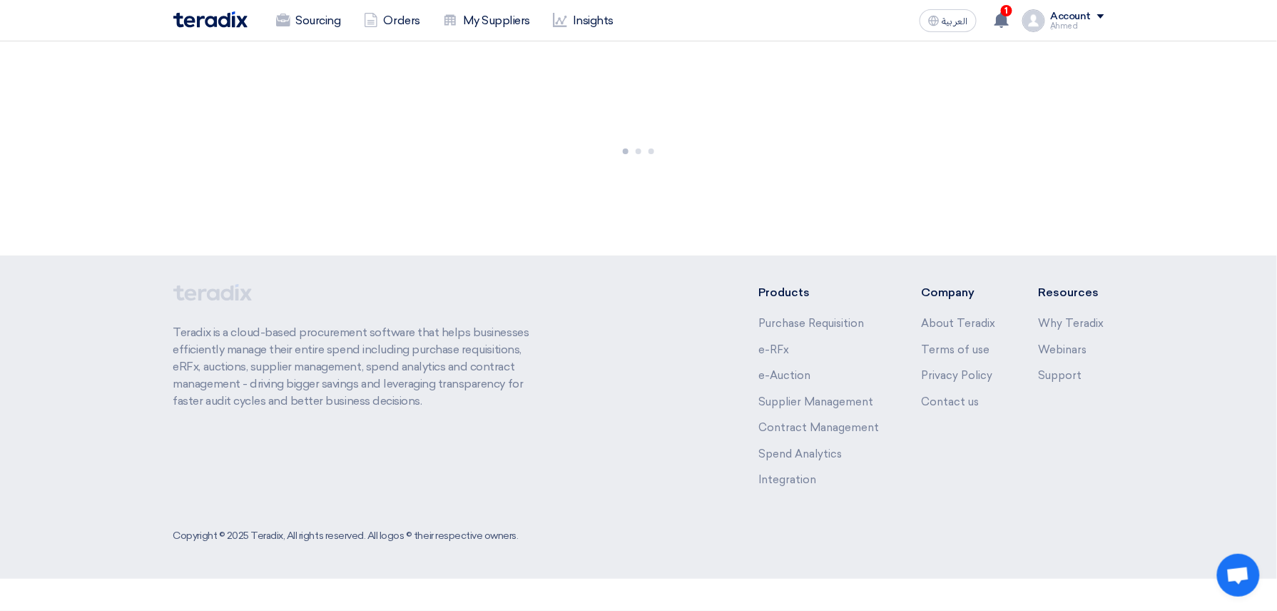
scroll to position [0, 0]
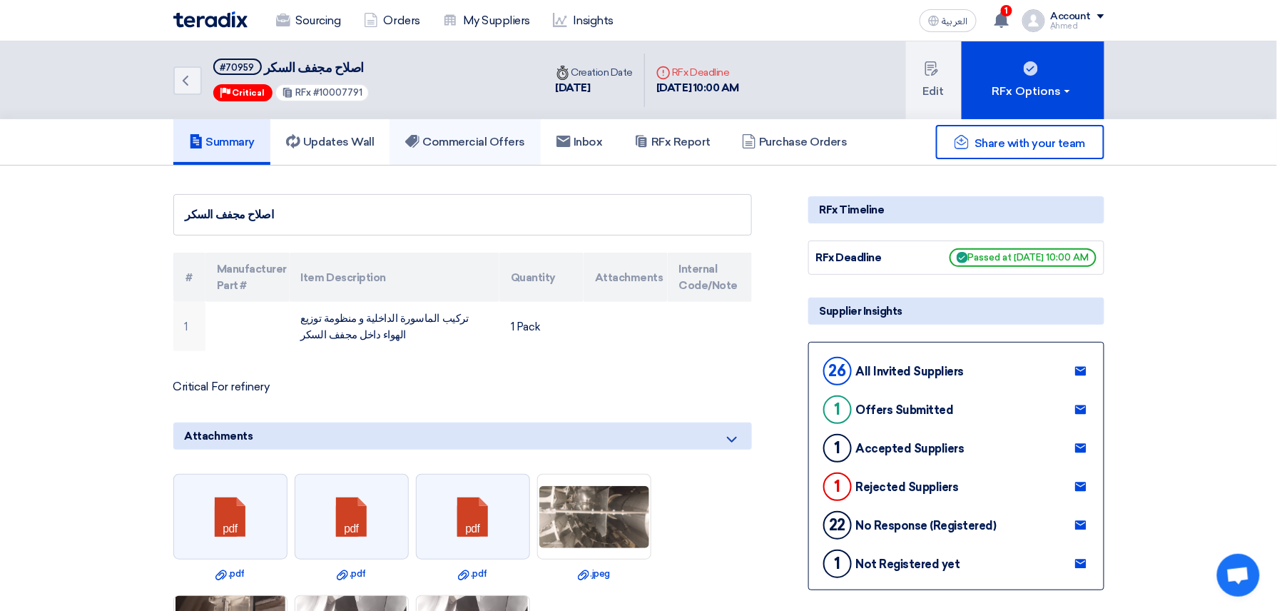
click at [482, 128] on link "Commercial Offers" at bounding box center [465, 142] width 151 height 46
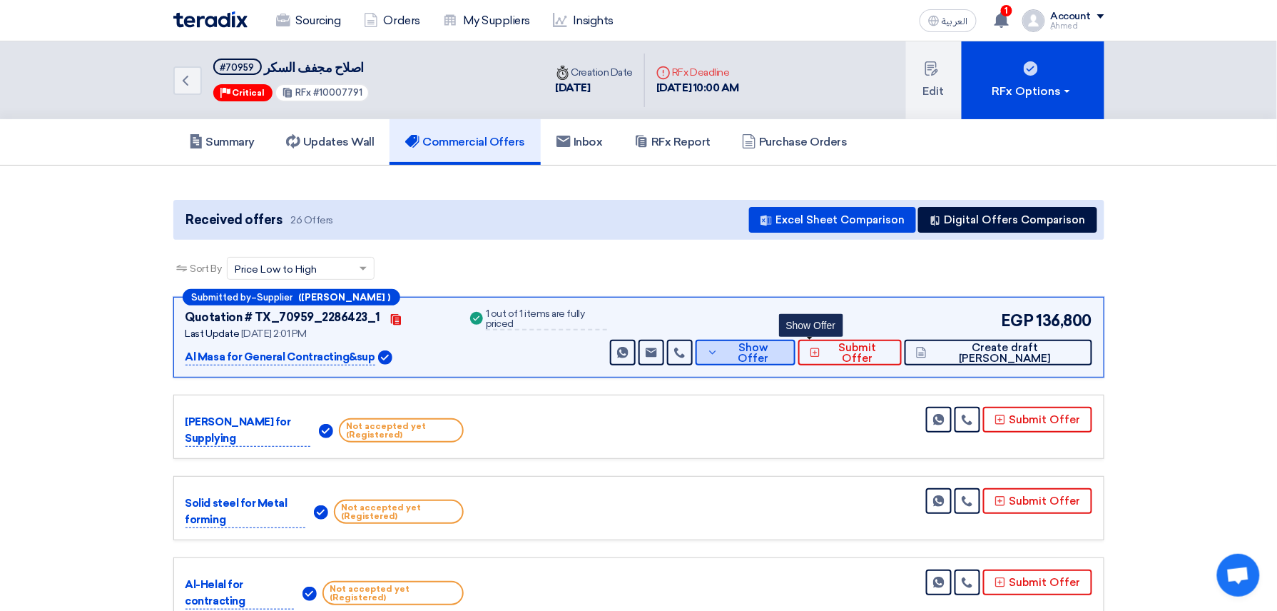
click at [796, 340] on button "Show Offer" at bounding box center [746, 353] width 100 height 26
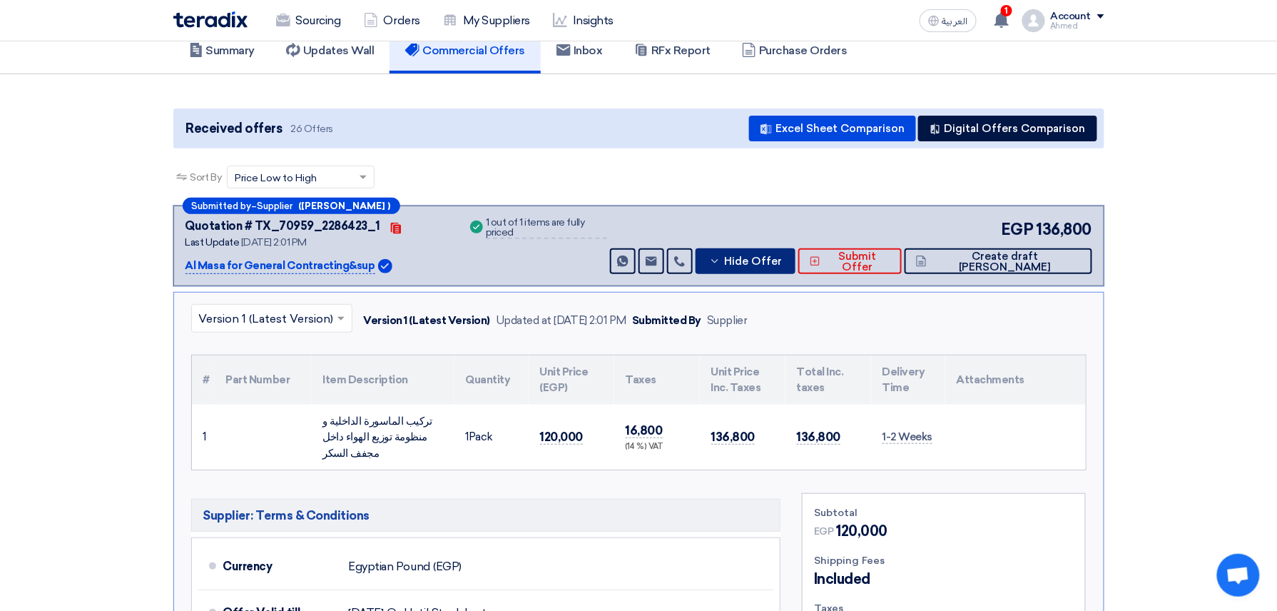
scroll to position [380, 0]
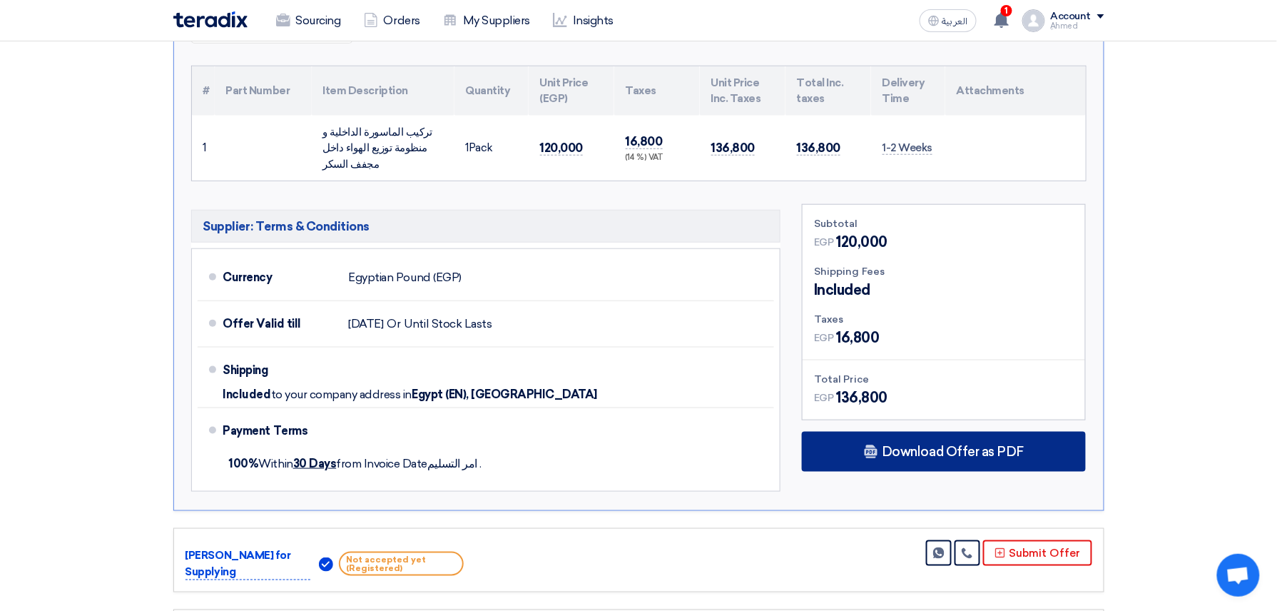
click at [891, 452] on div "Download Offer as PDF" at bounding box center [944, 452] width 284 height 40
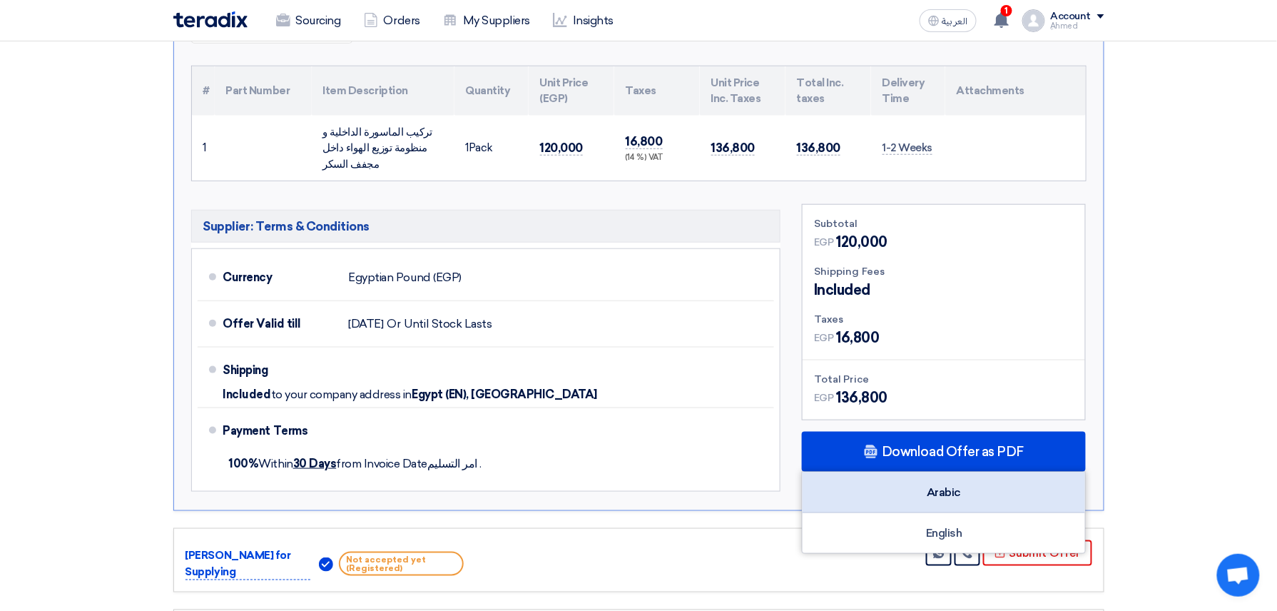
click at [950, 472] on div "Arabic" at bounding box center [944, 492] width 283 height 41
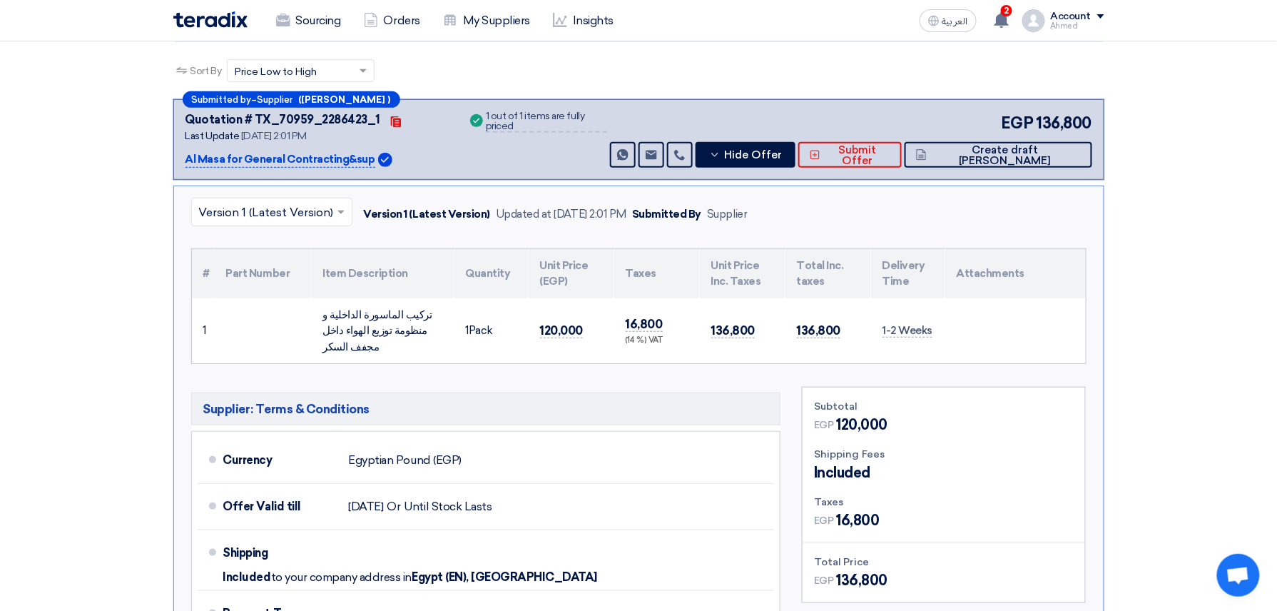
scroll to position [190, 0]
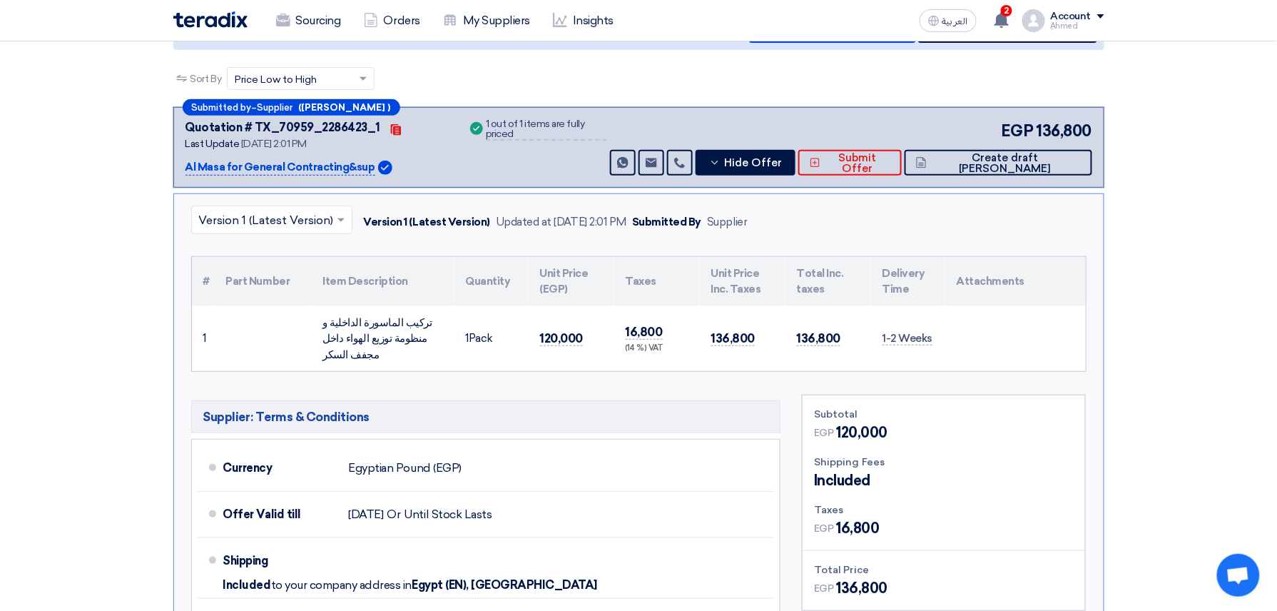
drag, startPoint x: 329, startPoint y: 333, endPoint x: 441, endPoint y: 320, distance: 112.8
click at [441, 320] on div "تركيب الماسورة الداخلية و منظومة توزيع الهواء داخل مجفف السكر" at bounding box center [383, 339] width 120 height 49
drag, startPoint x: 440, startPoint y: 320, endPoint x: 332, endPoint y: 334, distance: 108.7
click at [332, 334] on div "تركيب الماسورة الداخلية و منظومة توزيع الهواء داخل مجفف السكر" at bounding box center [383, 339] width 120 height 49
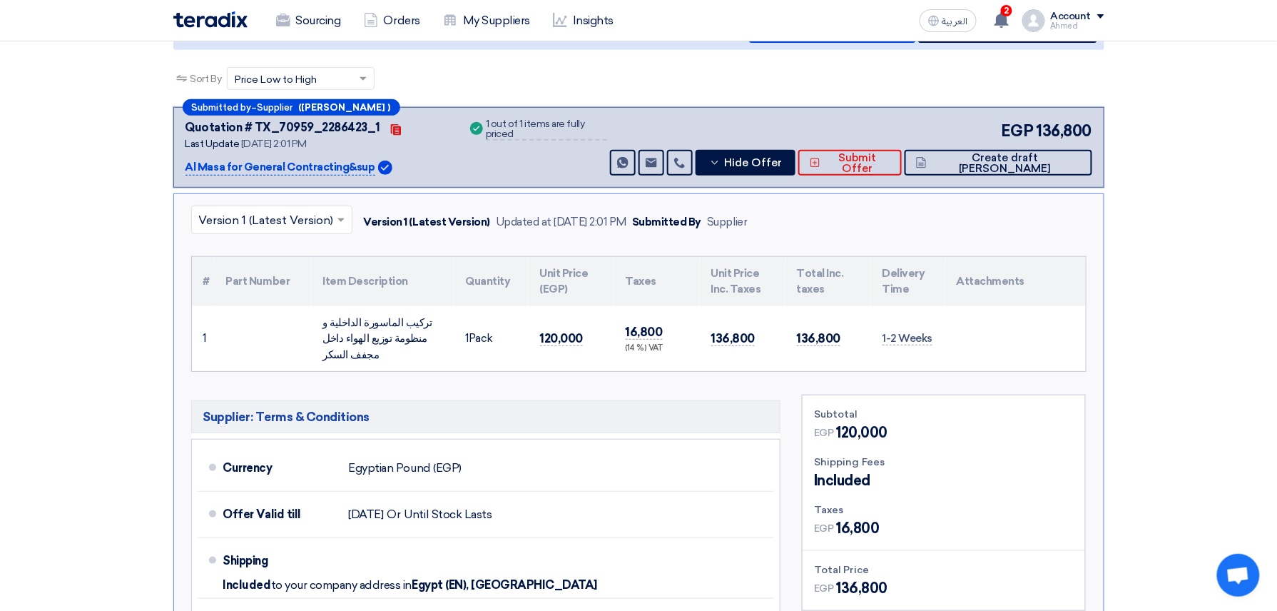
drag, startPoint x: 332, startPoint y: 334, endPoint x: 323, endPoint y: 331, distance: 9.0
click at [323, 331] on div "تركيب الماسورة الداخلية و منظومة توزيع الهواء داخل مجفف السكر" at bounding box center [383, 339] width 120 height 49
click at [325, 332] on div "تركيب الماسورة الداخلية و منظومة توزيع الهواء داخل مجفف السكر" at bounding box center [383, 339] width 120 height 49
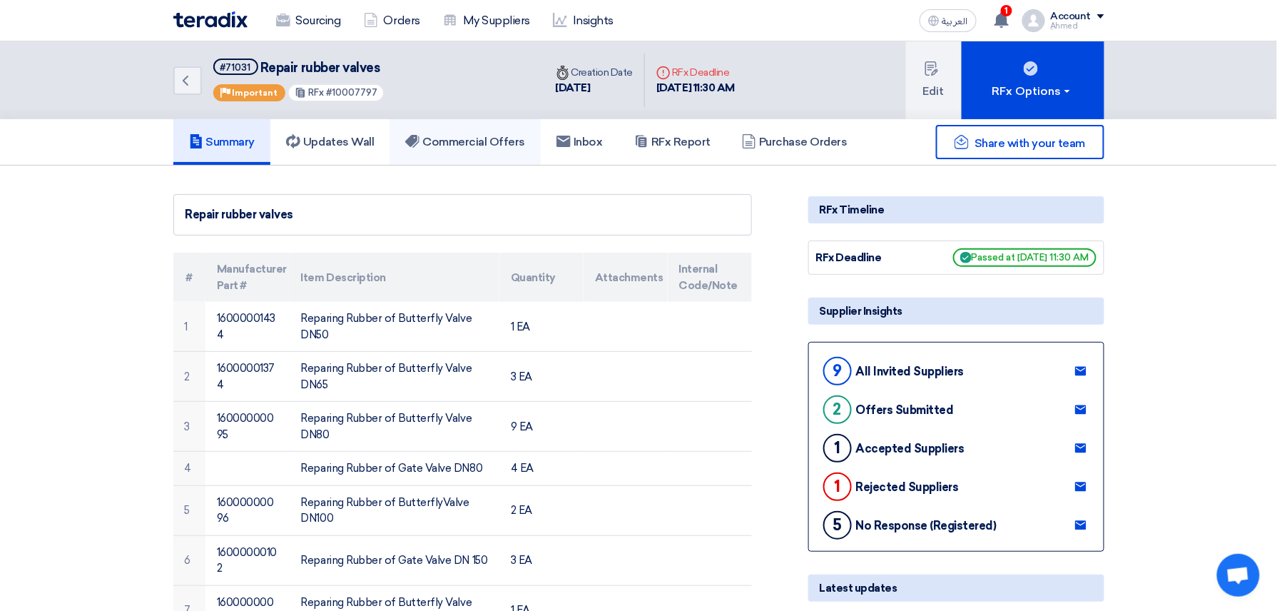
click at [498, 138] on h5 "Commercial Offers" at bounding box center [465, 142] width 120 height 14
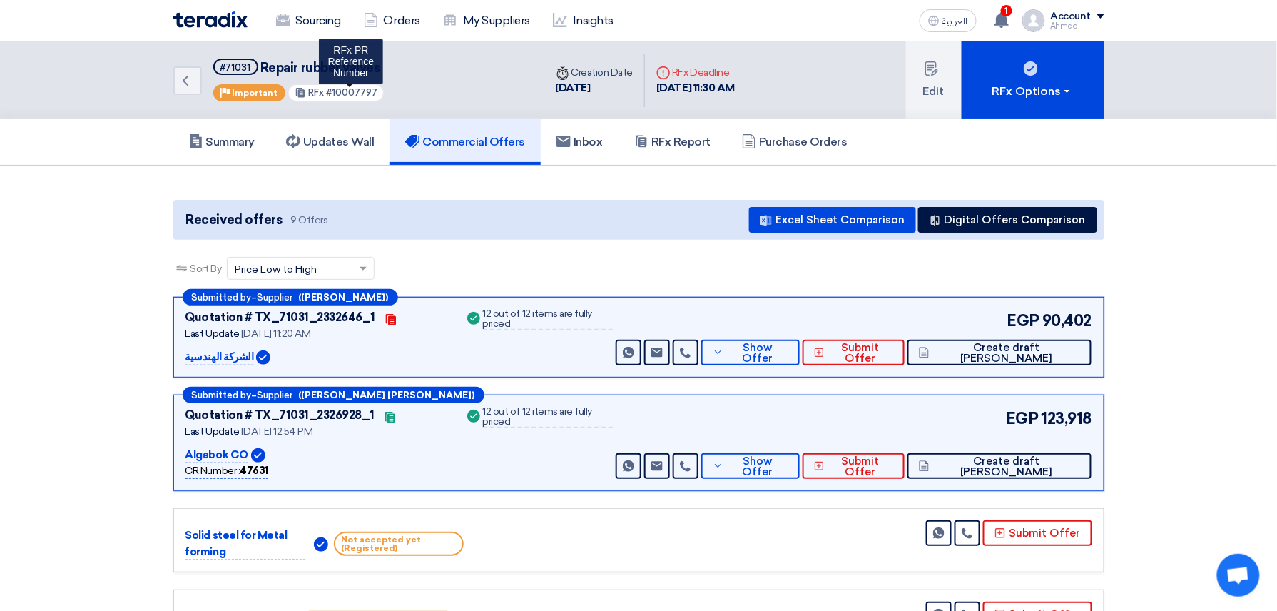
click at [355, 88] on span "#10007797" at bounding box center [351, 92] width 51 height 11
click at [355, 87] on span "#10007797" at bounding box center [351, 92] width 51 height 11
copy span "10007797"
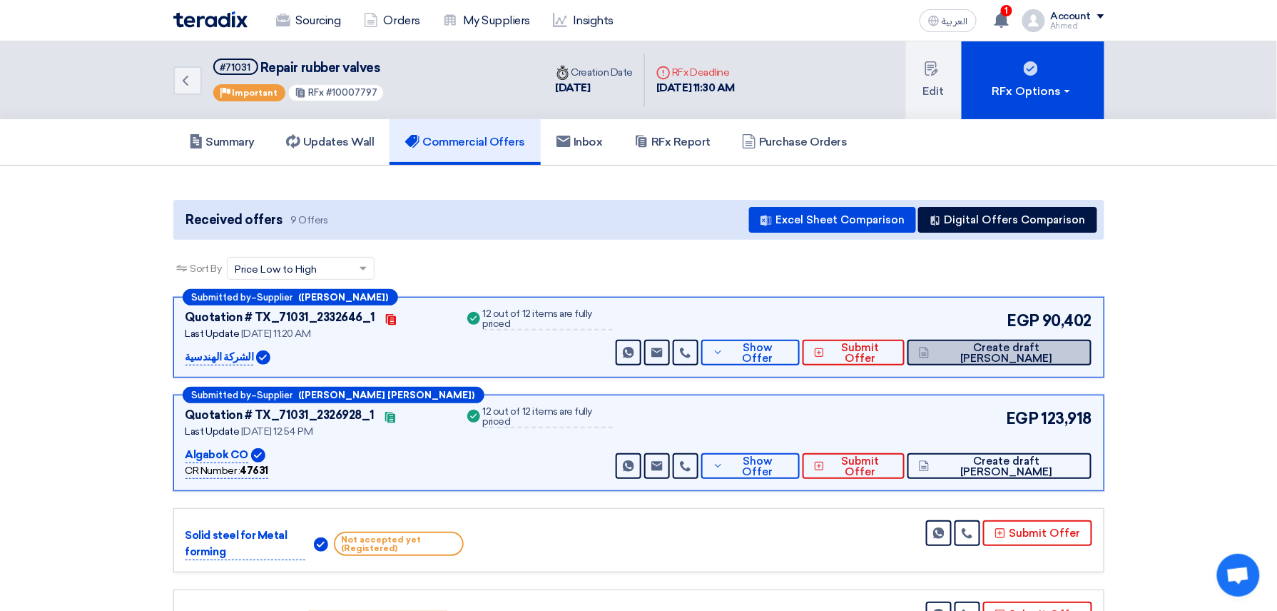
drag, startPoint x: 1027, startPoint y: 350, endPoint x: 1019, endPoint y: 392, distance: 43.0
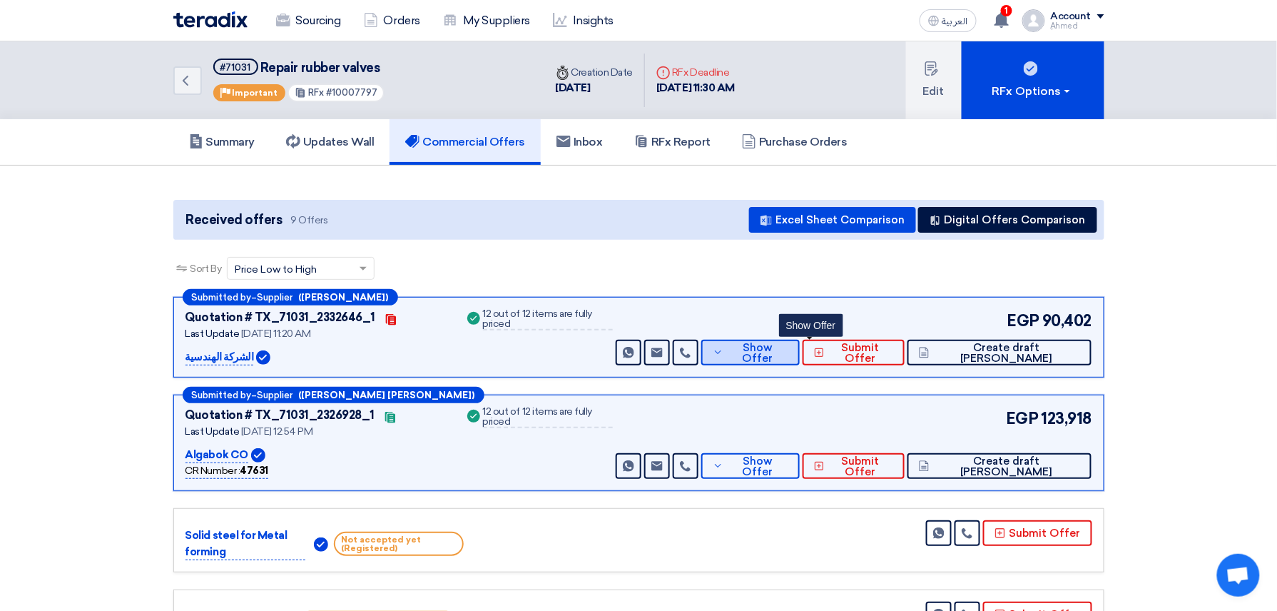
click at [788, 344] on span "Show Offer" at bounding box center [757, 352] width 61 height 21
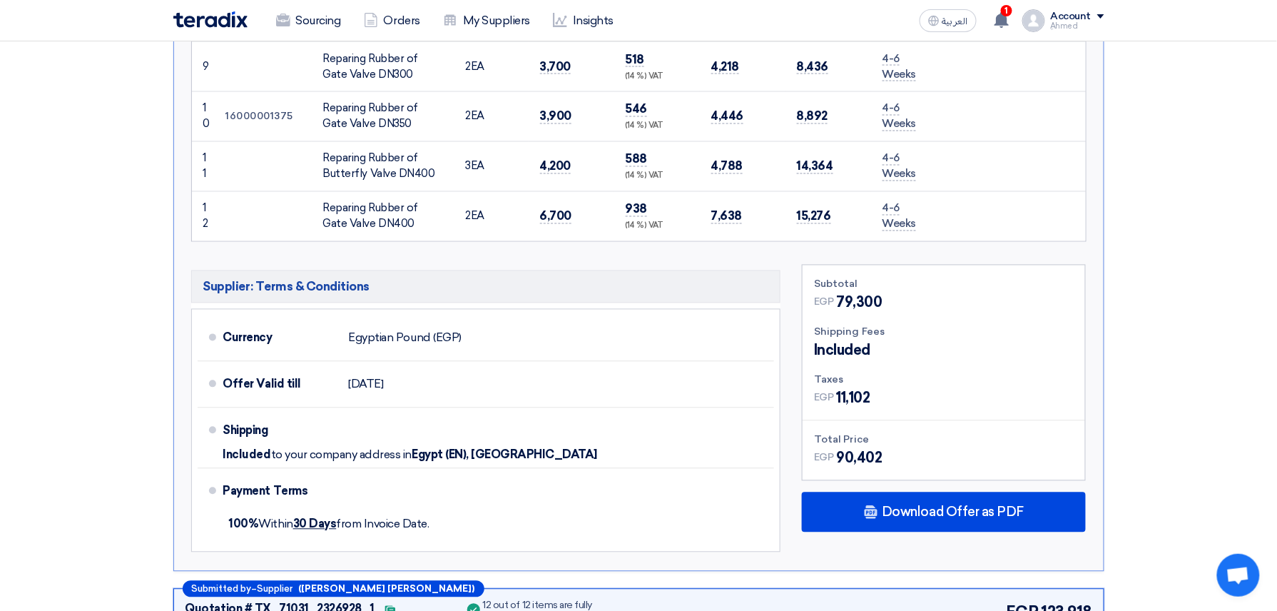
scroll to position [856, 0]
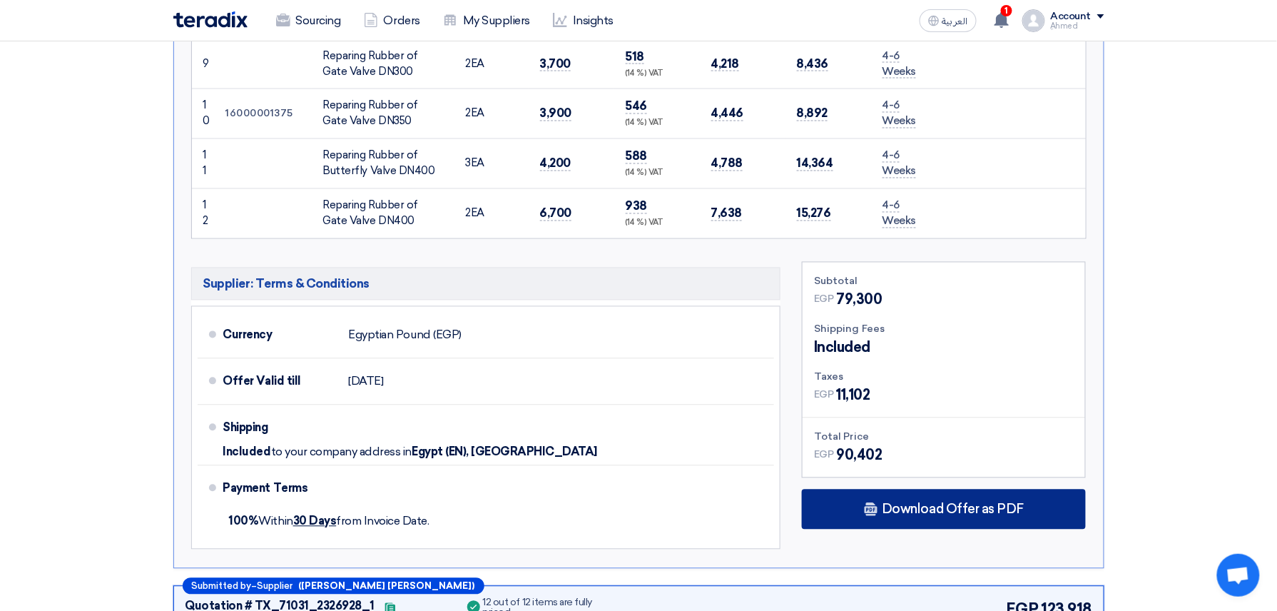
click at [908, 512] on span "Download Offer as PDF" at bounding box center [953, 509] width 142 height 13
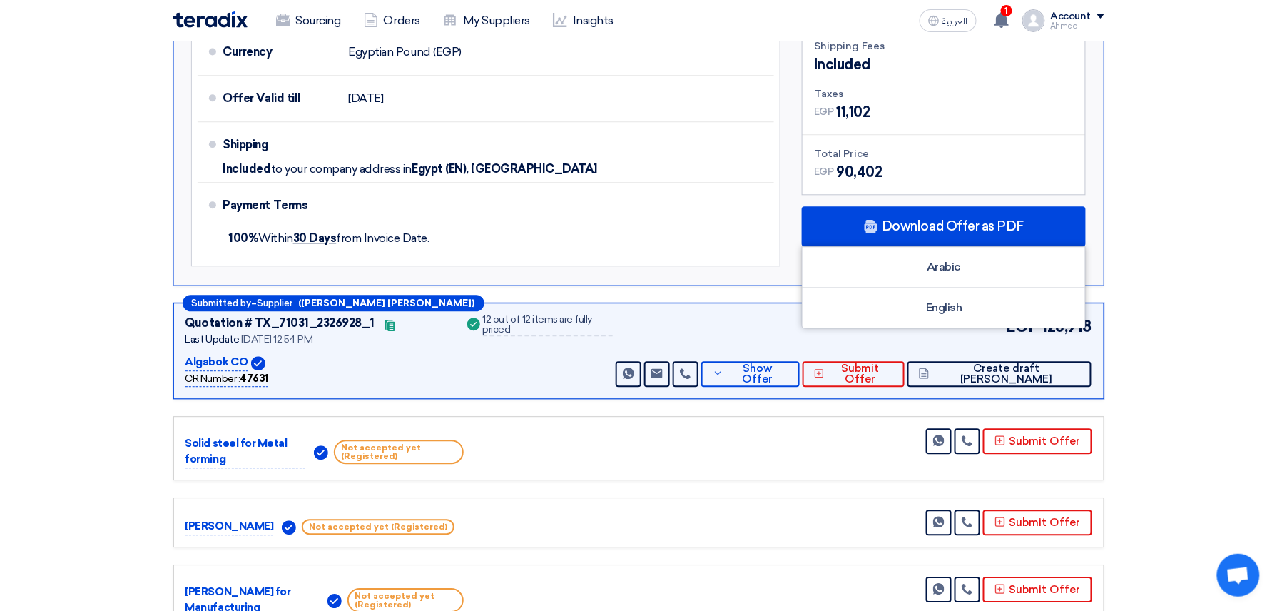
scroll to position [1142, 0]
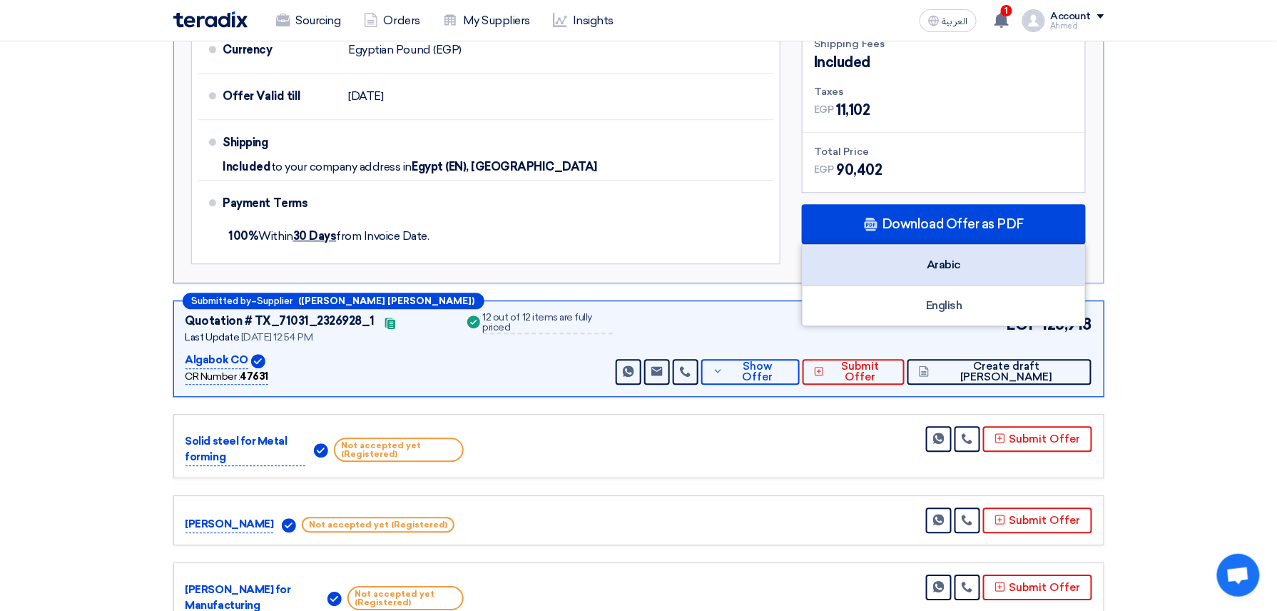
click at [965, 280] on div "Arabic" at bounding box center [944, 265] width 283 height 41
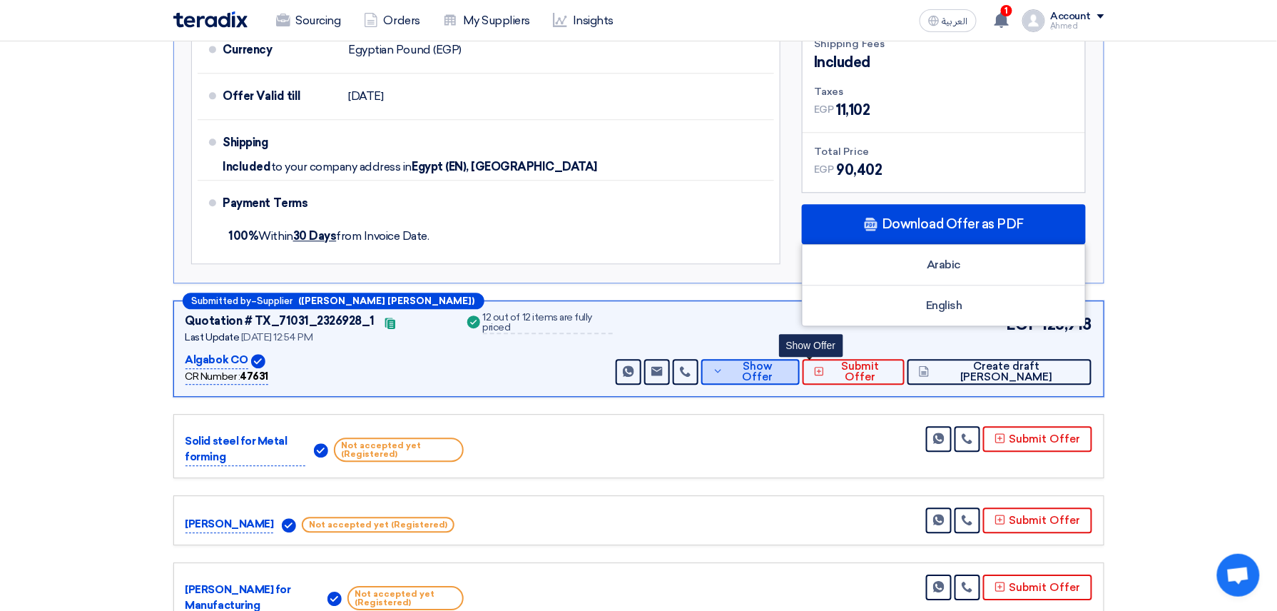
click at [788, 371] on span "Show Offer" at bounding box center [757, 371] width 61 height 21
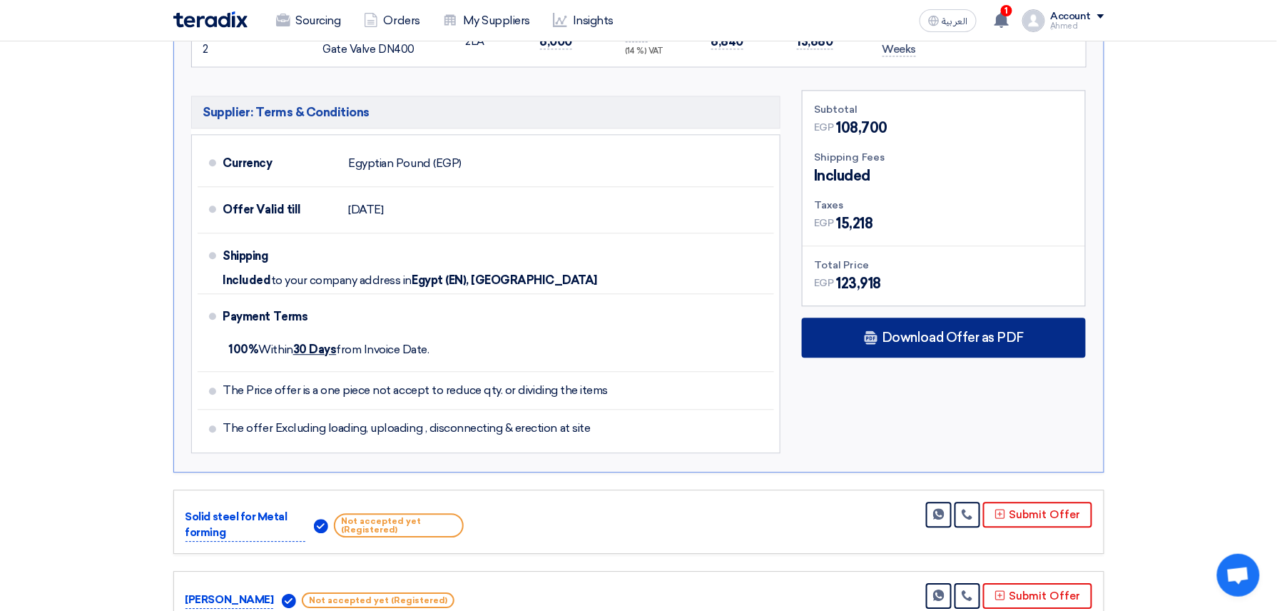
click at [933, 331] on div "Download Offer as PDF" at bounding box center [944, 338] width 284 height 40
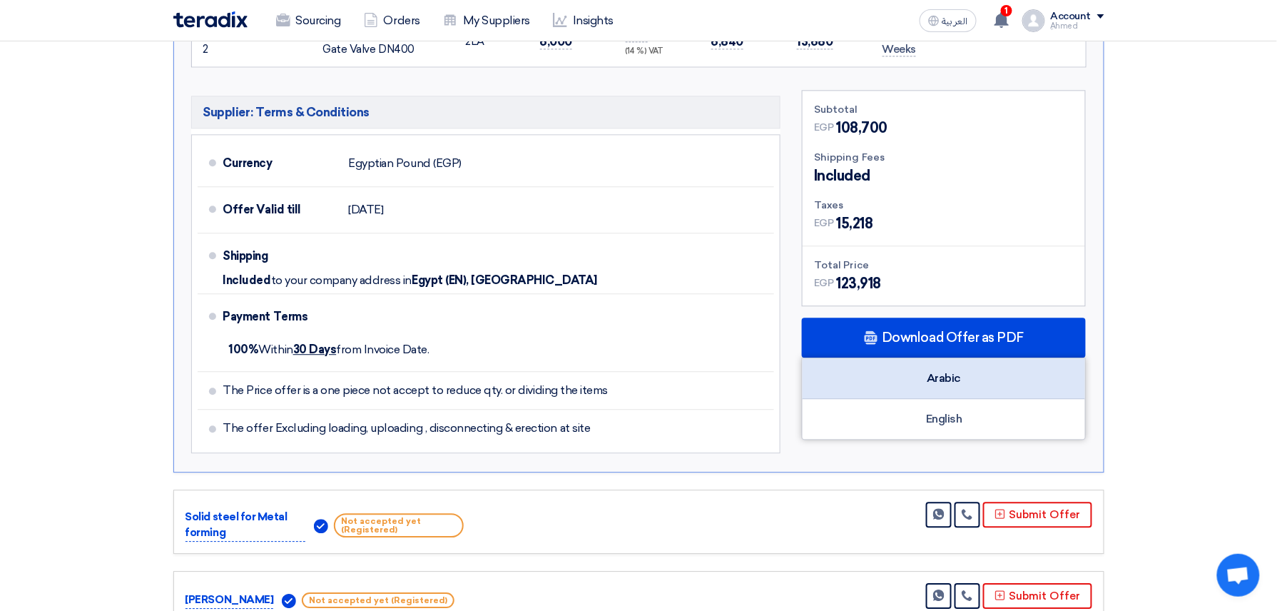
click at [963, 380] on div "Arabic" at bounding box center [944, 378] width 283 height 41
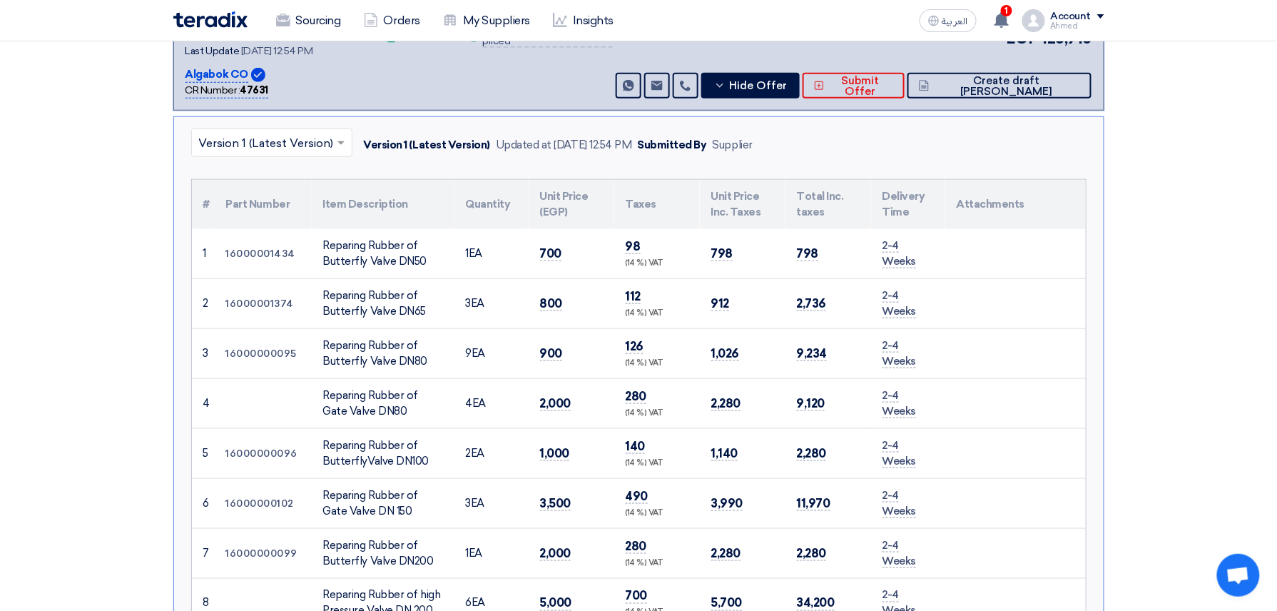
scroll to position [0, 0]
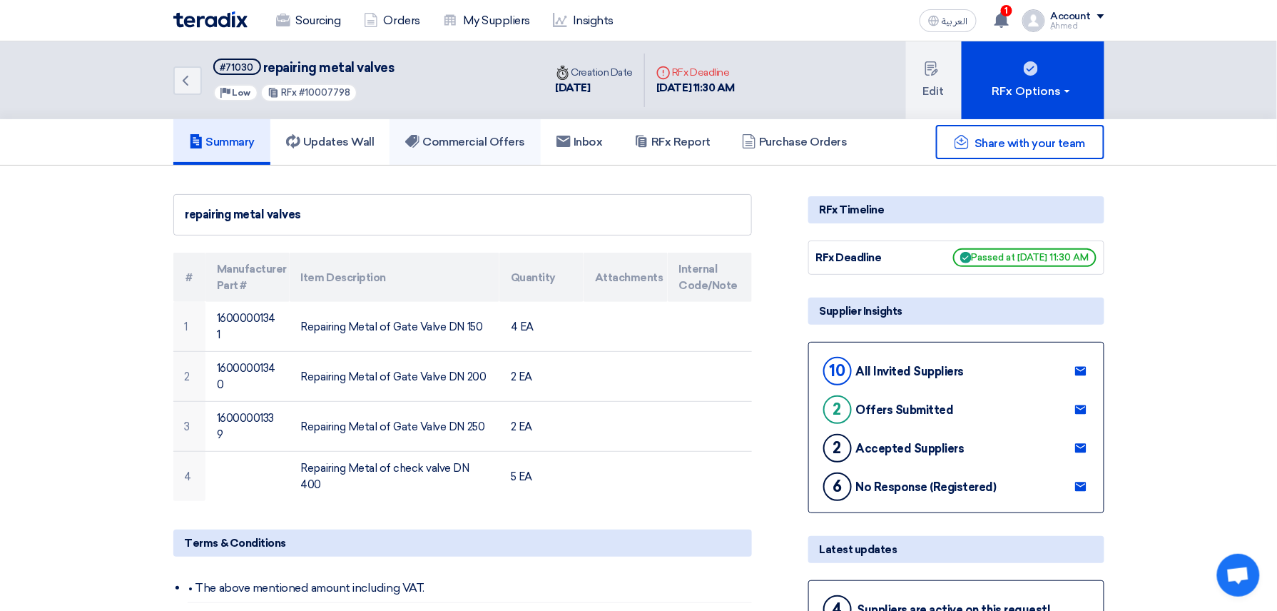
click at [440, 147] on h5 "Commercial Offers" at bounding box center [465, 142] width 120 height 14
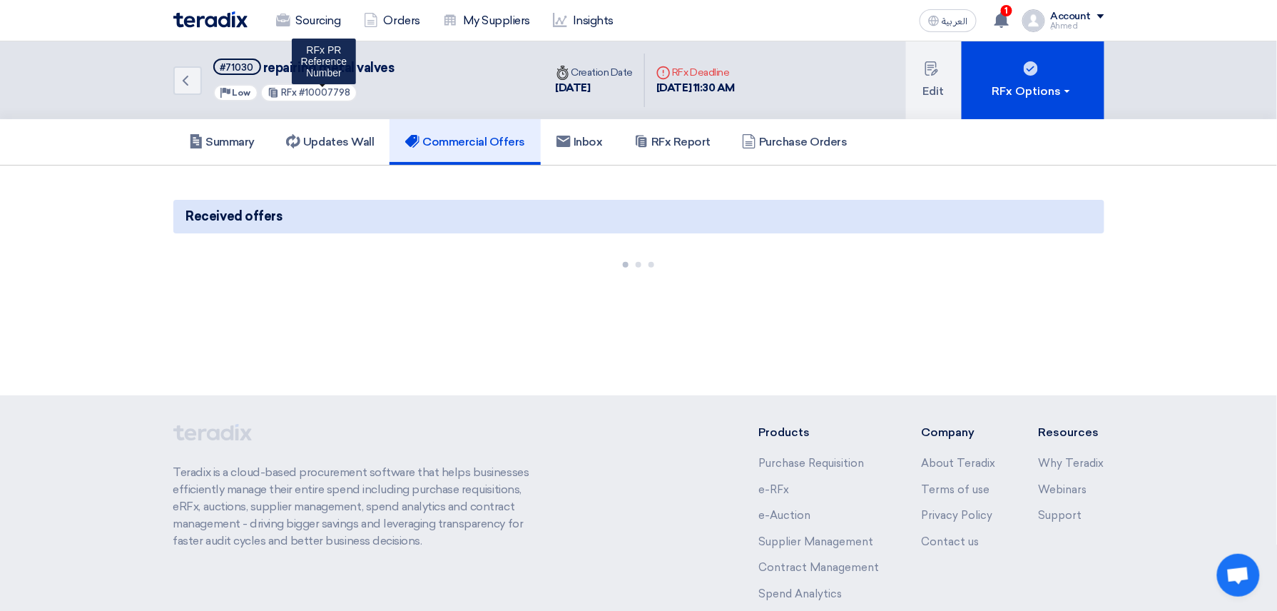
click at [340, 91] on span "#10007798" at bounding box center [324, 92] width 51 height 11
click at [343, 89] on span "#10007798" at bounding box center [324, 92] width 51 height 11
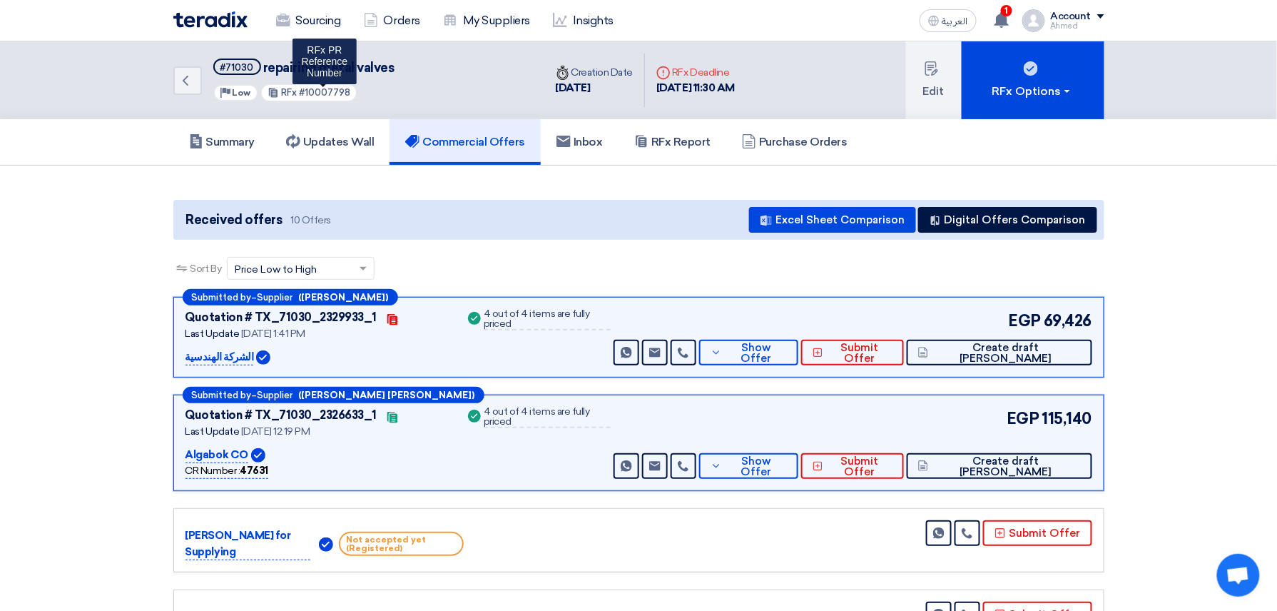
click at [335, 88] on span "#10007798" at bounding box center [324, 92] width 51 height 11
click at [332, 88] on span "#10007798" at bounding box center [324, 92] width 51 height 11
copy span "10007798"
click at [649, 263] on div "Sort By Sort by × Price Low to High ×" at bounding box center [638, 277] width 931 height 40
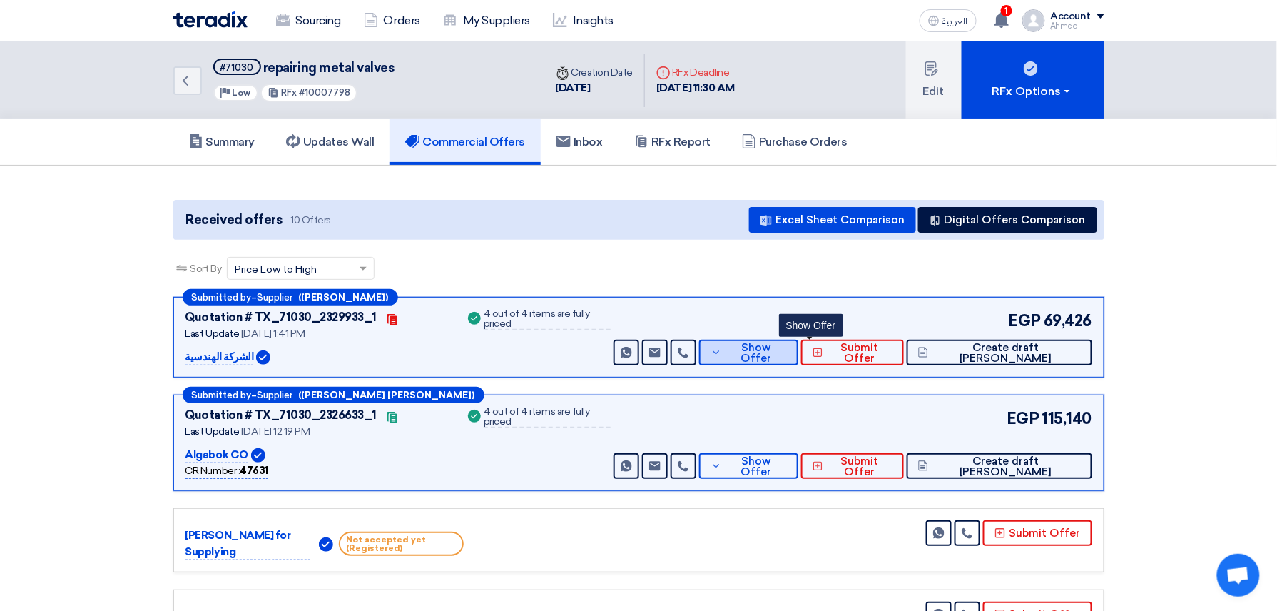
click at [787, 351] on span "Show Offer" at bounding box center [756, 352] width 61 height 21
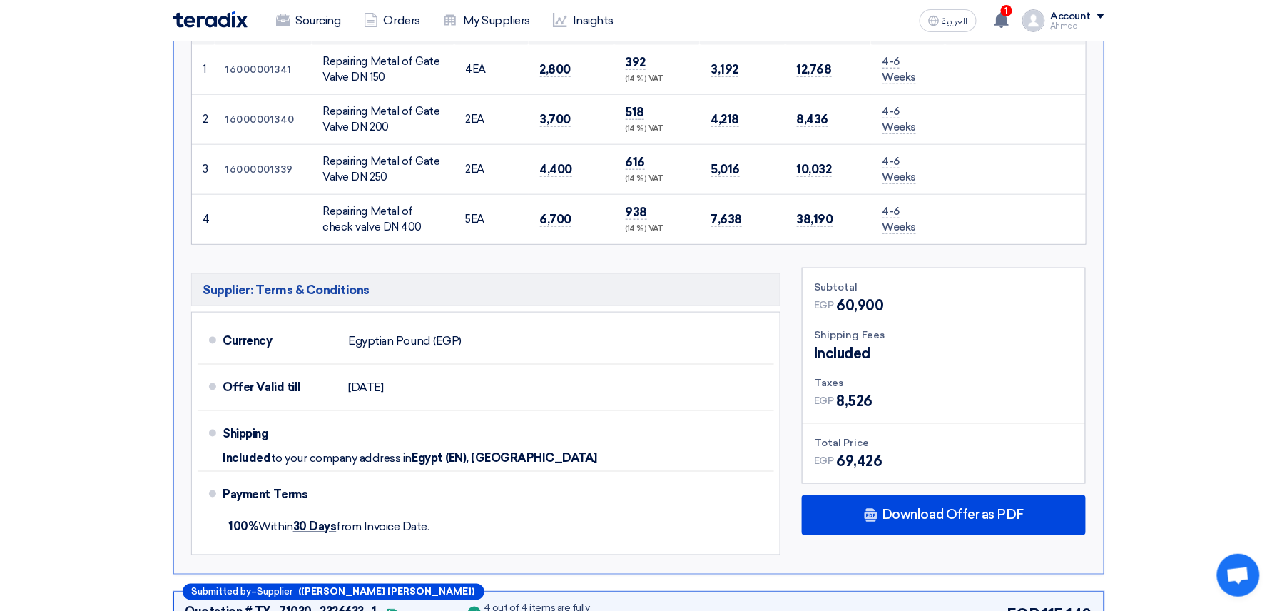
scroll to position [475, 0]
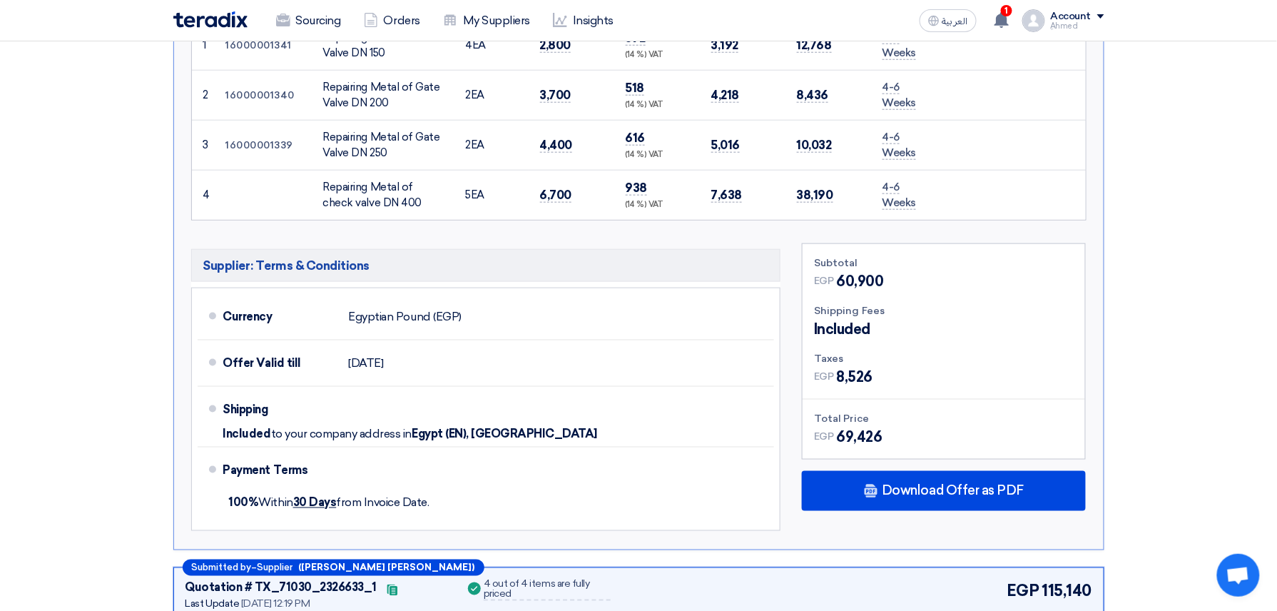
click at [983, 512] on div "Subtotal EGP 60,900 Shipping Fees Included Taxes EGP EGP" at bounding box center [943, 390] width 305 height 295
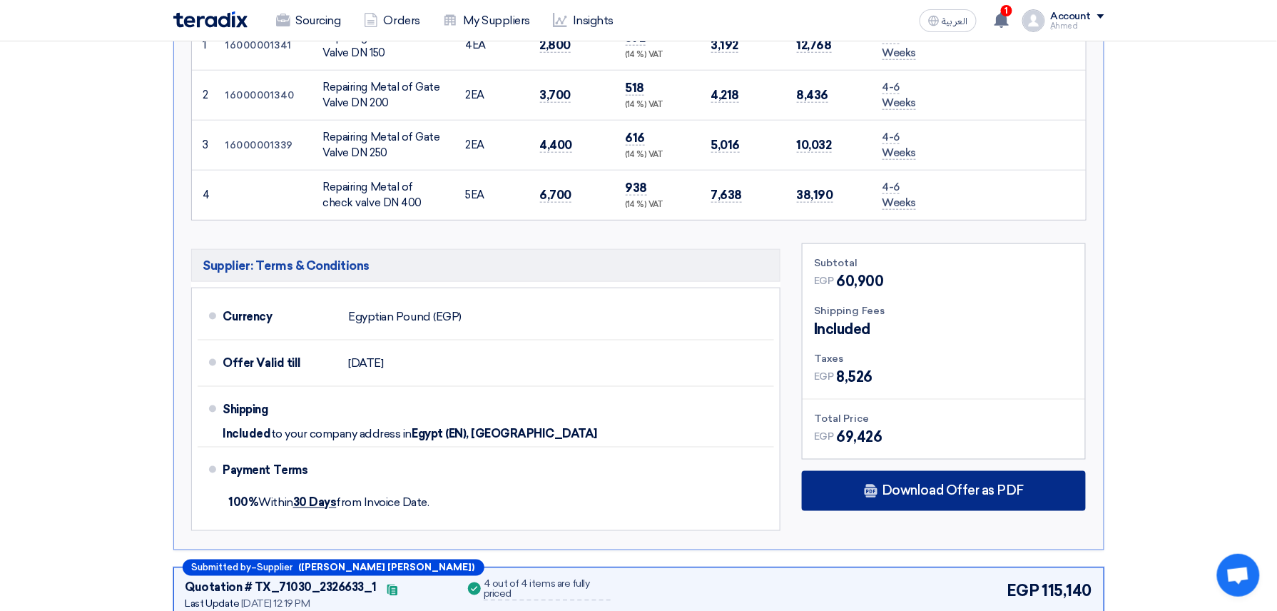
click at [988, 506] on div "Download Offer as PDF" at bounding box center [944, 491] width 284 height 40
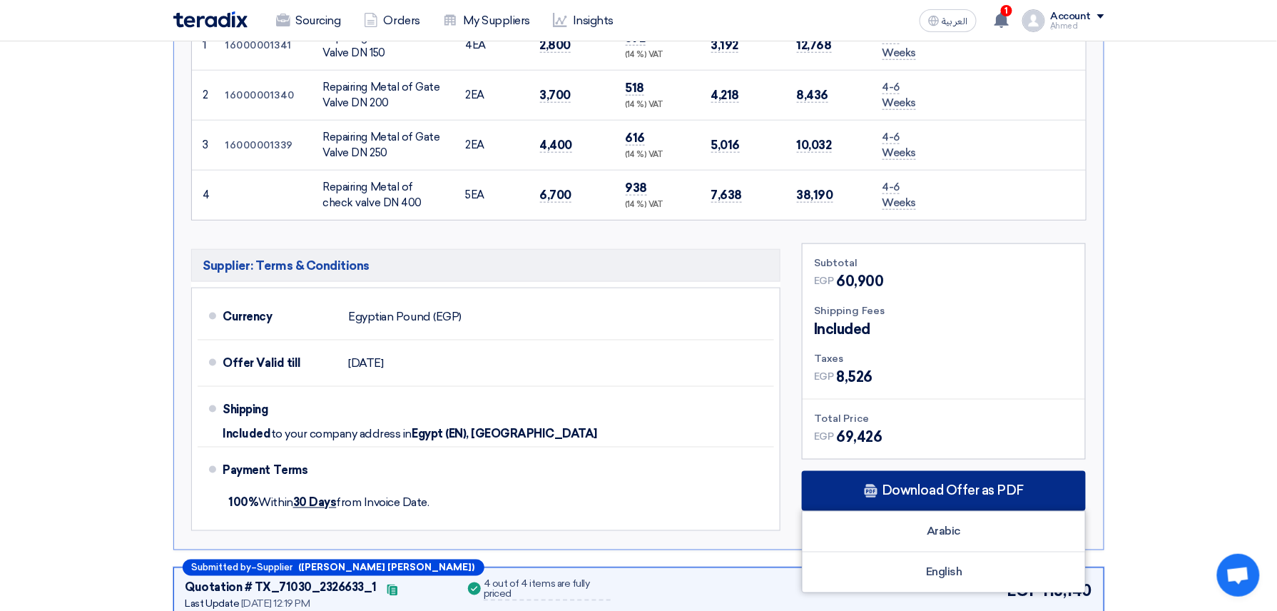
click at [854, 474] on div "Download Offer as PDF" at bounding box center [944, 491] width 284 height 40
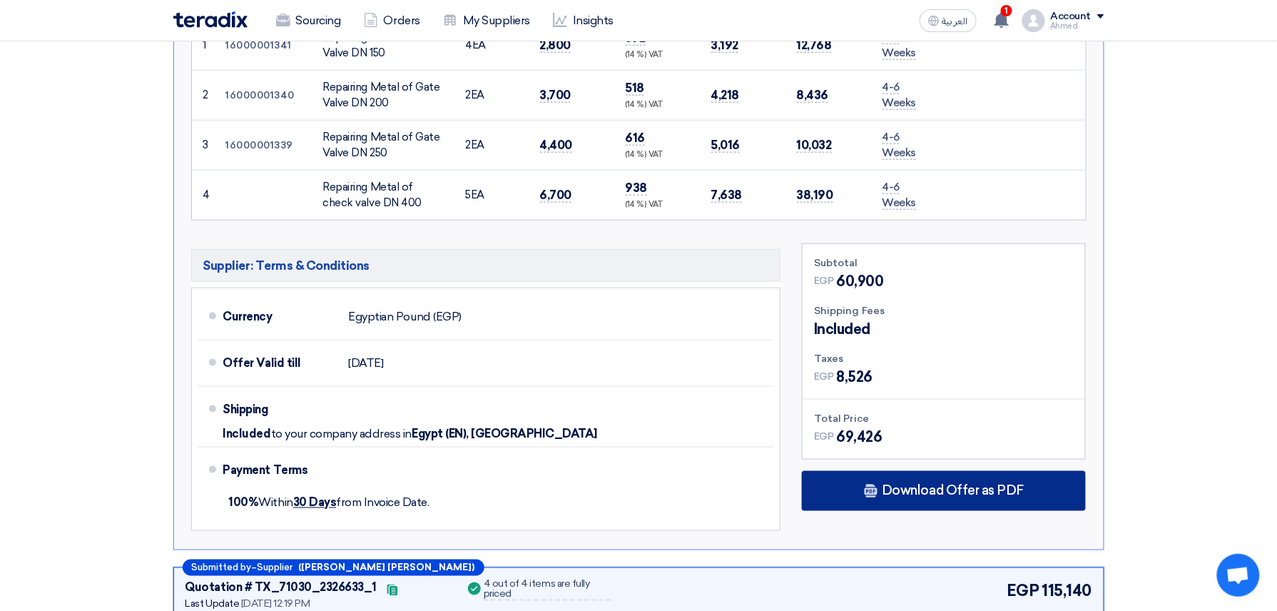
click at [868, 481] on div "Download Offer as PDF" at bounding box center [944, 491] width 284 height 40
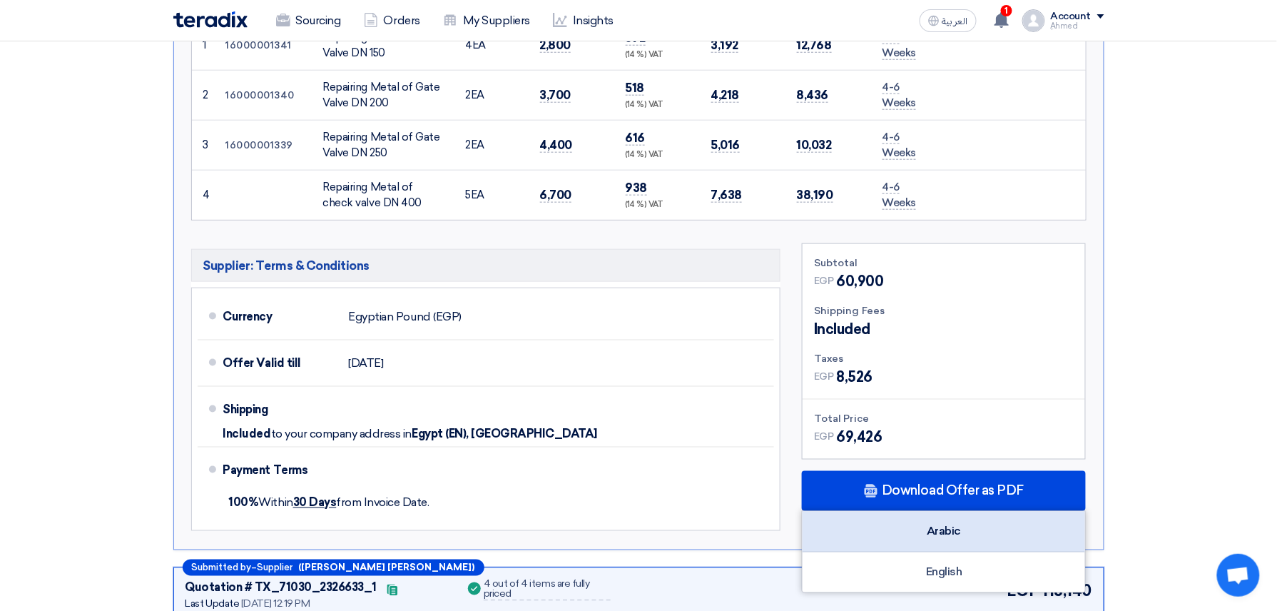
click at [922, 519] on div "Arabic" at bounding box center [944, 532] width 283 height 41
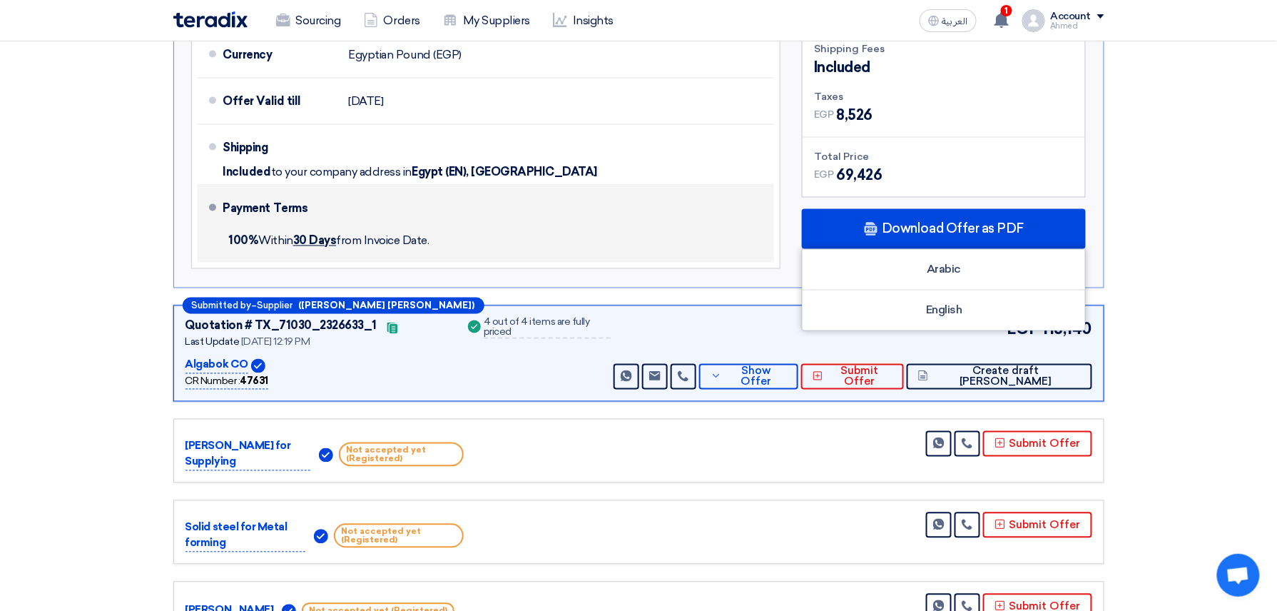
scroll to position [761, 0]
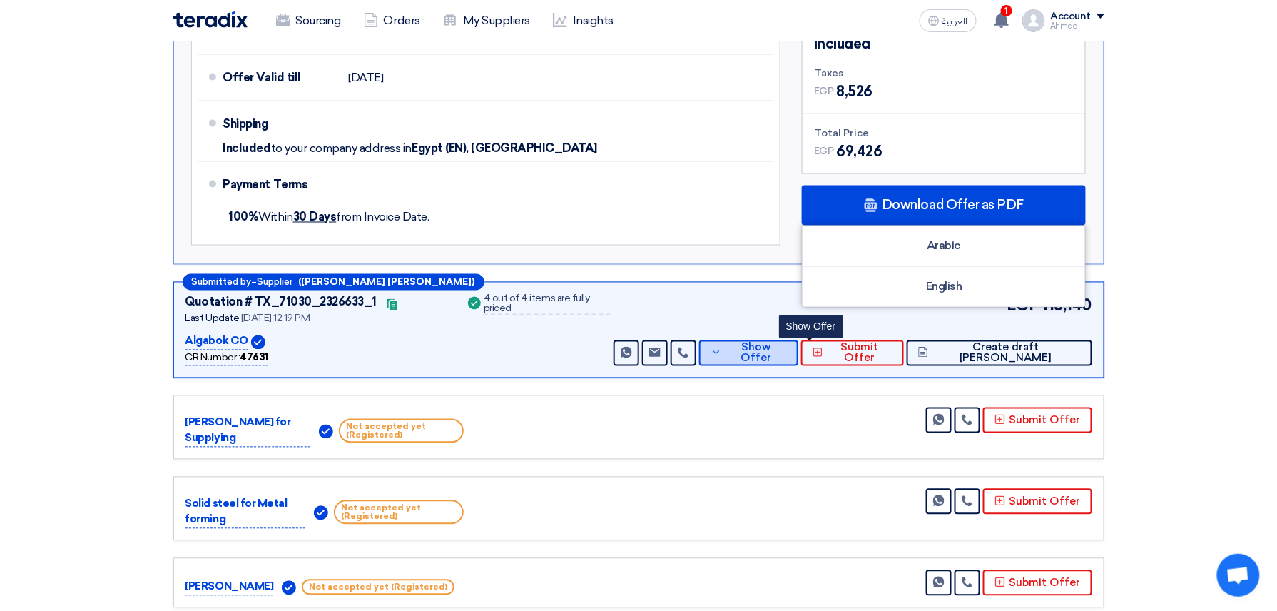
click at [787, 352] on span "Show Offer" at bounding box center [756, 352] width 61 height 21
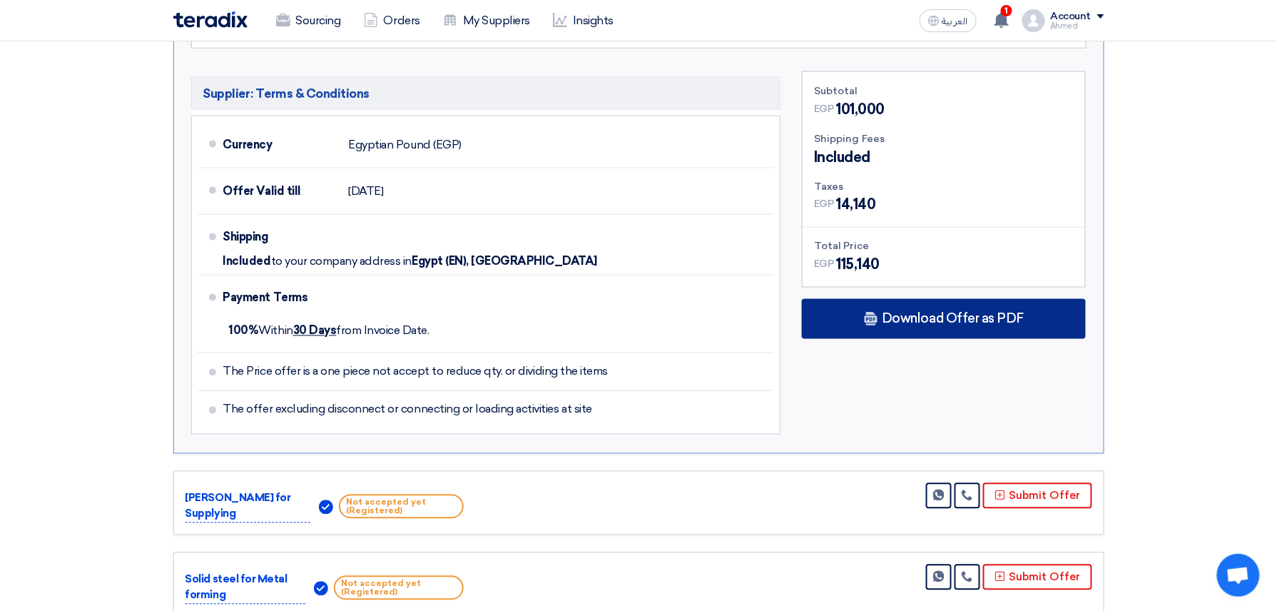
click at [938, 320] on span "Download Offer as PDF" at bounding box center [953, 319] width 142 height 13
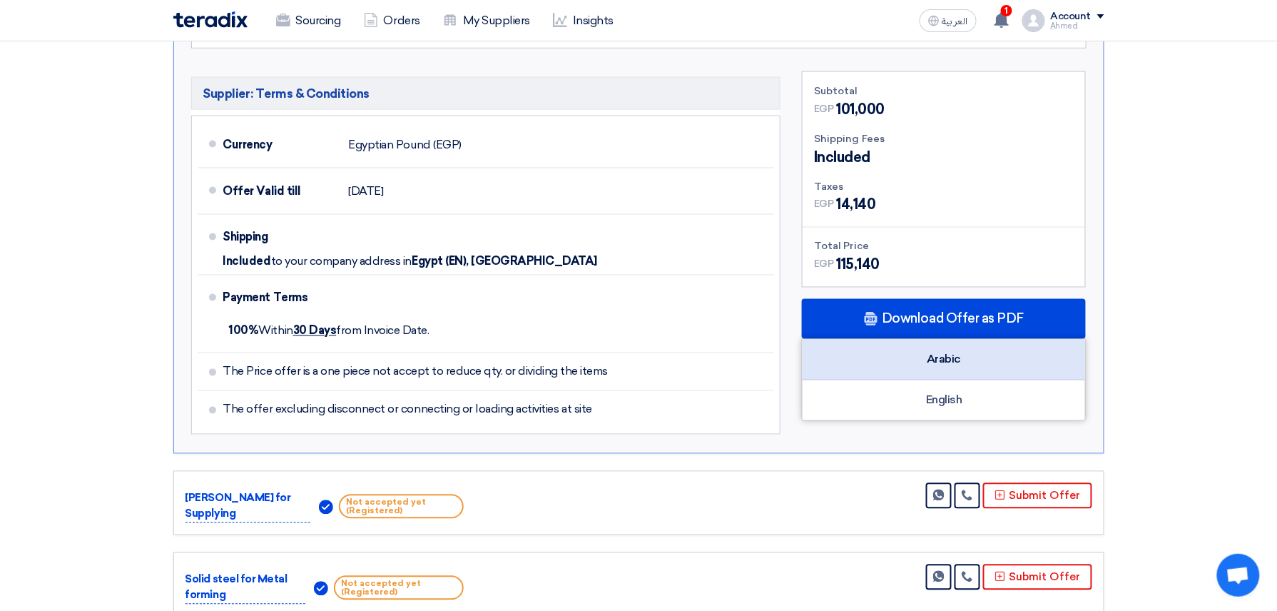
click at [959, 357] on div "Arabic" at bounding box center [944, 360] width 283 height 41
